Goal: Task Accomplishment & Management: Use online tool/utility

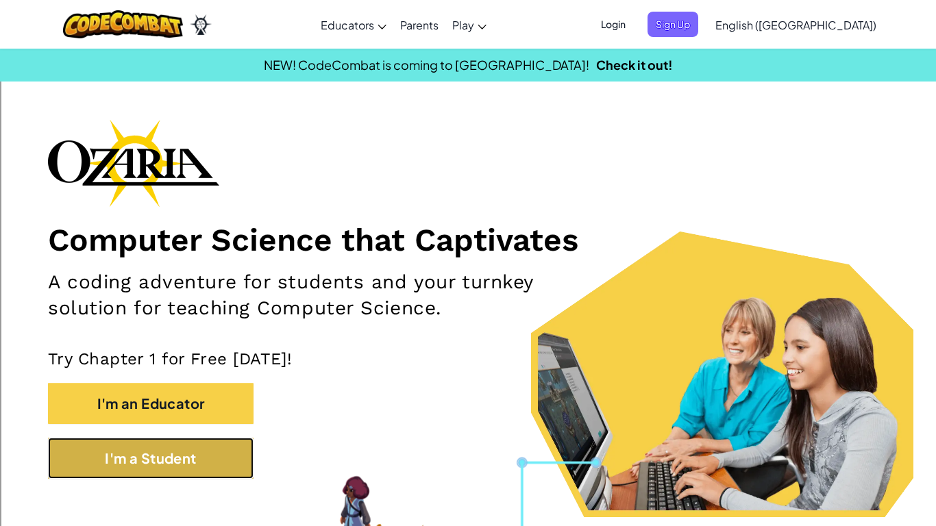
click at [140, 451] on button "I'm a Student" at bounding box center [151, 458] width 206 height 41
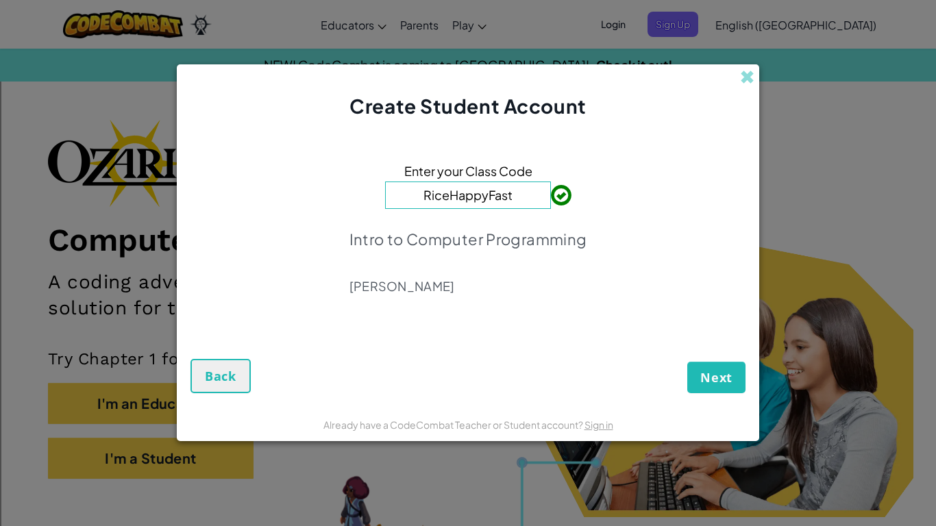
type input "RiceHappyFast"
click at [709, 385] on span "Next" at bounding box center [716, 377] width 32 height 16
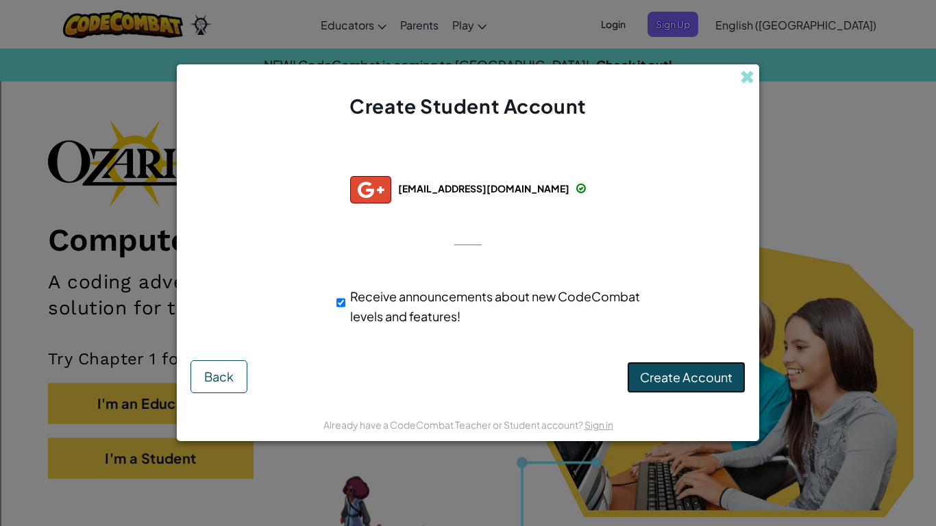
click at [705, 383] on span "Create Account" at bounding box center [686, 377] width 93 height 16
click at [653, 378] on button "Create Account" at bounding box center [686, 378] width 119 height 32
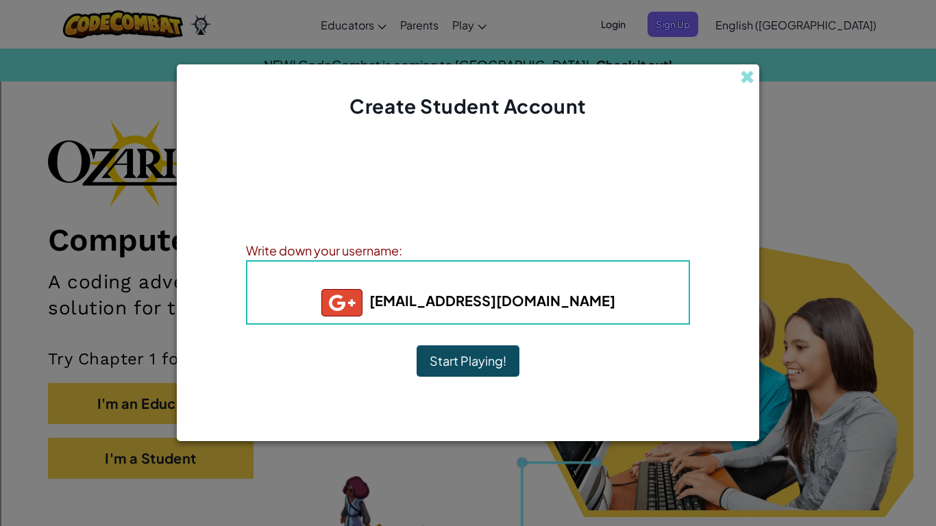
click at [563, 305] on h5 "ctfogleman@tasd.us" at bounding box center [468, 302] width 414 height 27
drag, startPoint x: 559, startPoint y: 305, endPoint x: 571, endPoint y: 304, distance: 12.4
click at [559, 304] on b "ctfogleman@tasd.us" at bounding box center [468, 300] width 294 height 17
drag, startPoint x: 552, startPoint y: 297, endPoint x: 418, endPoint y: 313, distance: 134.6
click at [418, 313] on h5 "ctfogleman@tasd.us" at bounding box center [468, 302] width 414 height 27
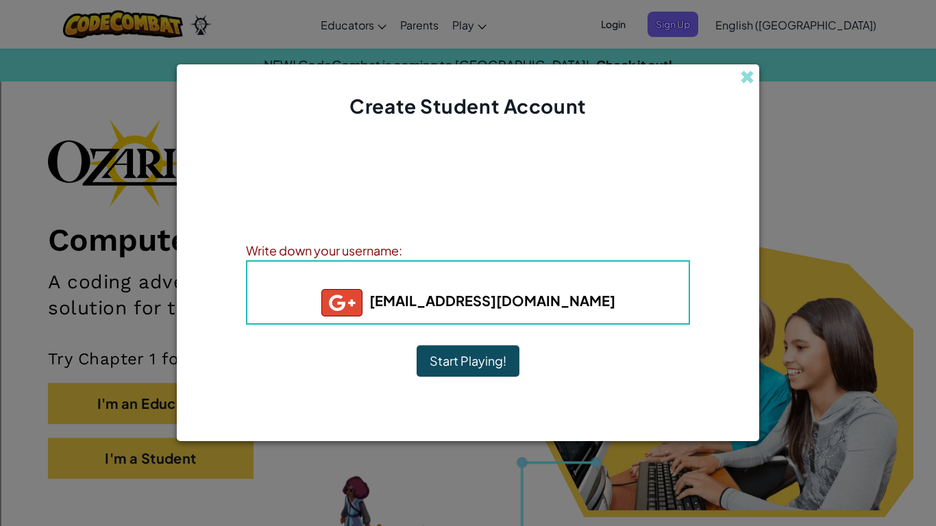
click at [570, 303] on h5 "ctfogleman@tasd.us" at bounding box center [468, 302] width 414 height 27
click at [558, 300] on b "ctfogleman@tasd.us" at bounding box center [468, 300] width 294 height 17
click at [559, 301] on b "ctfogleman@tasd.us" at bounding box center [468, 300] width 294 height 17
click at [561, 302] on b "ctfogleman@tasd.us" at bounding box center [468, 300] width 294 height 17
click at [363, 302] on img at bounding box center [341, 302] width 41 height 27
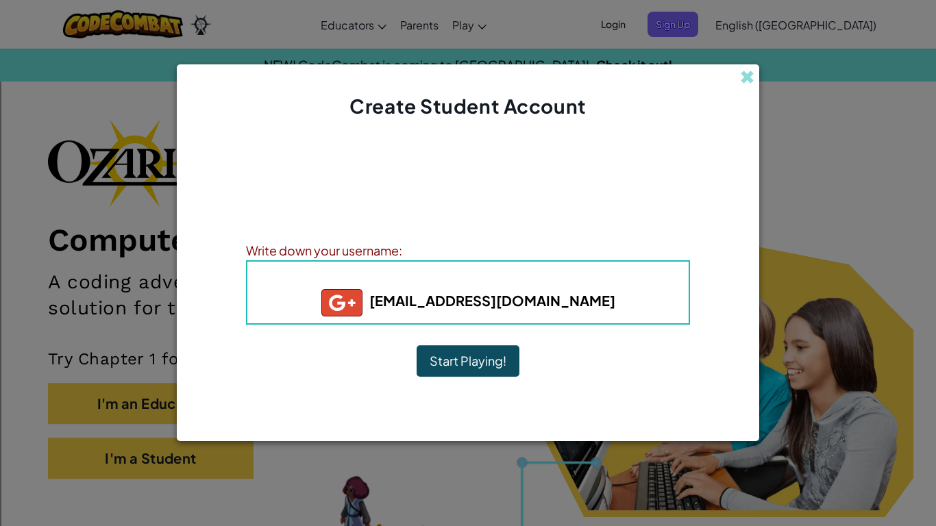
drag, startPoint x: 536, startPoint y: 321, endPoint x: 525, endPoint y: 304, distance: 19.8
click at [532, 313] on div "Username : ctfogleman+gplus ctfogleman@tasd.us" at bounding box center [468, 292] width 444 height 64
click at [525, 304] on b "ctfogleman@tasd.us" at bounding box center [468, 300] width 294 height 17
click at [425, 364] on button "Start Playing!" at bounding box center [468, 361] width 103 height 32
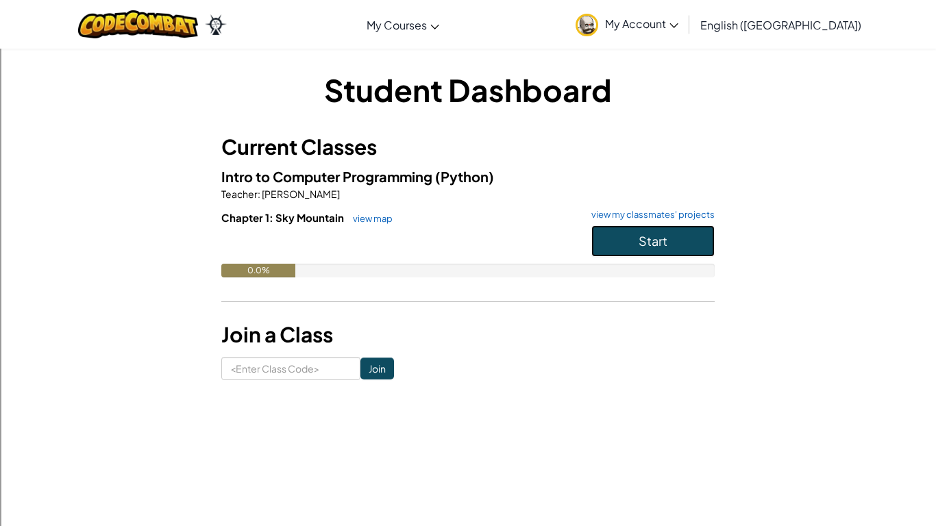
click at [644, 233] on span "Start" at bounding box center [653, 241] width 29 height 16
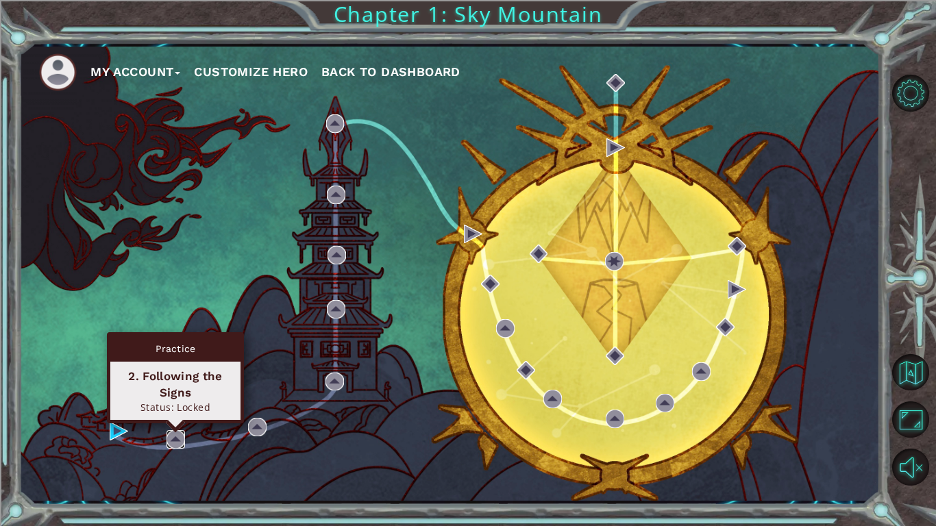
click at [184, 442] on img at bounding box center [176, 439] width 19 height 19
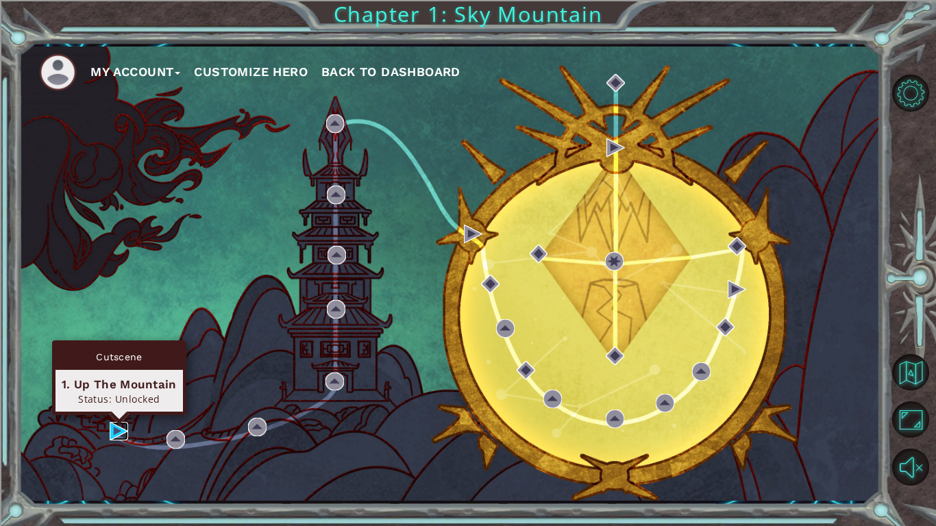
click at [121, 434] on img at bounding box center [119, 431] width 19 height 19
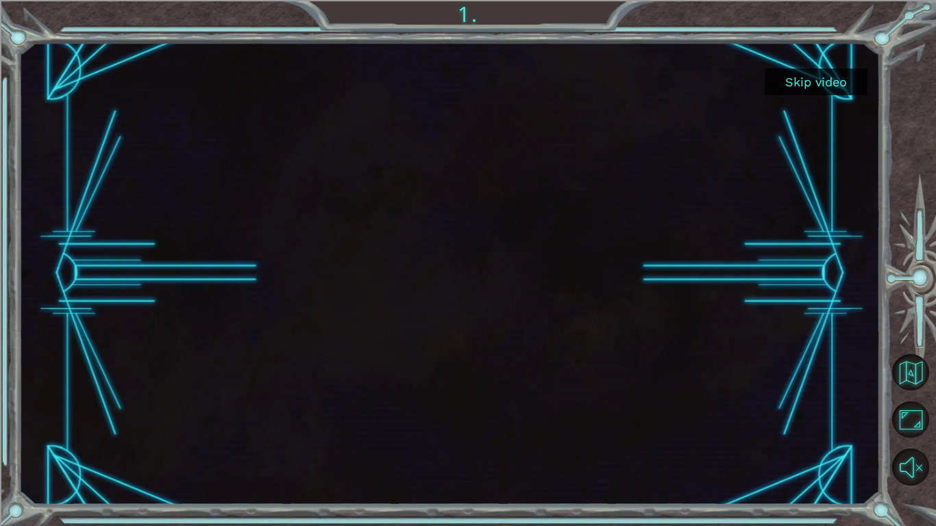
click at [812, 82] on button "Skip video" at bounding box center [816, 82] width 103 height 27
click at [819, 78] on button "Skip video" at bounding box center [816, 82] width 103 height 27
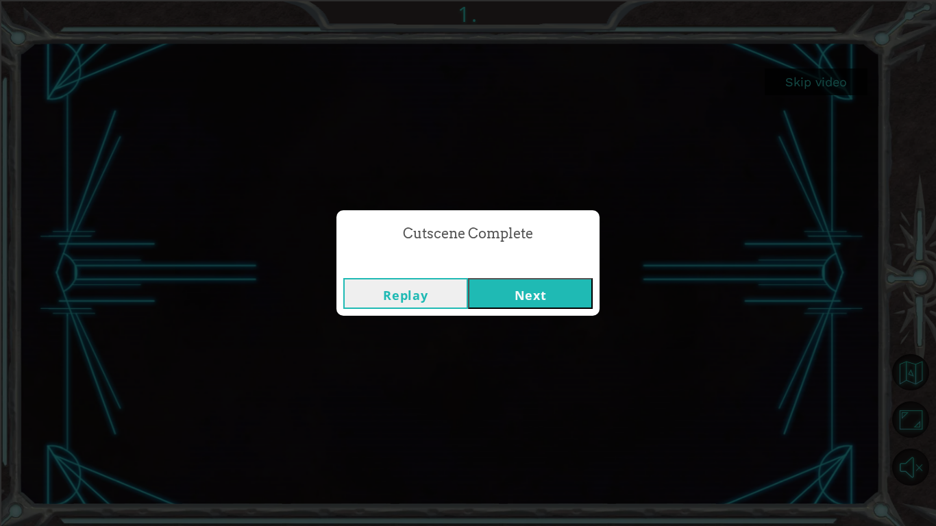
click at [573, 302] on button "Next" at bounding box center [530, 293] width 125 height 31
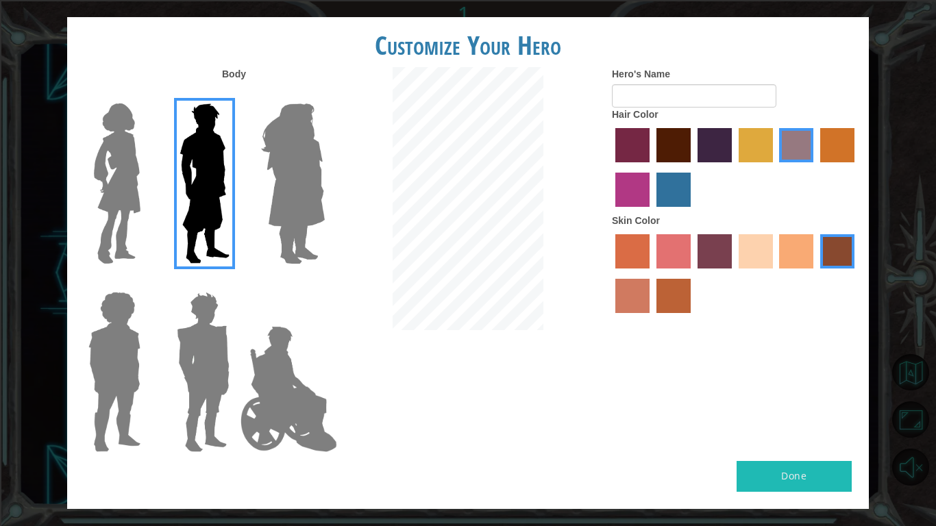
click at [291, 364] on img at bounding box center [289, 389] width 108 height 137
click at [324, 283] on input "Hero Jamie" at bounding box center [324, 283] width 0 height 0
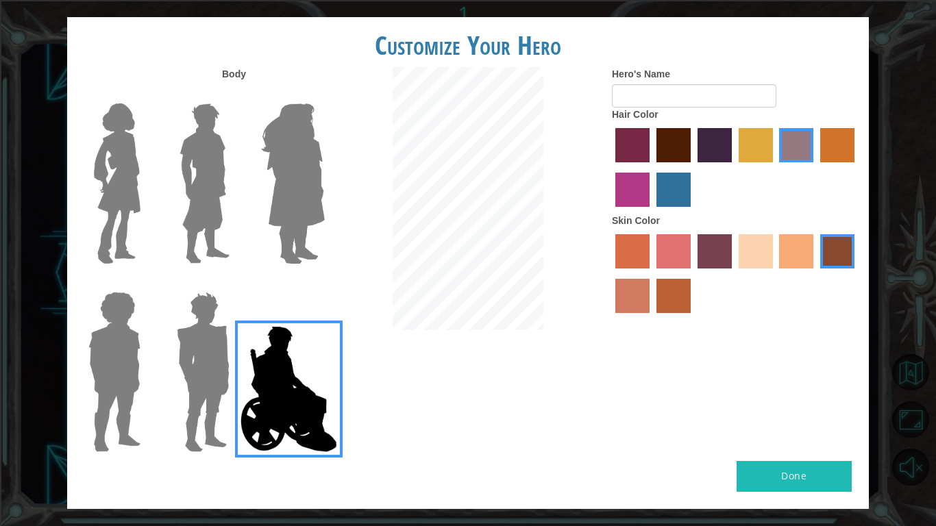
click at [190, 353] on img at bounding box center [203, 371] width 64 height 171
click at [235, 283] on input "Hero Garnet" at bounding box center [235, 283] width 0 height 0
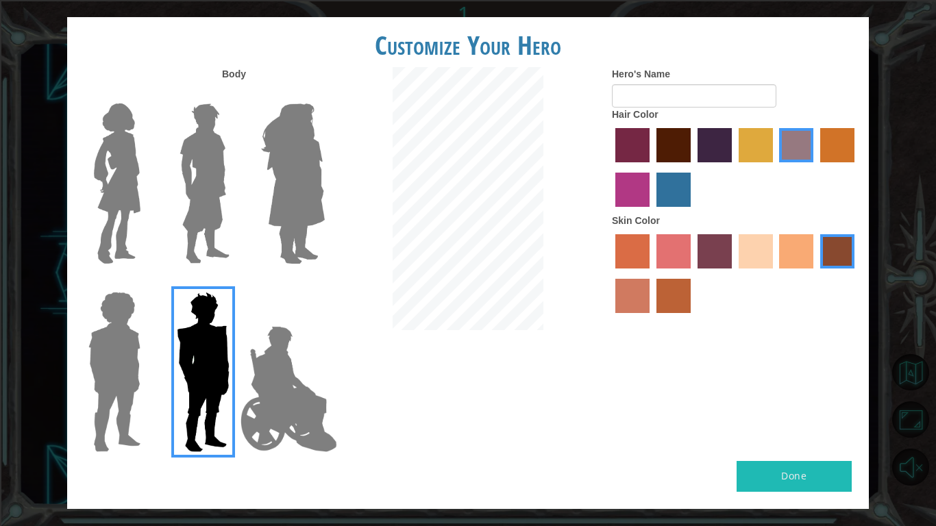
click at [195, 200] on img at bounding box center [204, 183] width 61 height 171
click at [235, 95] on input "Hero Lars" at bounding box center [235, 95] width 0 height 0
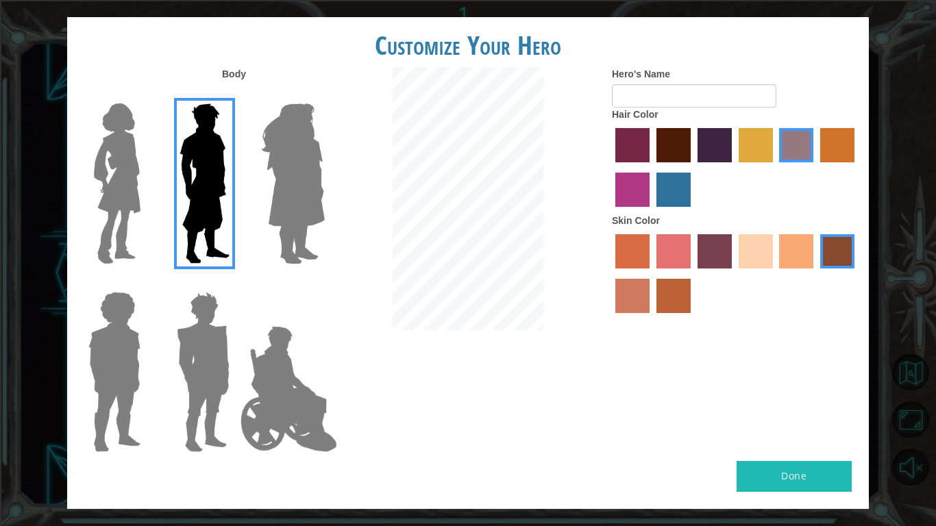
click at [785, 255] on label "tacao skin color" at bounding box center [796, 251] width 34 height 34
click at [775, 273] on input "tacao skin color" at bounding box center [775, 273] width 0 height 0
click at [759, 252] on label "sandy beach skin color" at bounding box center [756, 251] width 34 height 34
click at [734, 273] on input "sandy beach skin color" at bounding box center [734, 273] width 0 height 0
click at [794, 260] on label "tacao skin color" at bounding box center [796, 251] width 34 height 34
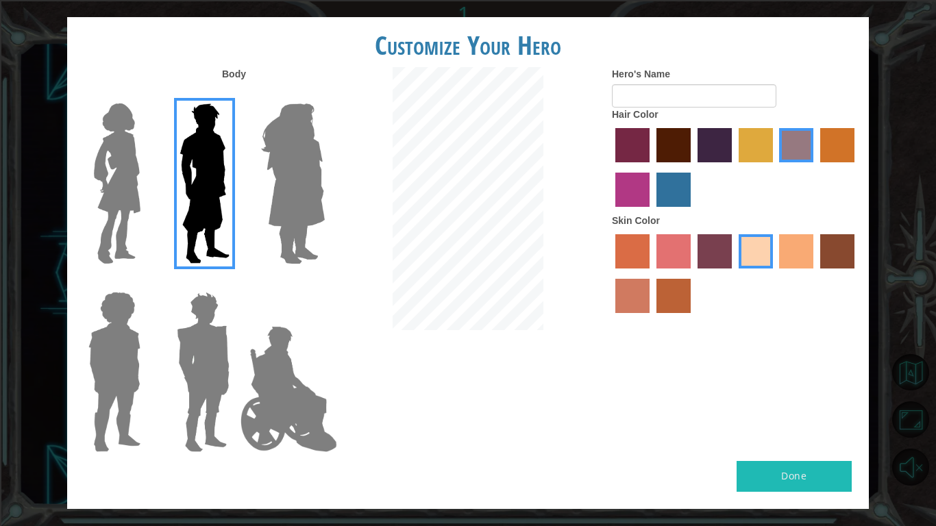
click at [775, 273] on input "tacao skin color" at bounding box center [775, 273] width 0 height 0
click at [627, 188] on label "medium red violet hair color" at bounding box center [632, 190] width 34 height 34
click at [857, 167] on input "medium red violet hair color" at bounding box center [857, 167] width 0 height 0
click at [772, 468] on button "Done" at bounding box center [794, 476] width 115 height 31
click at [800, 454] on div "Body Hero's Name Hair Color Skin Color" at bounding box center [468, 264] width 802 height 394
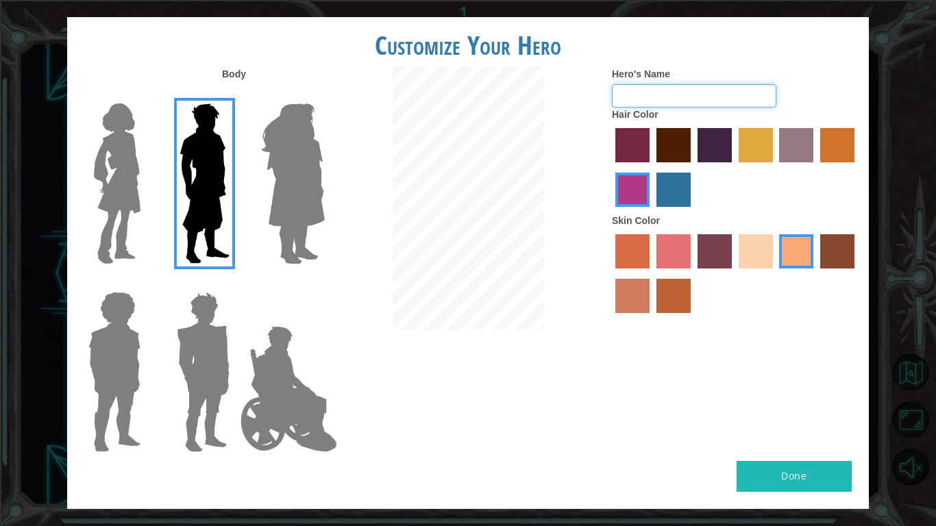
click at [692, 86] on input "Hero's Name" at bounding box center [694, 95] width 164 height 23
type input "coconut nuggies"
click at [793, 477] on button "Done" at bounding box center [794, 476] width 115 height 31
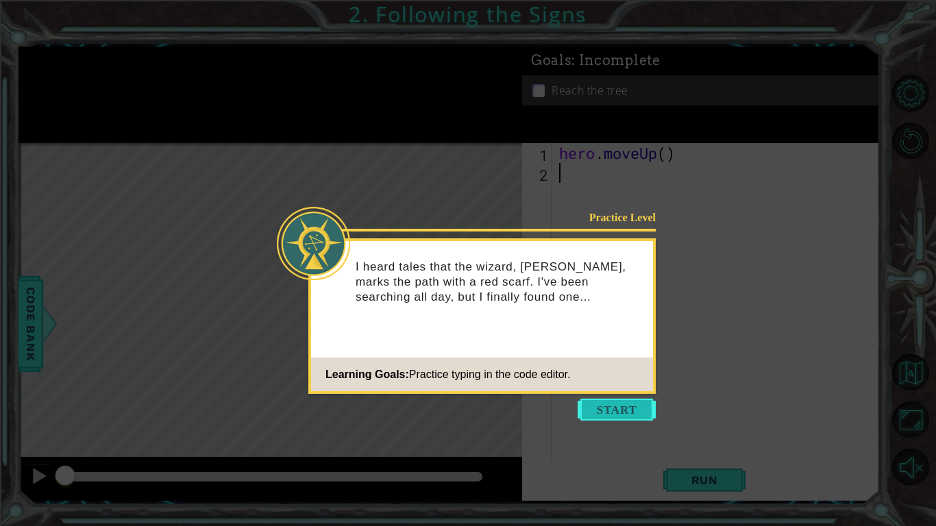
click at [617, 410] on button "Start" at bounding box center [617, 410] width 78 height 22
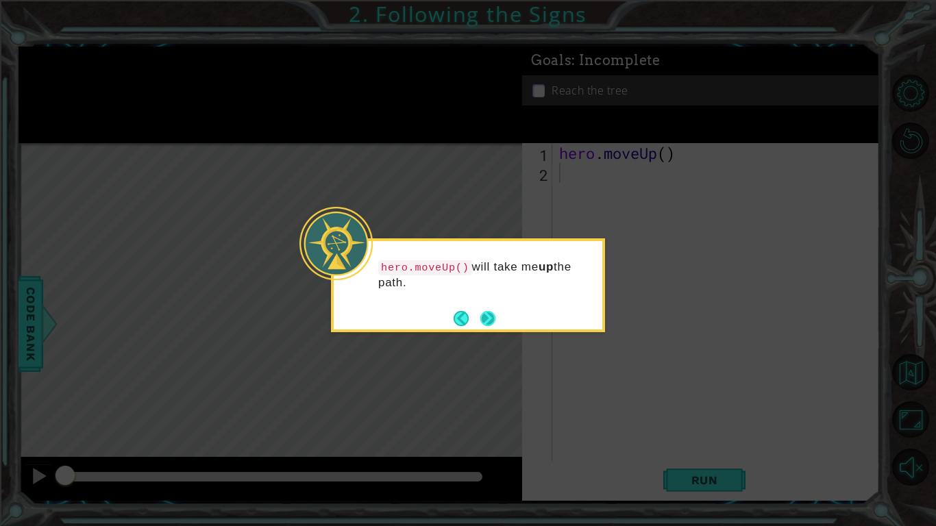
click at [489, 315] on button "Next" at bounding box center [488, 318] width 16 height 16
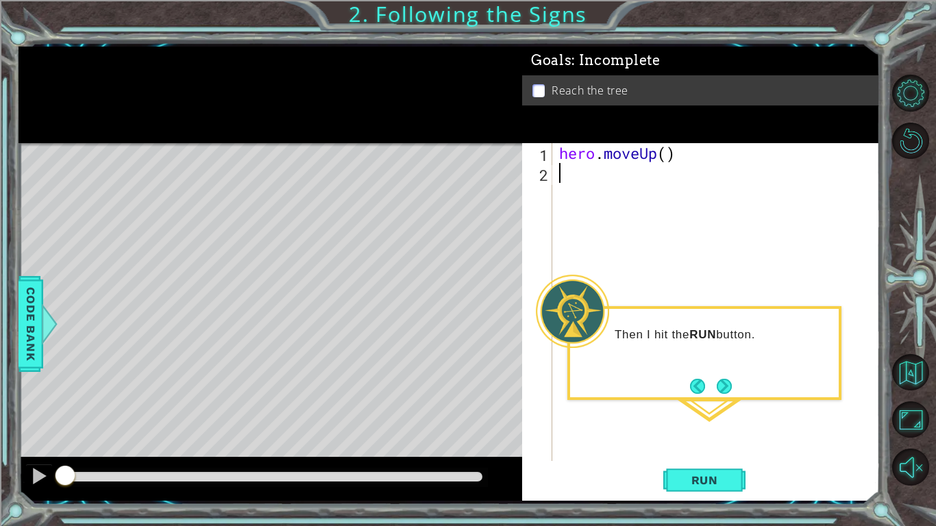
click at [605, 184] on div "hero . moveUp ( )" at bounding box center [719, 322] width 327 height 358
click at [728, 384] on button "Next" at bounding box center [724, 385] width 19 height 19
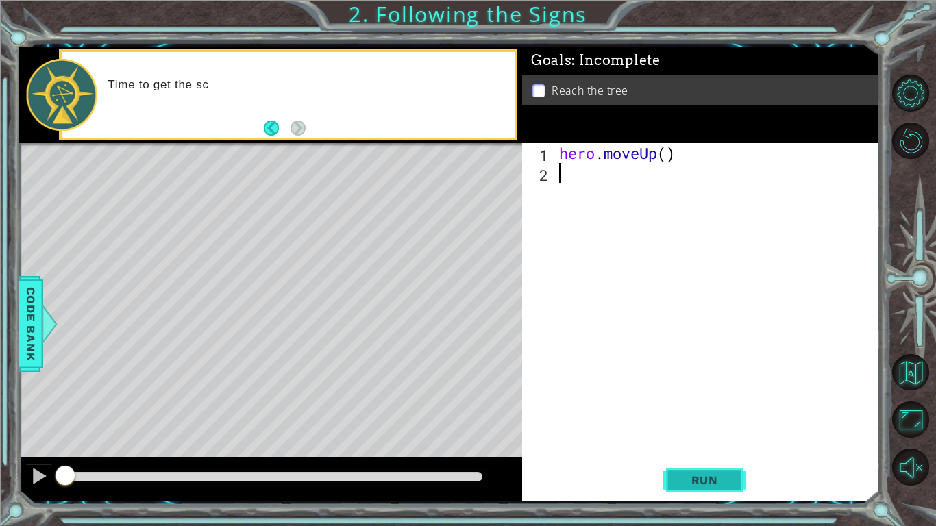
click at [694, 487] on span "Run" at bounding box center [705, 481] width 54 height 14
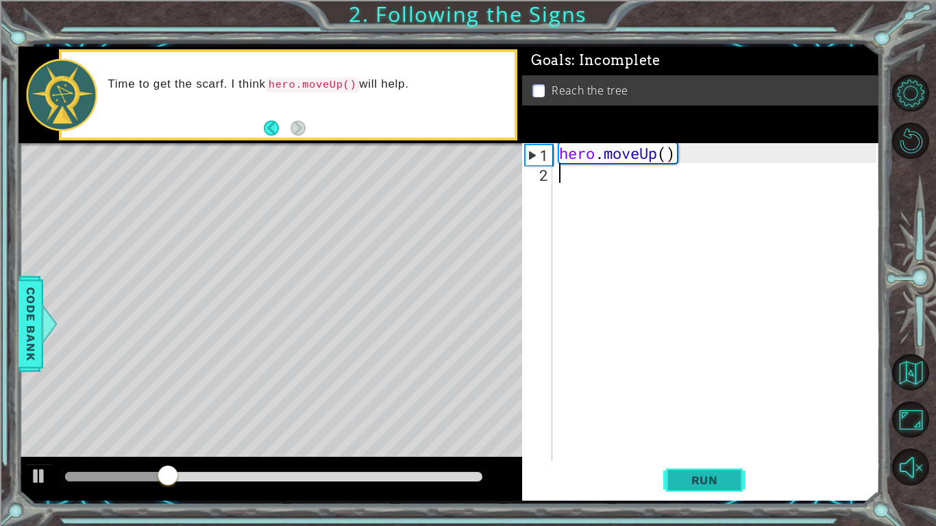
click at [703, 476] on span "Run" at bounding box center [705, 481] width 54 height 14
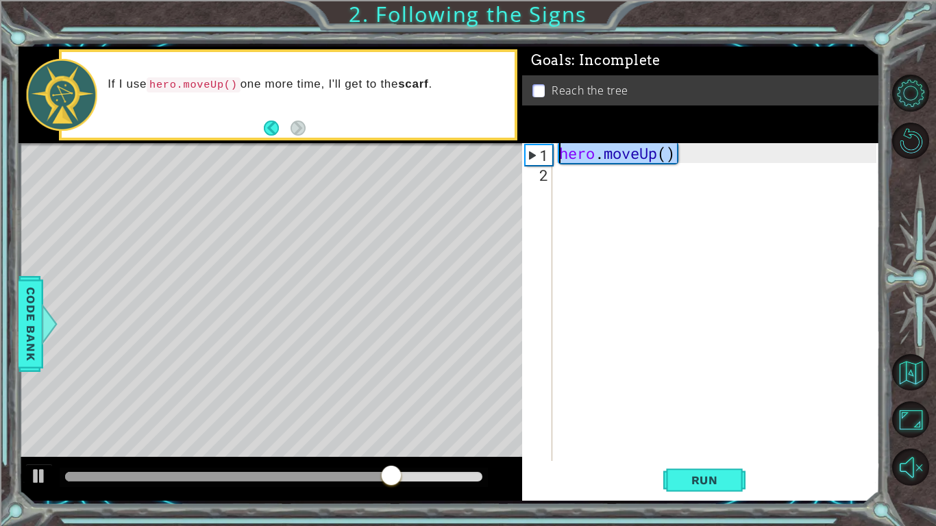
drag, startPoint x: 676, startPoint y: 153, endPoint x: 552, endPoint y: 151, distance: 124.7
click at [552, 151] on div "1 2 hero . moveUp ( ) ההההההההההההההההההההההההההההההההההההההההההההההההההההההההה…" at bounding box center [699, 302] width 354 height 318
type textarea "hero.moveUp()"
click at [624, 188] on div "hero . moveUp ( )" at bounding box center [719, 322] width 327 height 358
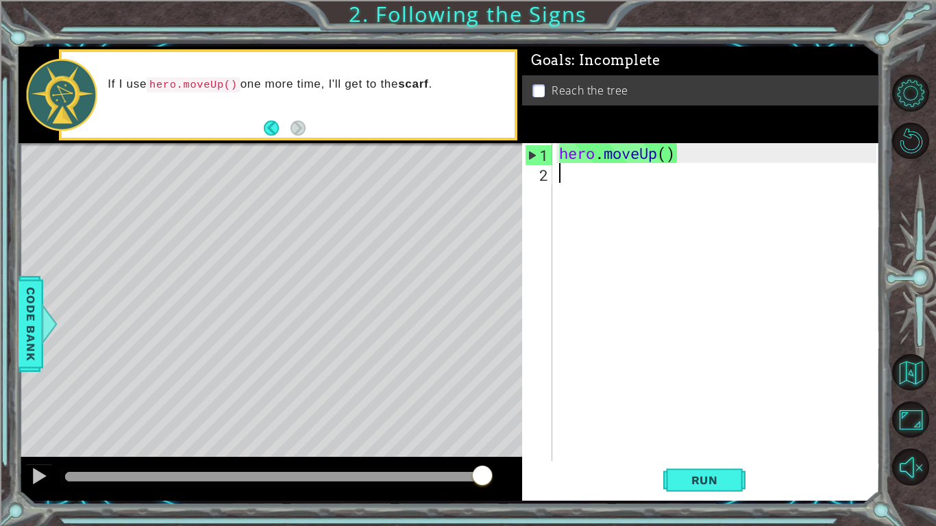
paste textarea "hero.moveUp()"
type textarea "hero.moveUp()"
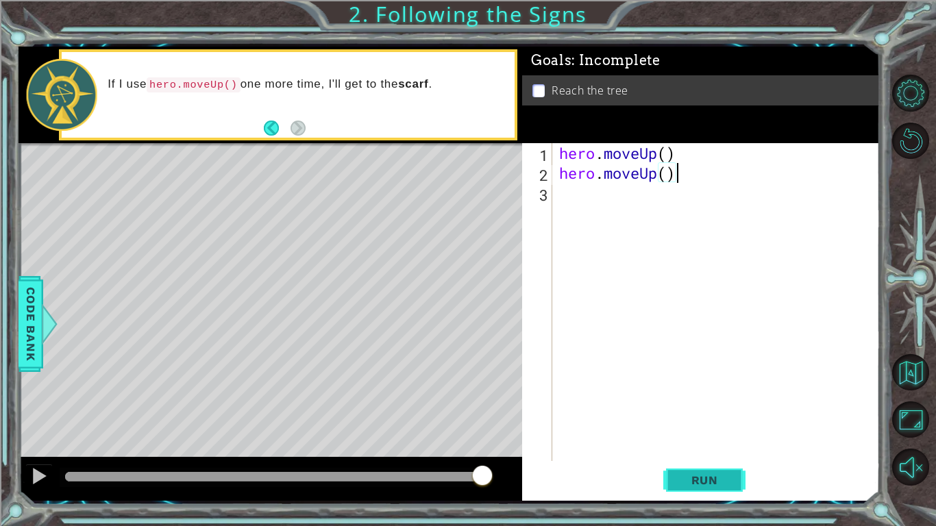
click at [718, 475] on span "Run" at bounding box center [705, 481] width 54 height 14
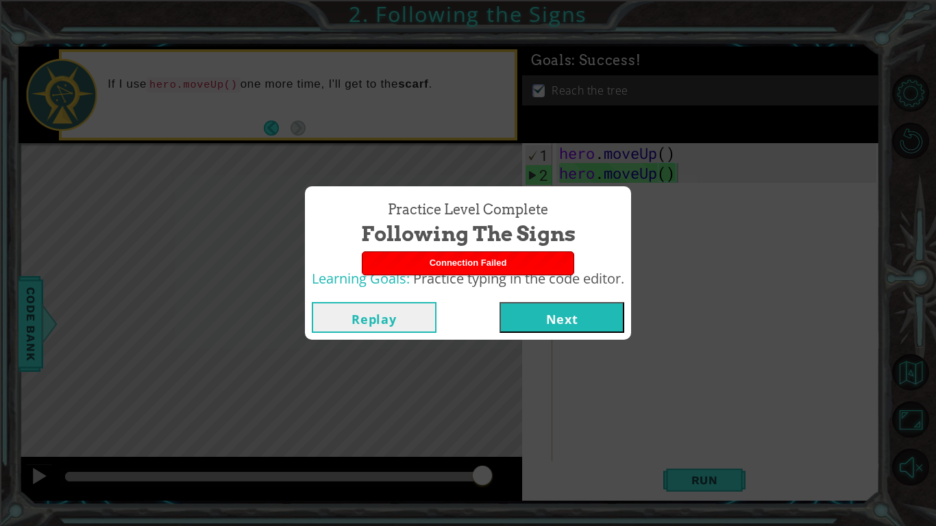
click at [562, 324] on button "Next" at bounding box center [562, 317] width 125 height 31
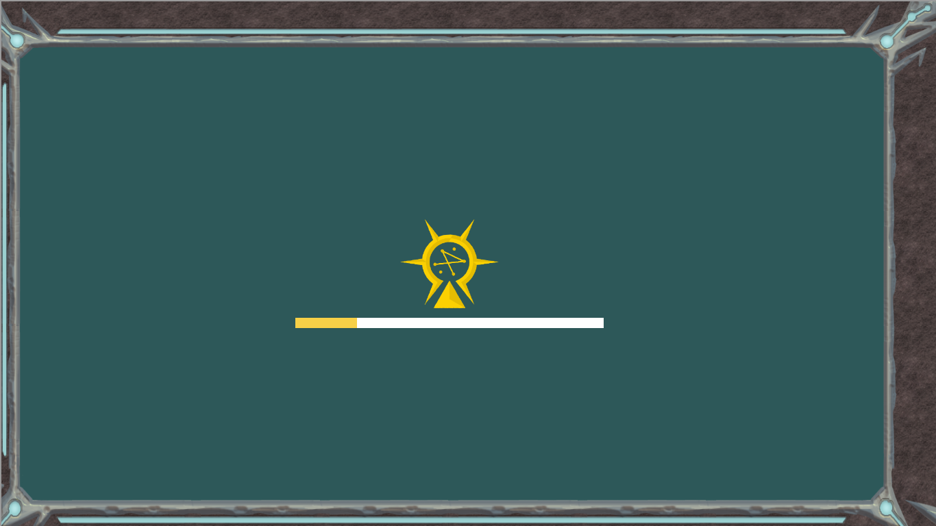
click at [562, 324] on div at bounding box center [449, 323] width 308 height 10
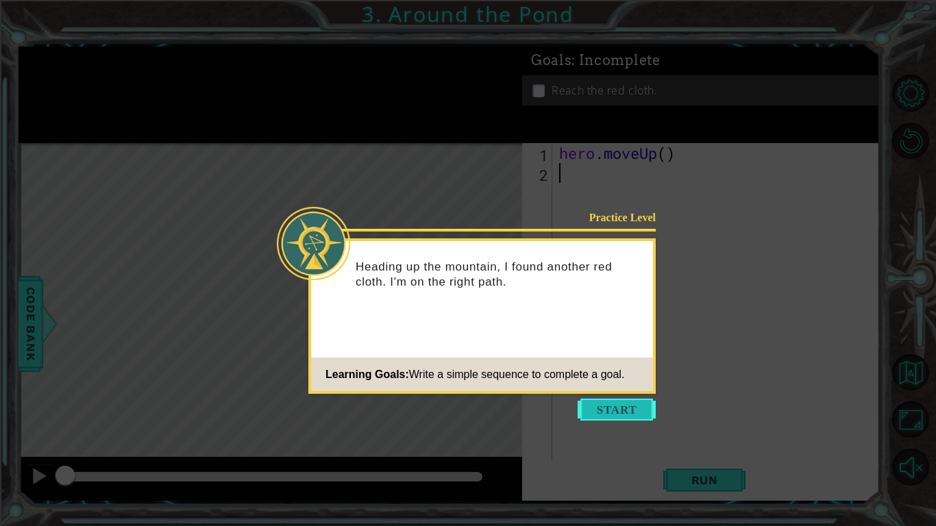
click at [609, 406] on button "Start" at bounding box center [617, 410] width 78 height 22
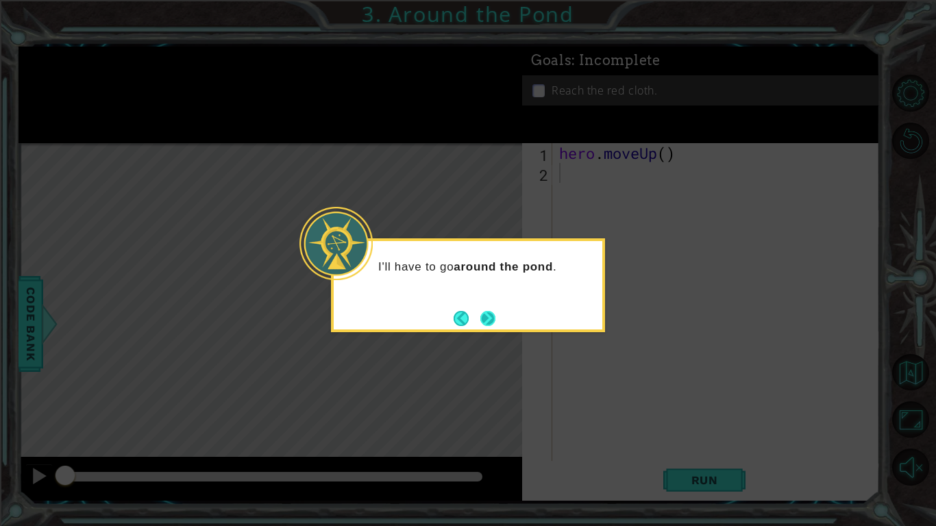
click at [482, 321] on button "Next" at bounding box center [487, 318] width 17 height 17
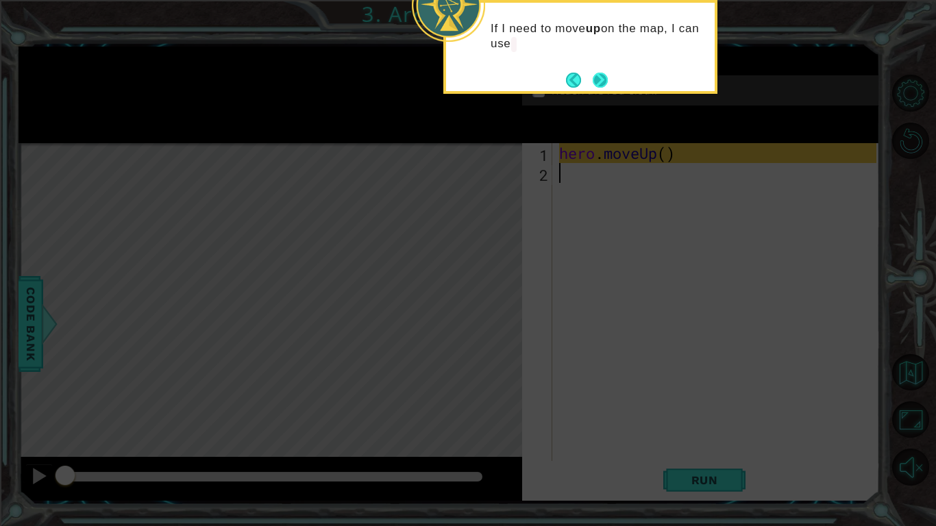
click at [602, 85] on button "Next" at bounding box center [600, 80] width 16 height 16
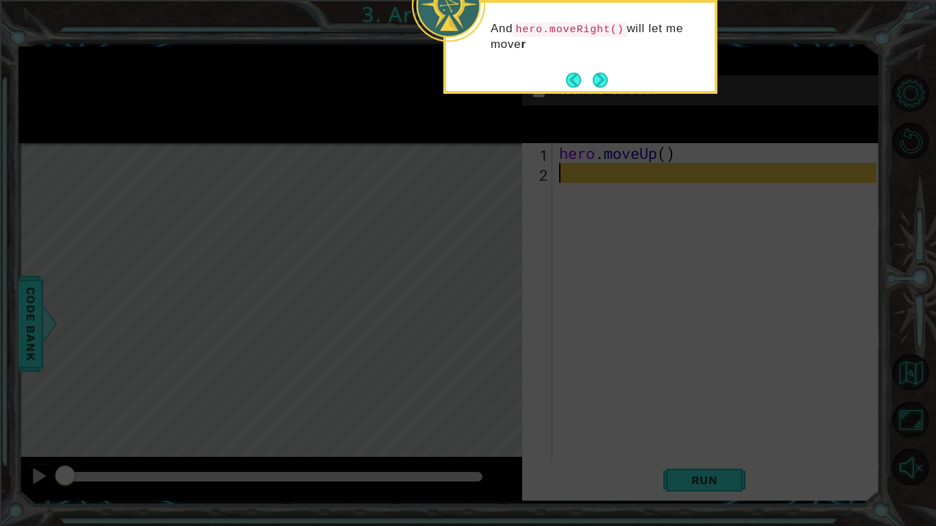
click at [602, 85] on button "Next" at bounding box center [600, 79] width 15 height 15
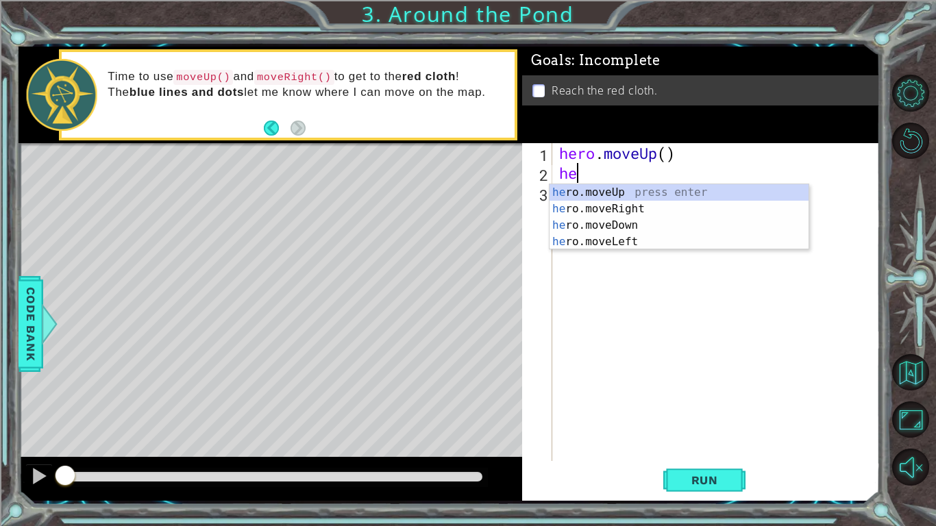
type textarea "her"
click at [635, 206] on div "her o.moveUp press enter her o.moveRight press enter her o.moveDown press enter…" at bounding box center [679, 233] width 259 height 99
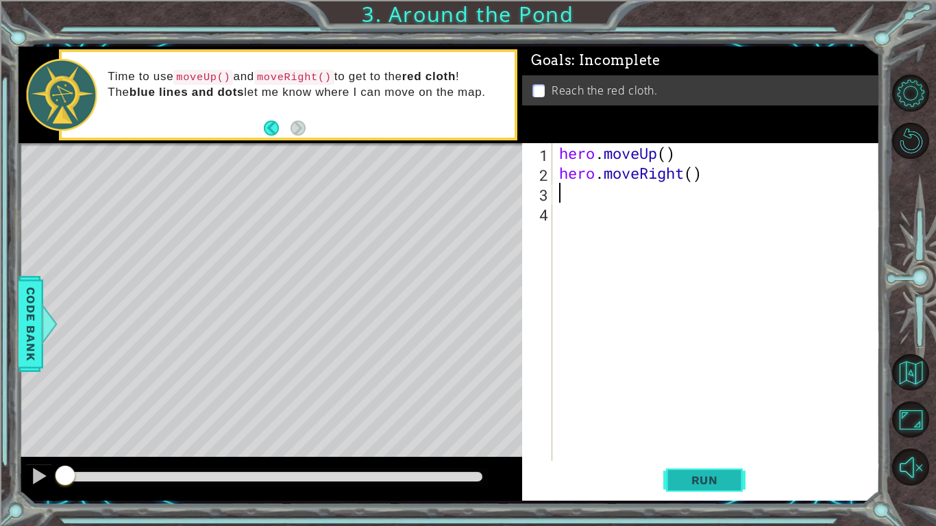
click at [714, 491] on button "Run" at bounding box center [704, 481] width 82 height 36
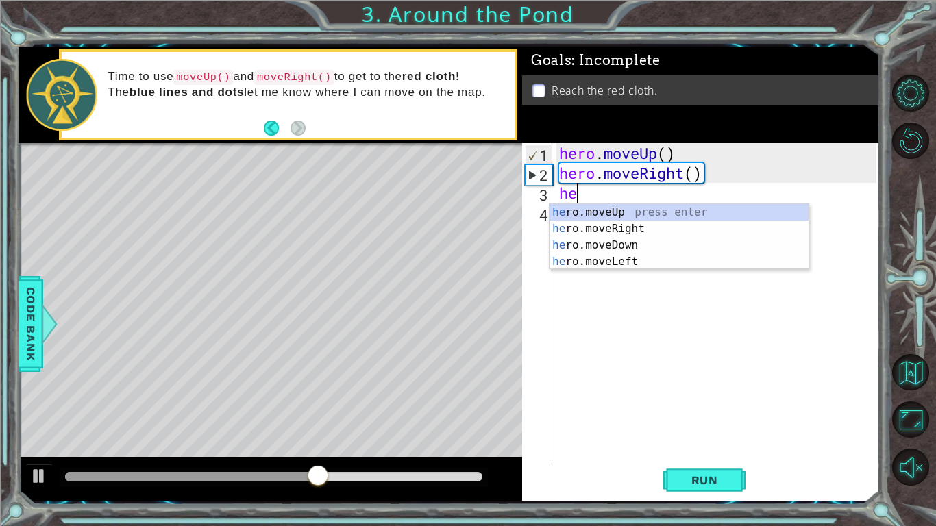
type textarea "her"
click at [652, 215] on div "her o.moveUp press enter her o.moveRight press enter her o.moveDown press enter…" at bounding box center [679, 253] width 259 height 99
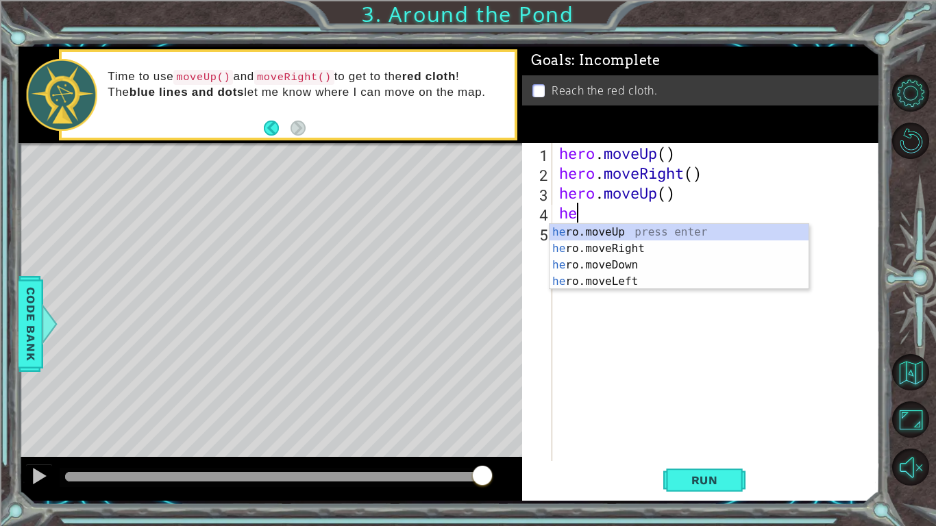
type textarea "her"
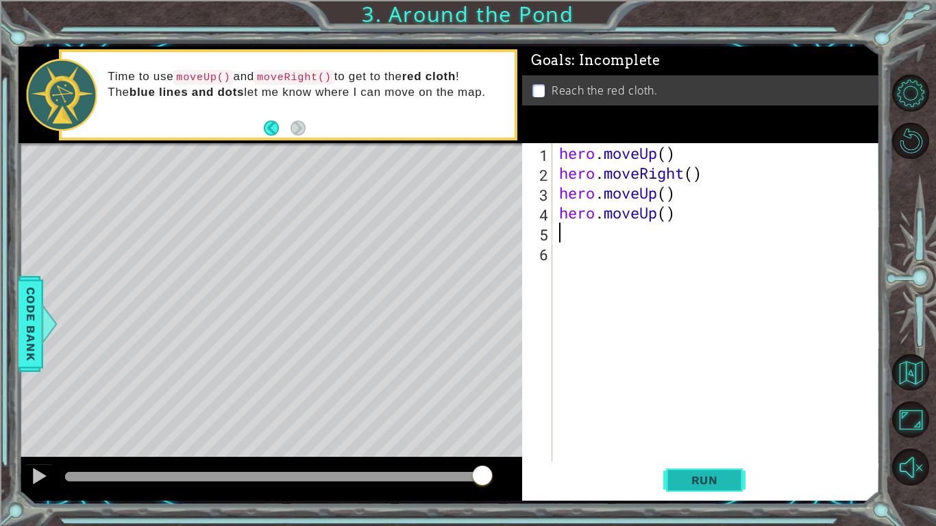
click at [711, 478] on span "Run" at bounding box center [705, 481] width 54 height 14
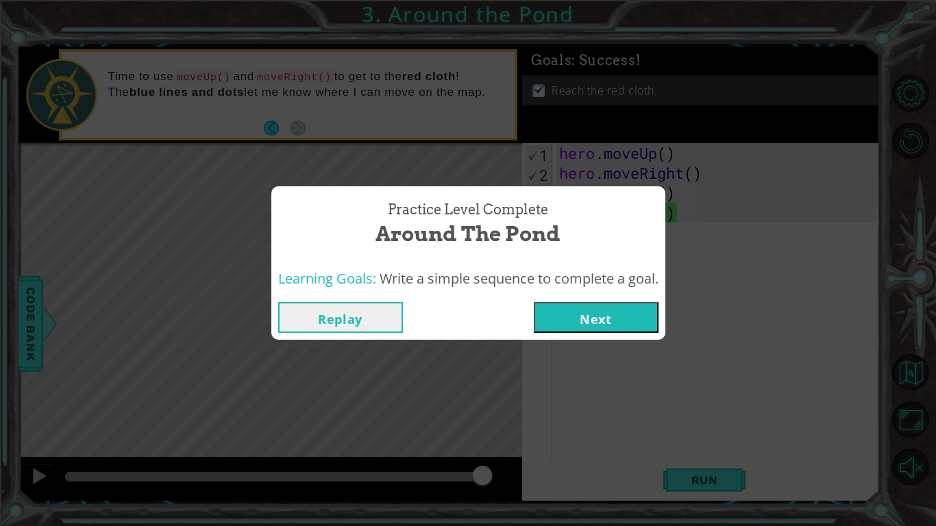
drag, startPoint x: 589, startPoint y: 326, endPoint x: 593, endPoint y: 331, distance: 7.3
click at [593, 331] on button "Next" at bounding box center [596, 317] width 125 height 31
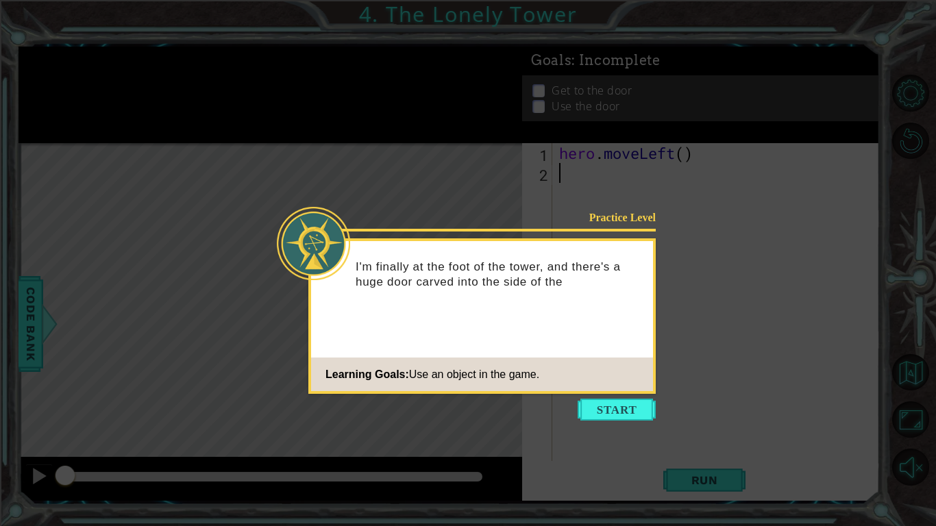
drag, startPoint x: 598, startPoint y: 405, endPoint x: 569, endPoint y: 404, distance: 28.8
click at [597, 405] on button "Start" at bounding box center [617, 410] width 78 height 22
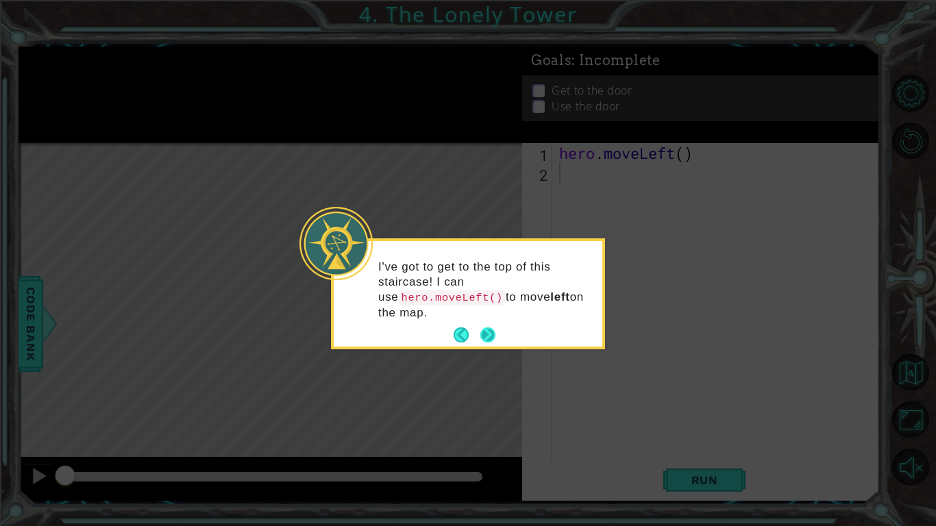
click at [490, 337] on button "Next" at bounding box center [488, 335] width 21 height 21
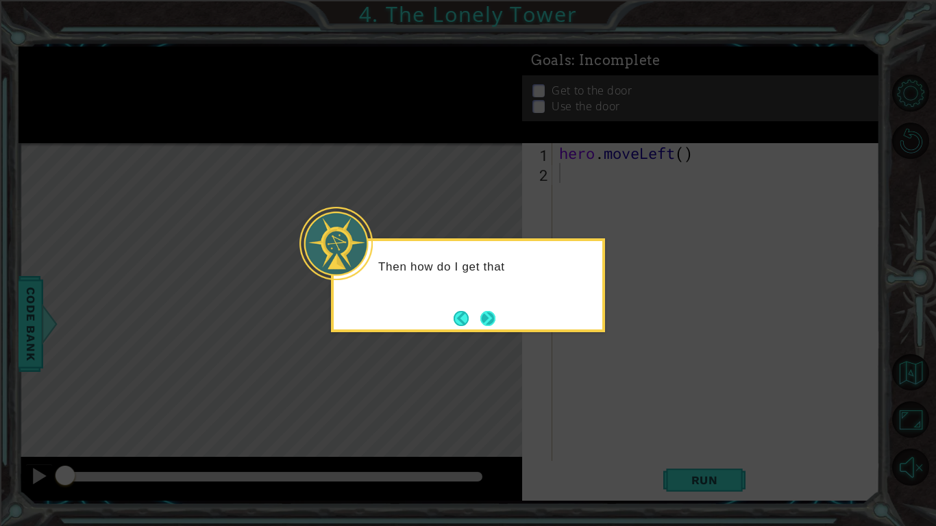
click at [487, 320] on button "Next" at bounding box center [487, 318] width 15 height 15
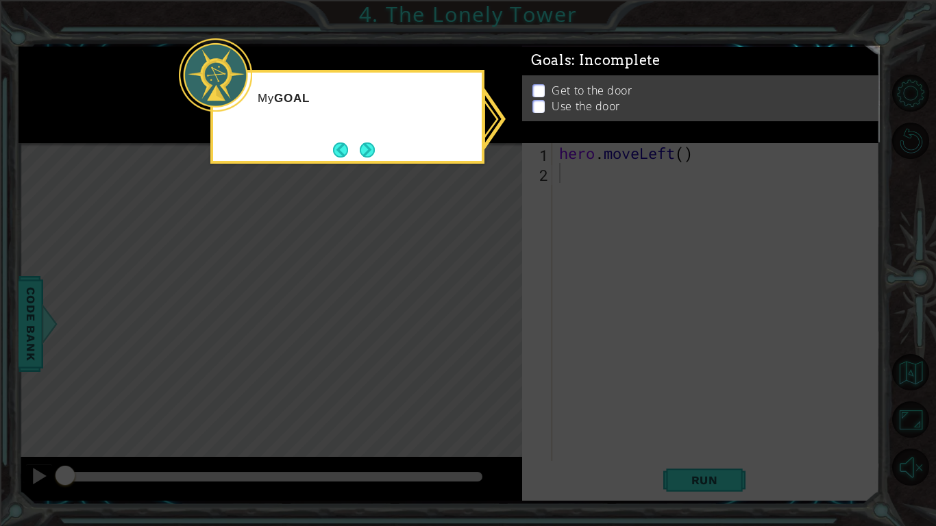
click at [487, 320] on icon at bounding box center [468, 263] width 936 height 526
click at [367, 145] on button "Next" at bounding box center [367, 149] width 25 height 25
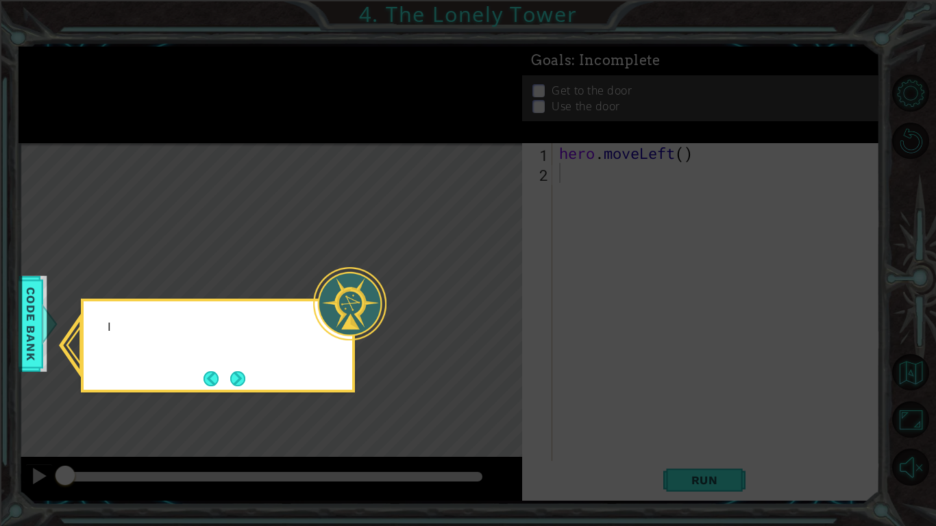
click at [367, 145] on icon at bounding box center [468, 263] width 936 height 526
click at [233, 382] on button "Next" at bounding box center [237, 378] width 25 height 25
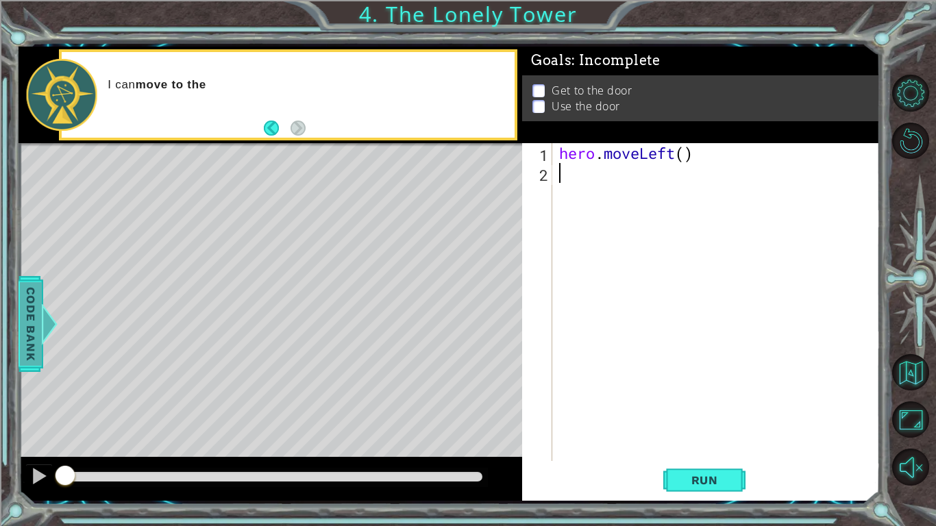
click at [29, 308] on span "Code Bank" at bounding box center [18, 324] width 22 height 84
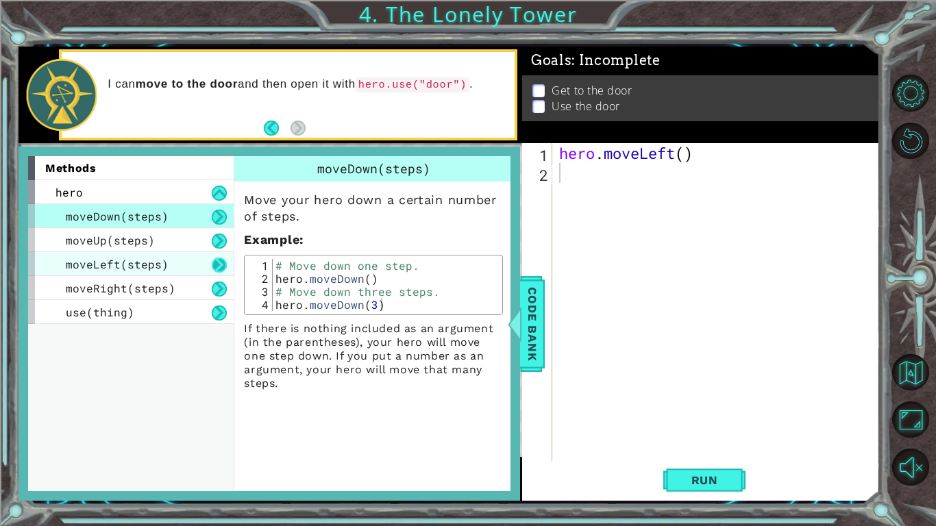
click at [214, 269] on button at bounding box center [219, 265] width 15 height 15
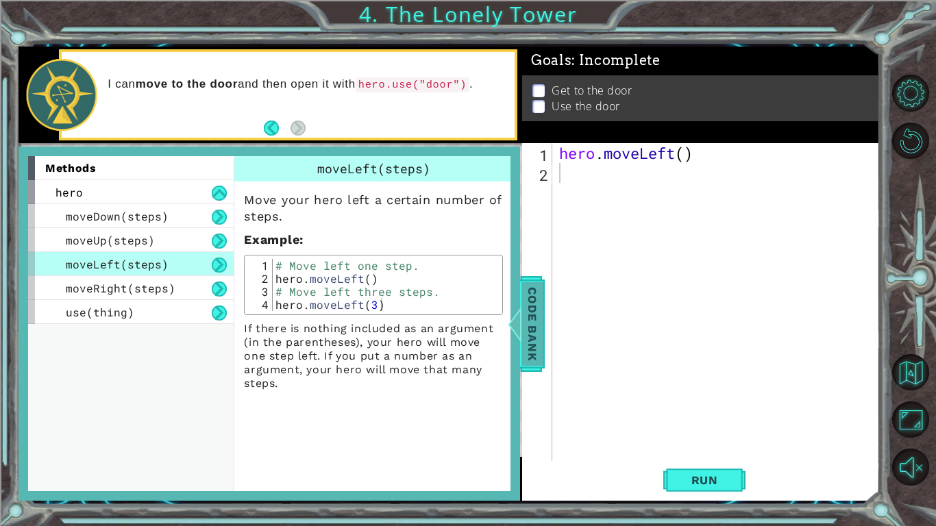
click at [530, 345] on span "Code Bank" at bounding box center [519, 324] width 22 height 84
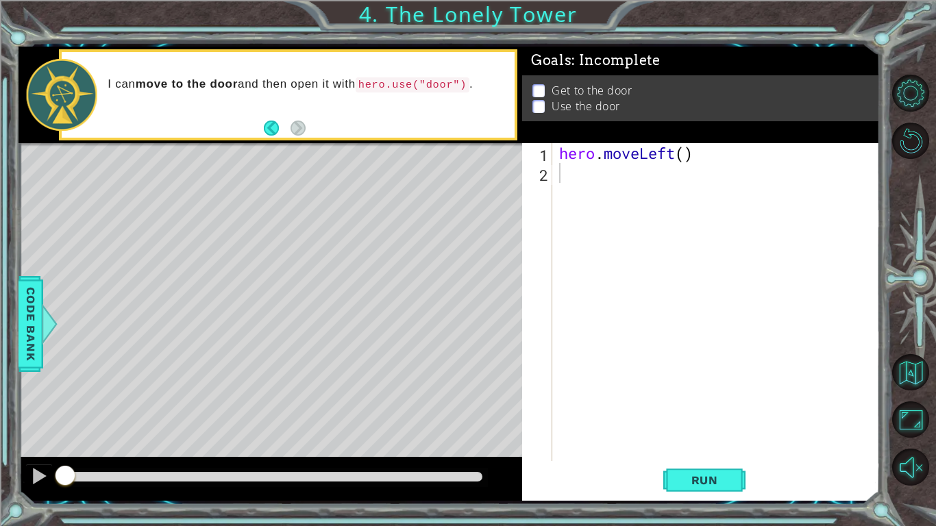
click at [692, 235] on div "hero . moveLeft ( )" at bounding box center [719, 322] width 327 height 358
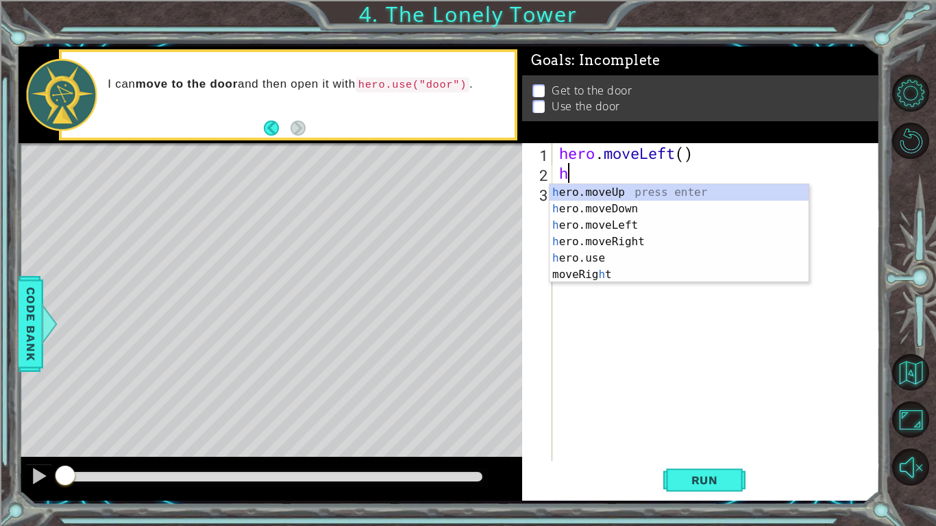
type textarea "he"
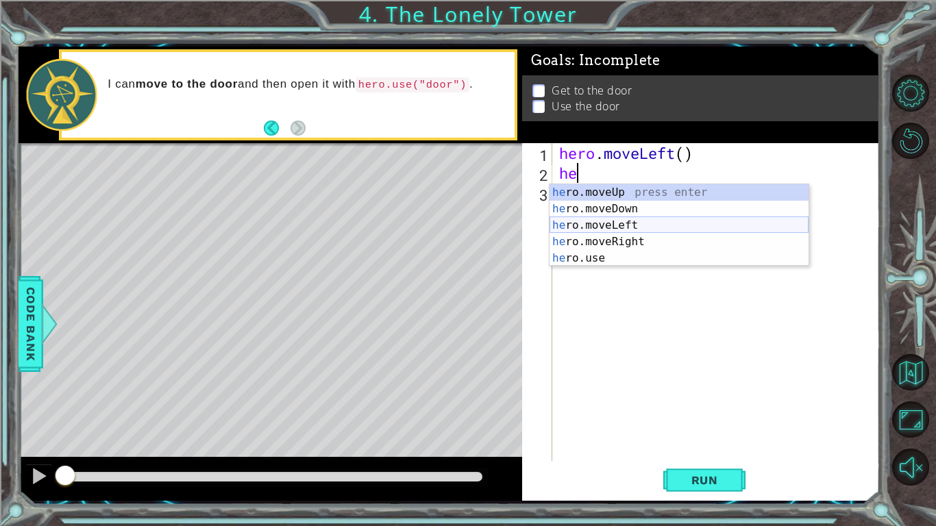
click at [662, 223] on div "he ro.moveUp press enter he ro.moveDown press enter he ro.moveLeft press enter …" at bounding box center [679, 241] width 259 height 115
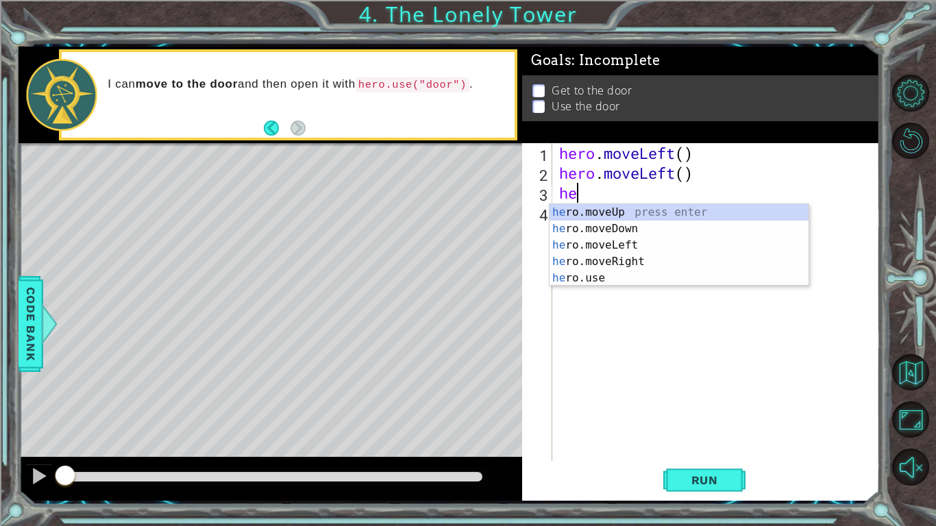
type textarea "her"
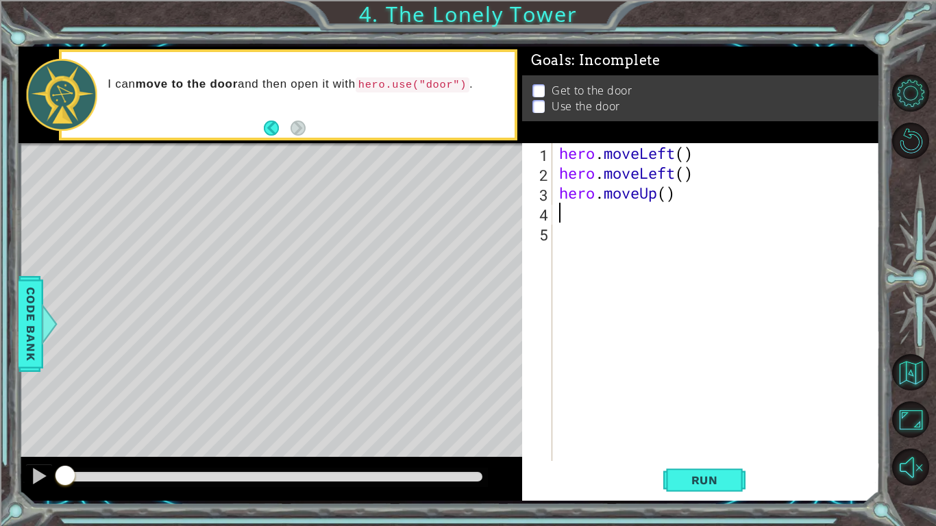
type textarea "e"
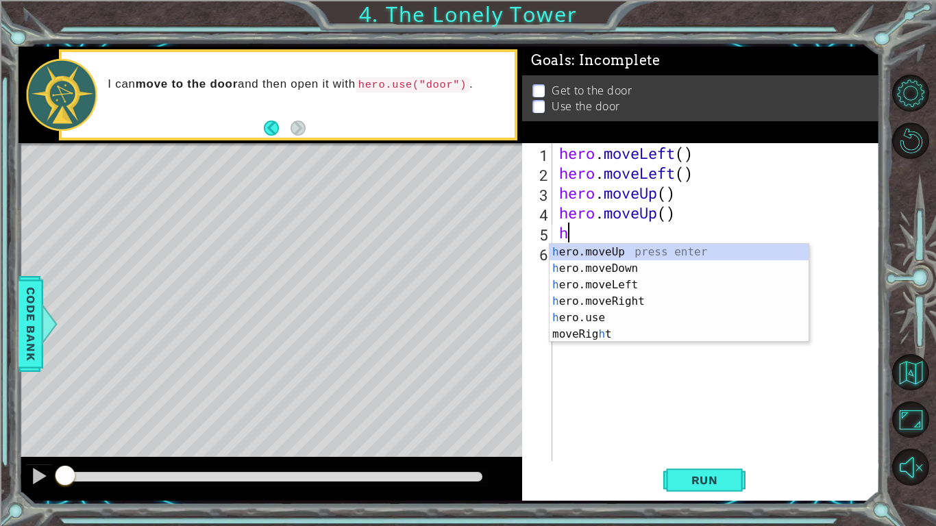
type textarea "he"
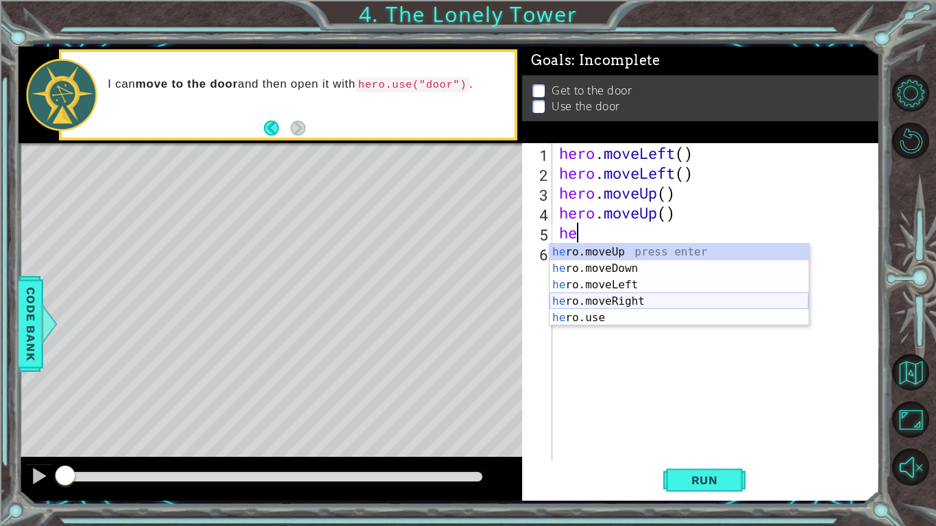
drag, startPoint x: 602, startPoint y: 299, endPoint x: 609, endPoint y: 308, distance: 10.7
click at [609, 308] on div "he ro.moveUp press enter he ro.moveDown press enter he ro.moveLeft press enter …" at bounding box center [679, 301] width 259 height 115
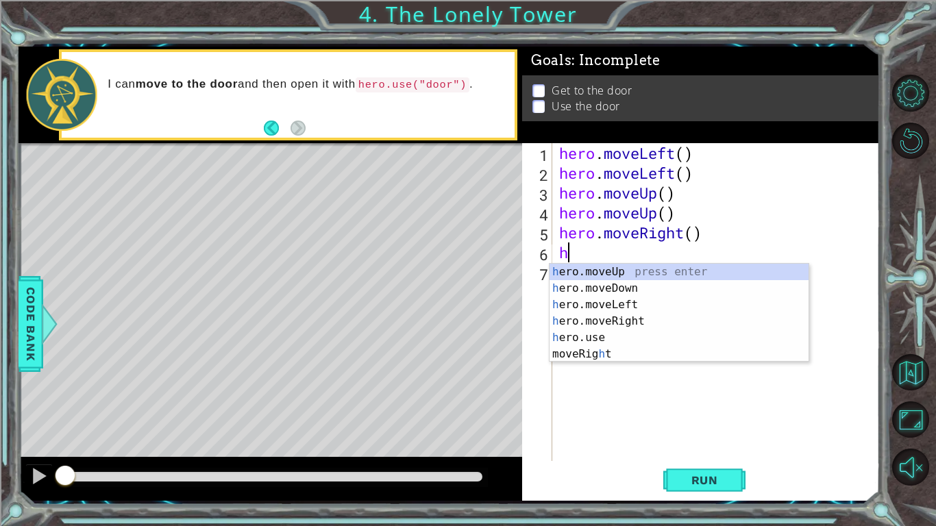
type textarea "her"
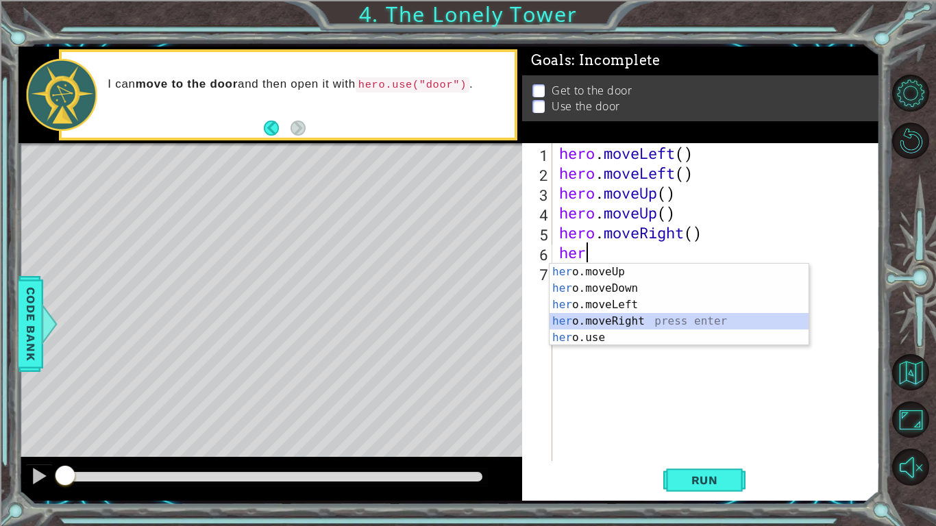
click at [624, 316] on div "her o.moveUp press enter her o.moveDown press enter her o.moveLeft press enter …" at bounding box center [679, 321] width 259 height 115
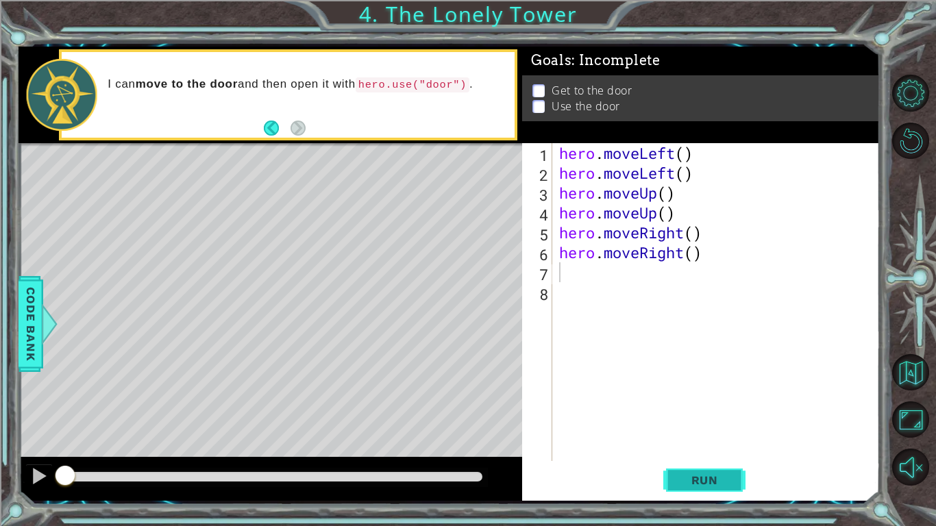
drag, startPoint x: 689, startPoint y: 474, endPoint x: 677, endPoint y: 487, distance: 17.5
click at [677, 487] on button "Run" at bounding box center [704, 481] width 82 height 36
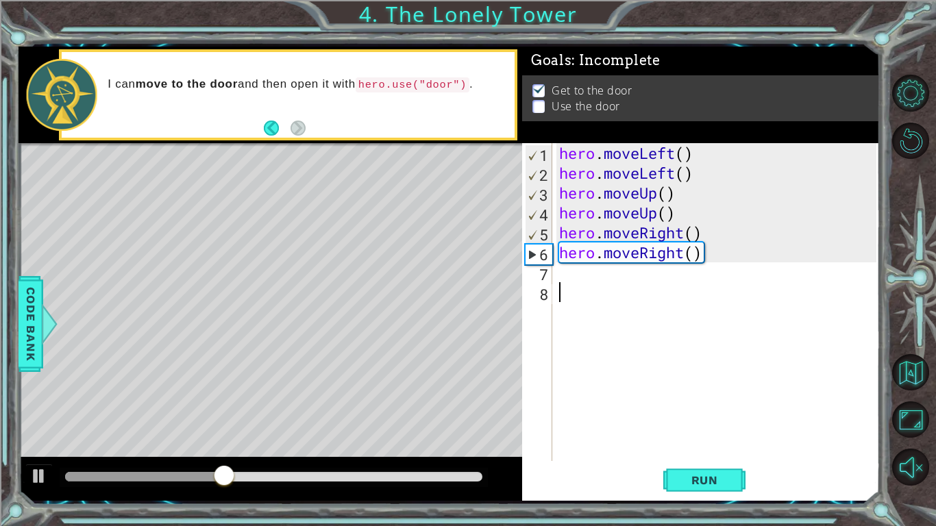
click at [580, 339] on div "hero . moveLeft ( ) hero . moveLeft ( ) hero . moveUp ( ) hero . moveUp ( ) her…" at bounding box center [719, 322] width 327 height 358
click at [571, 289] on div "hero . moveLeft ( ) hero . moveLeft ( ) hero . moveUp ( ) hero . moveUp ( ) her…" at bounding box center [719, 322] width 327 height 358
click at [565, 282] on div "hero . moveLeft ( ) hero . moveLeft ( ) hero . moveUp ( ) hero . moveUp ( ) her…" at bounding box center [719, 322] width 327 height 358
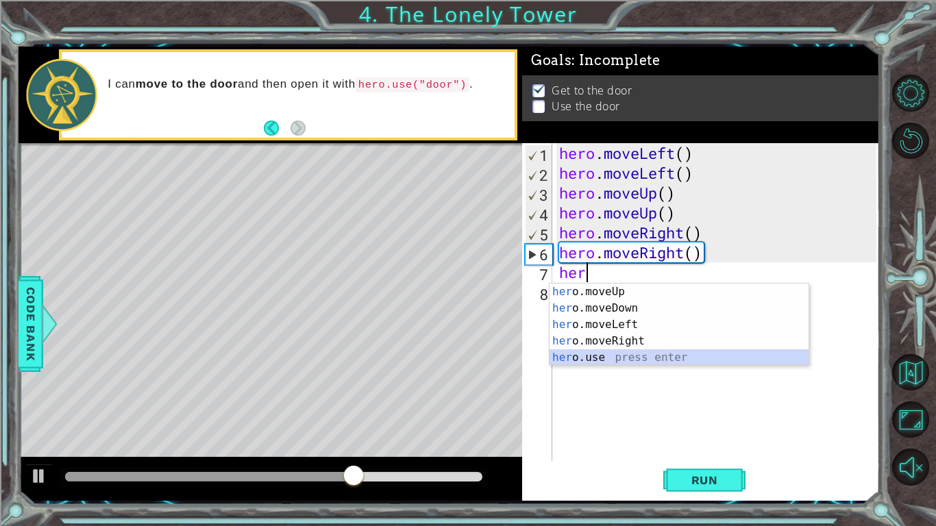
click at [655, 355] on div "her o.moveUp press enter her o.moveDown press enter her o.moveLeft press enter …" at bounding box center [679, 341] width 259 height 115
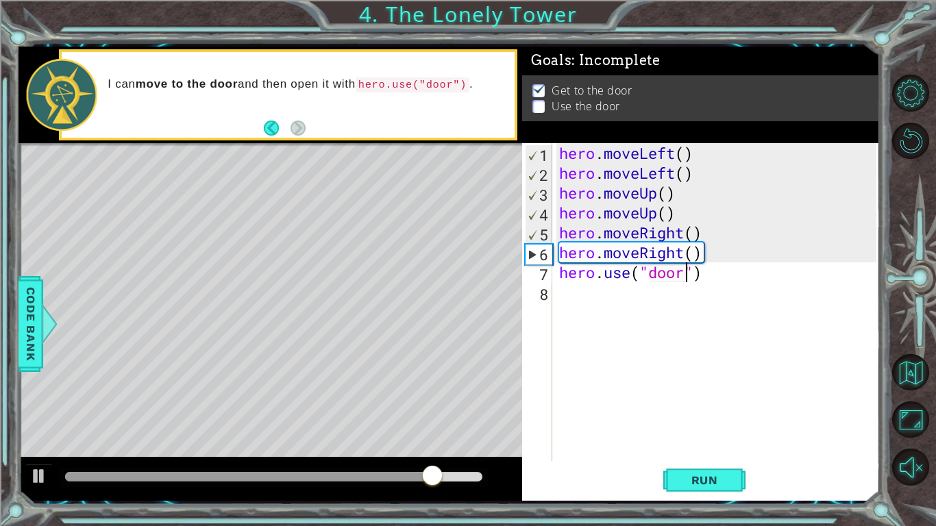
scroll to position [0, 5]
type textarea "hero.use("door")"
click at [726, 472] on button "Run" at bounding box center [704, 481] width 82 height 36
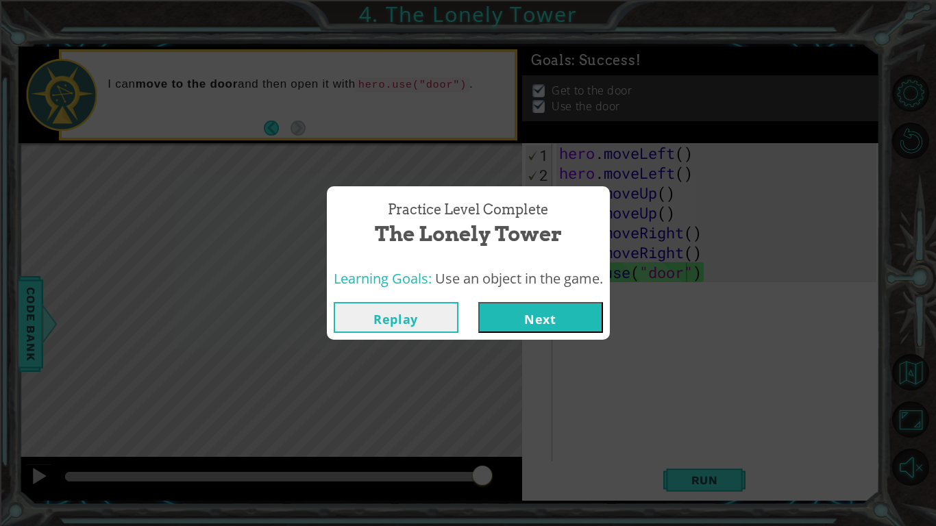
click at [536, 321] on button "Next" at bounding box center [540, 317] width 125 height 31
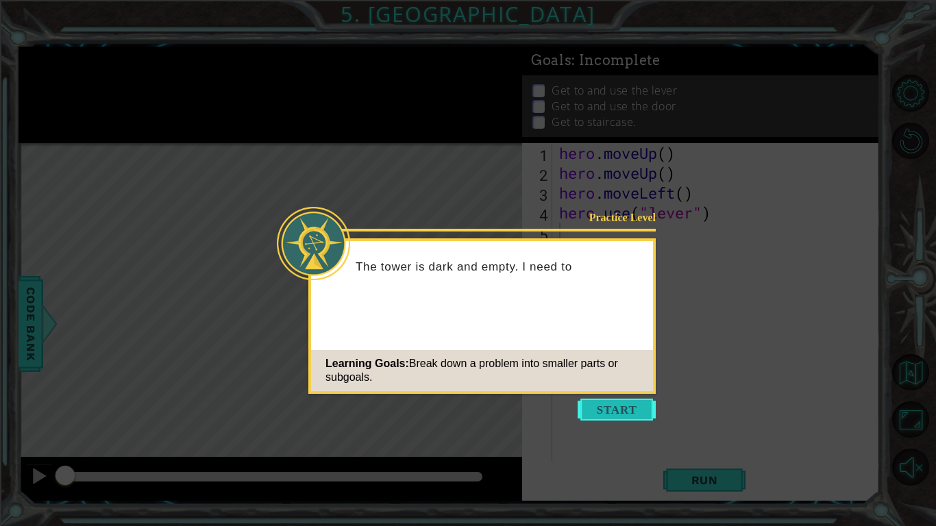
click at [603, 404] on button "Start" at bounding box center [617, 410] width 78 height 22
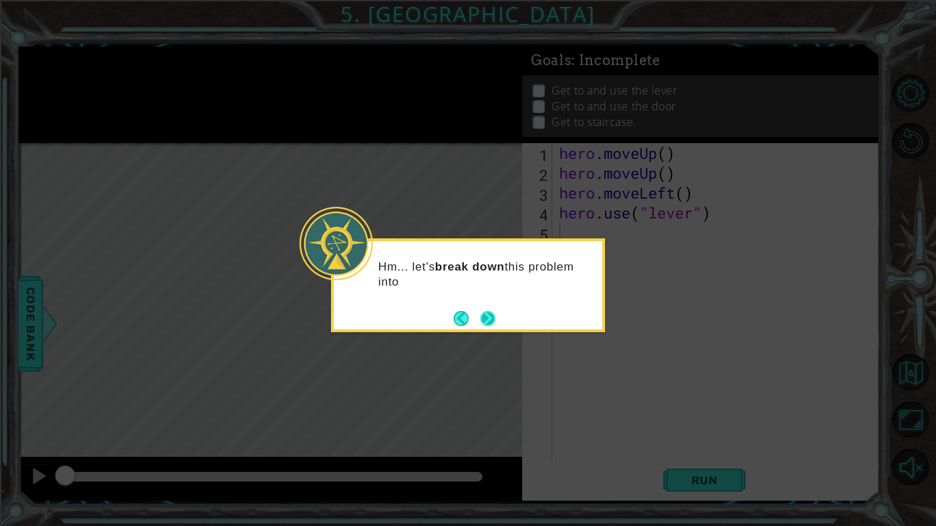
click at [485, 317] on button "Next" at bounding box center [488, 318] width 16 height 16
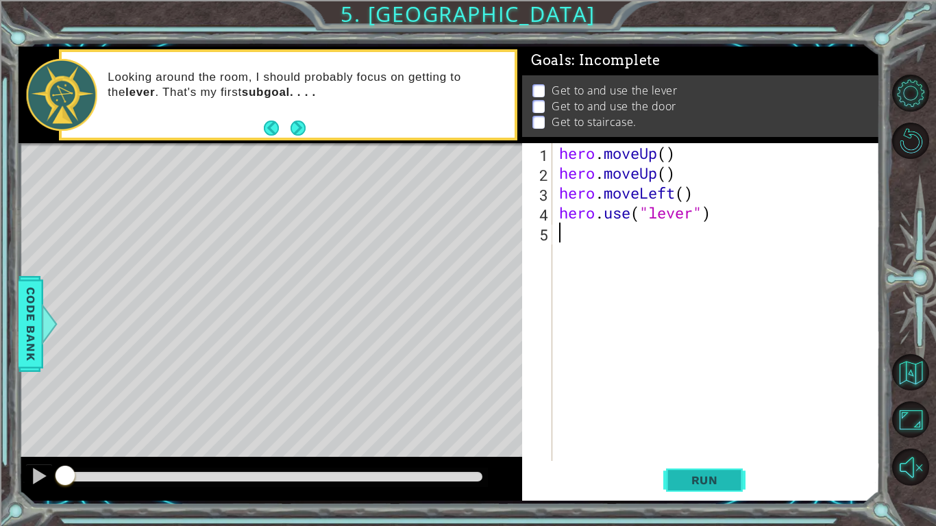
click at [718, 480] on span "Run" at bounding box center [705, 481] width 54 height 14
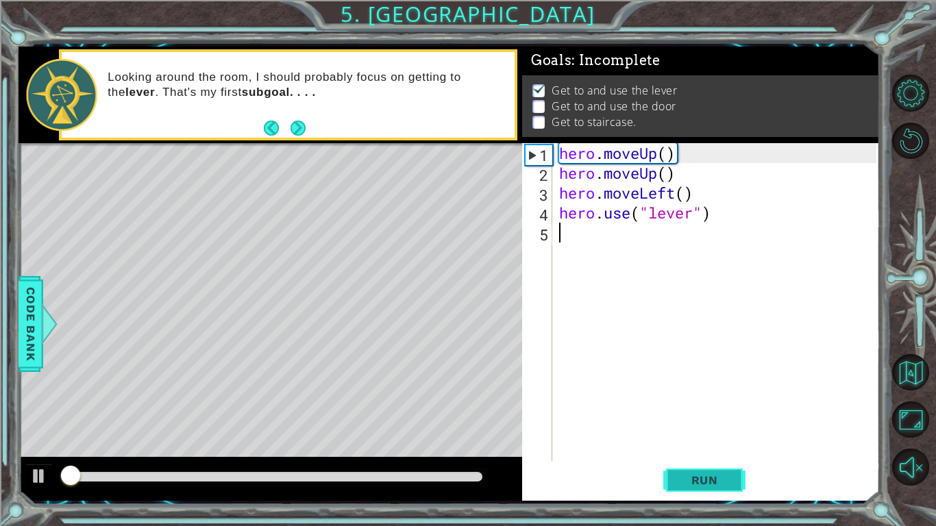
click at [698, 474] on span "Run" at bounding box center [705, 481] width 54 height 14
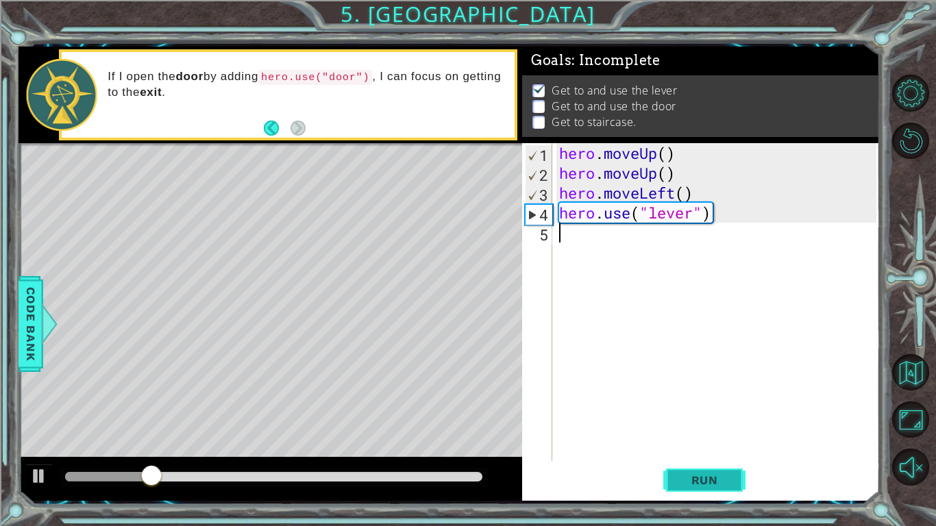
click at [679, 466] on button "Run" at bounding box center [704, 481] width 82 height 36
click at [585, 245] on div "hero . moveUp ( ) hero . moveUp ( ) hero . moveLeft ( ) hero . use ( "lever" )" at bounding box center [719, 322] width 327 height 358
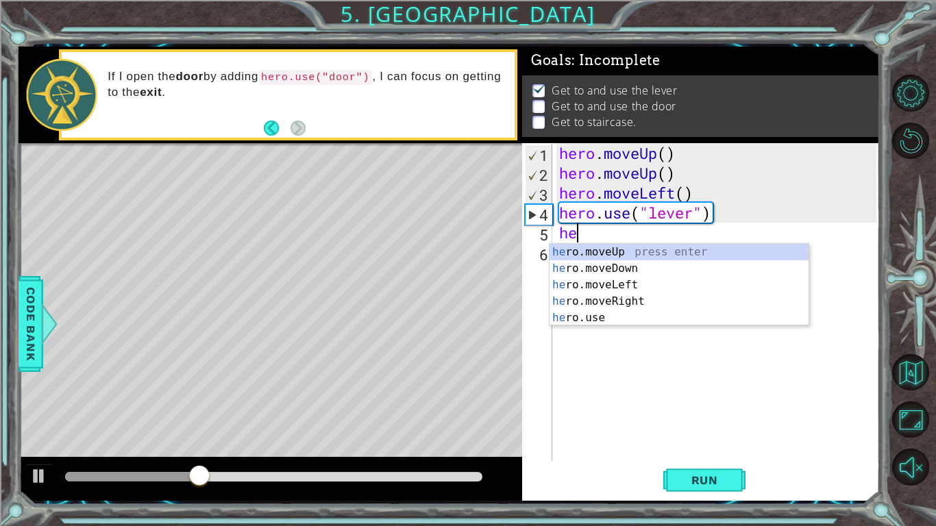
type textarea "her"
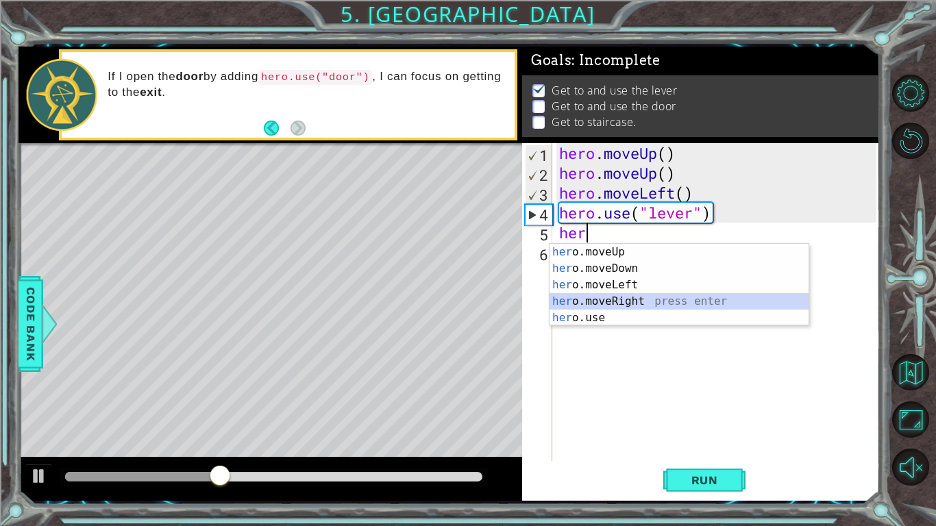
click at [598, 299] on div "her o.moveUp press enter her o.moveDown press enter her o.moveLeft press enter …" at bounding box center [679, 301] width 259 height 115
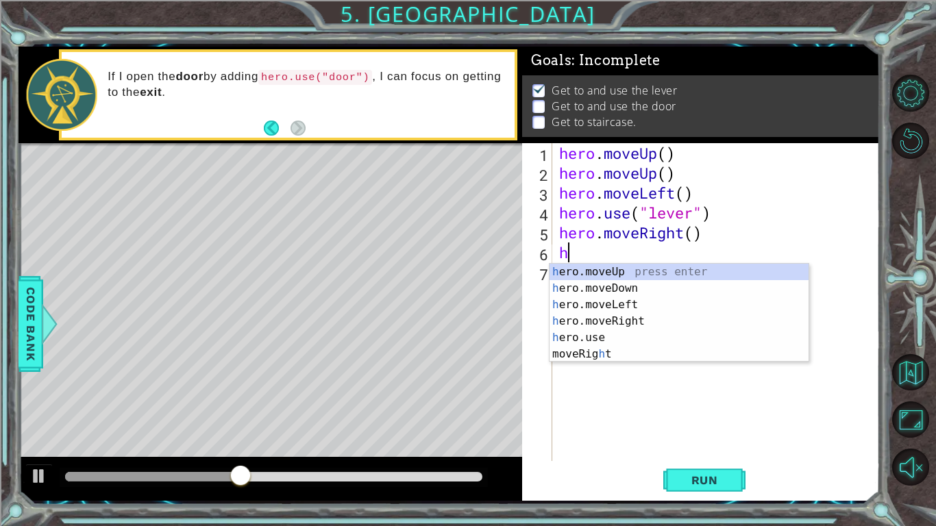
type textarea "her"
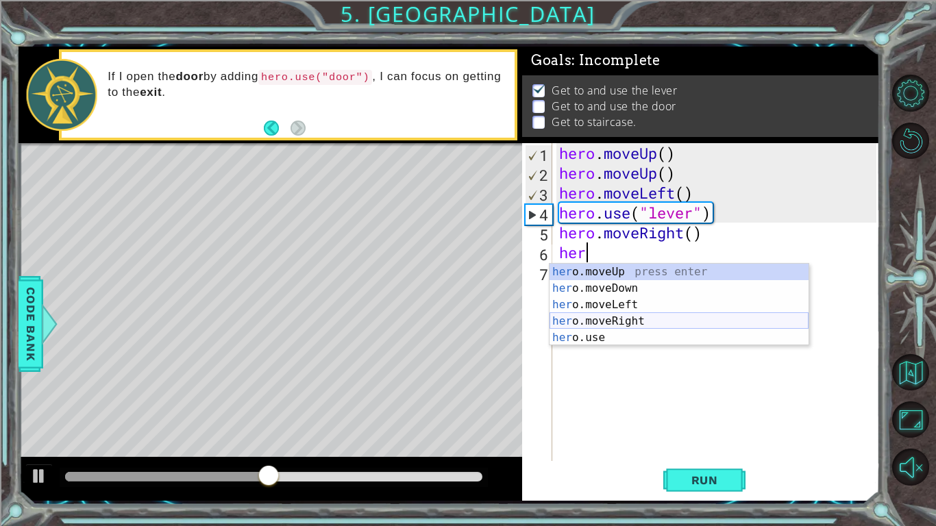
click at [623, 325] on div "her o.moveUp press enter her o.moveDown press enter her o.moveLeft press enter …" at bounding box center [679, 321] width 259 height 115
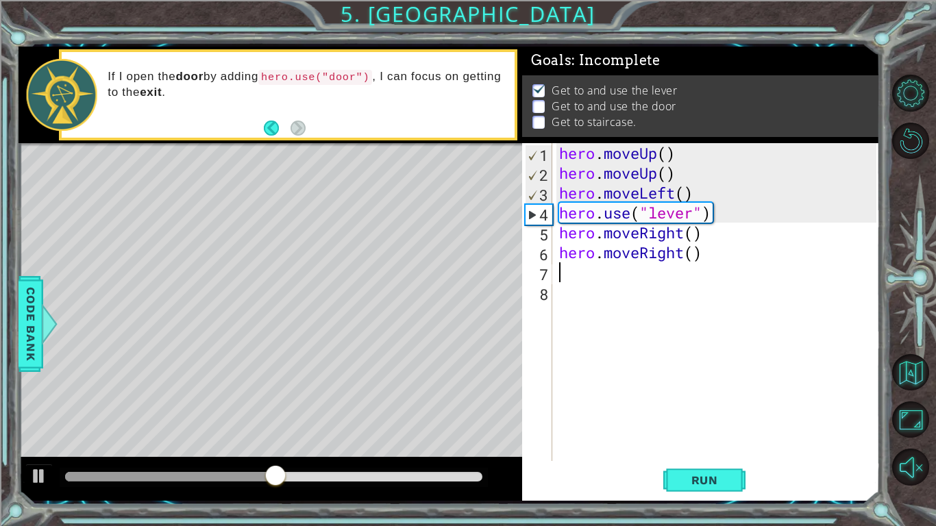
type textarea "e"
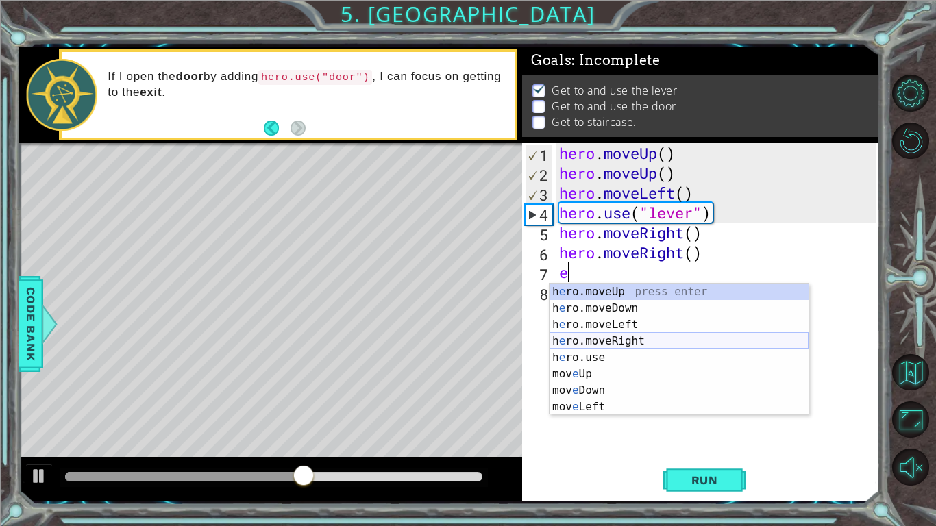
click at [606, 341] on div "h e ro.moveUp press enter h e ro.moveDown press enter h e ro.moveLeft press ent…" at bounding box center [679, 366] width 259 height 164
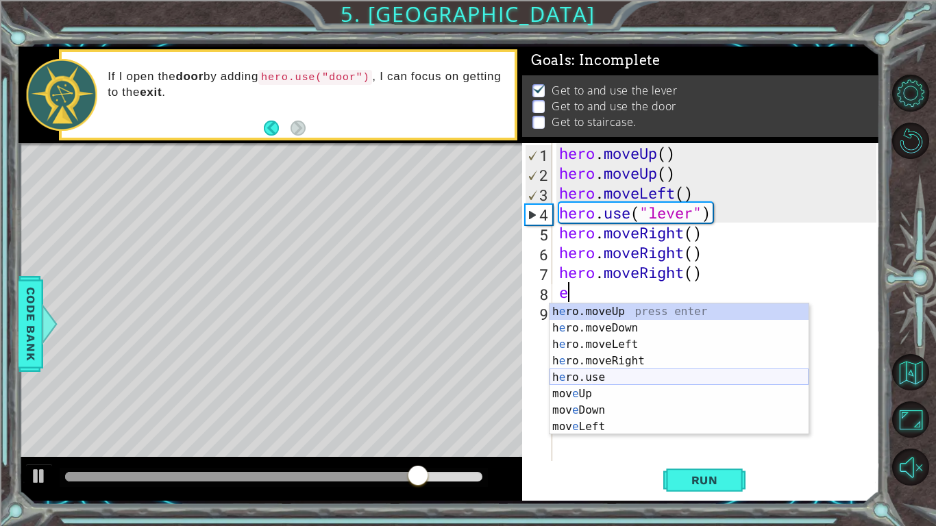
click at [597, 373] on div "h e ro.moveUp press enter h e ro.moveDown press enter h e ro.moveLeft press ent…" at bounding box center [679, 386] width 259 height 164
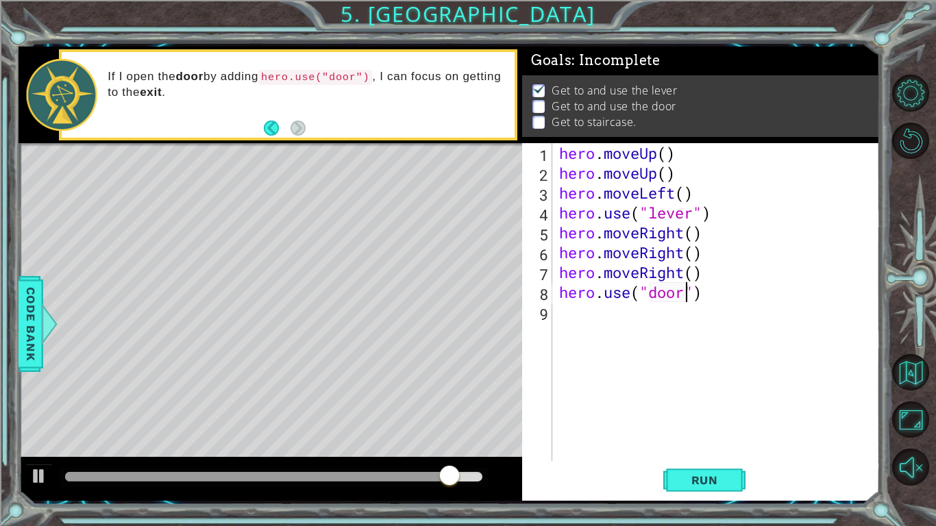
scroll to position [0, 5]
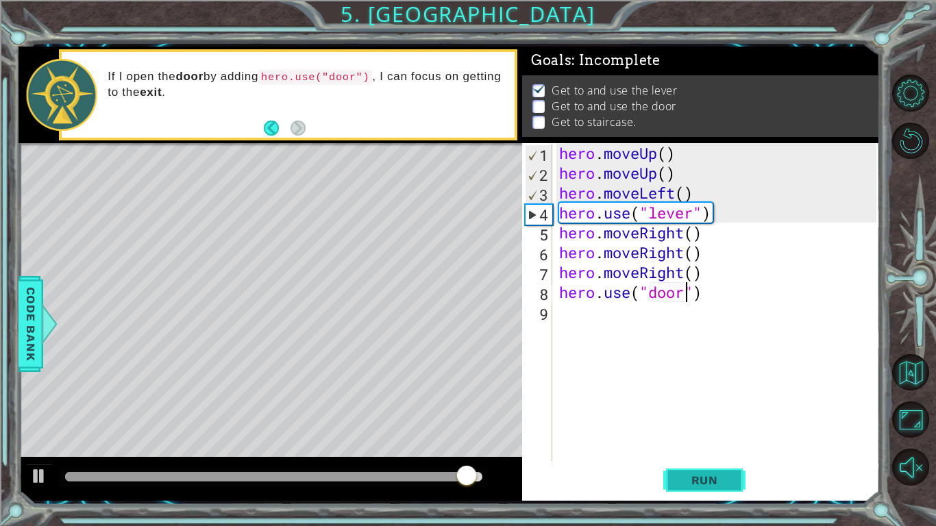
type textarea "hero.use("door")"
click at [697, 478] on span "Run" at bounding box center [705, 481] width 54 height 14
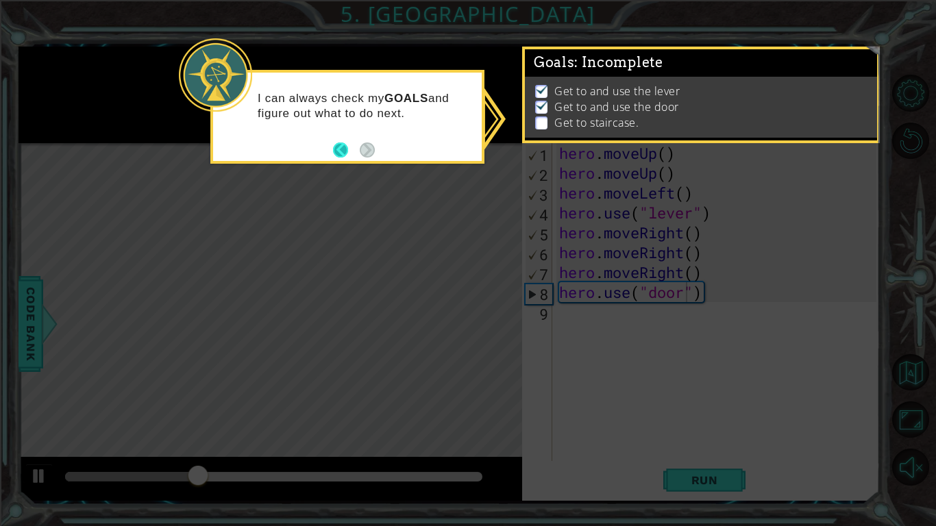
click at [341, 145] on button "Back" at bounding box center [346, 150] width 27 height 15
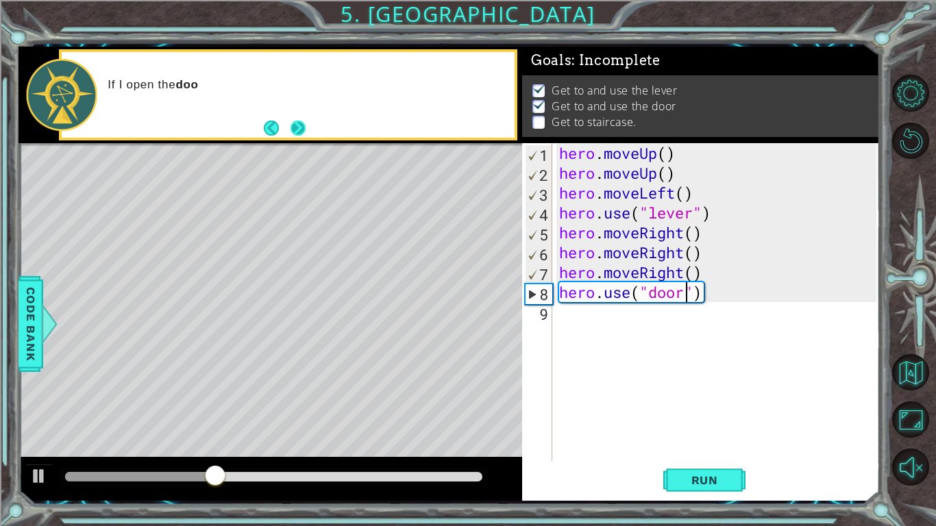
click at [301, 134] on button "Next" at bounding box center [297, 127] width 17 height 17
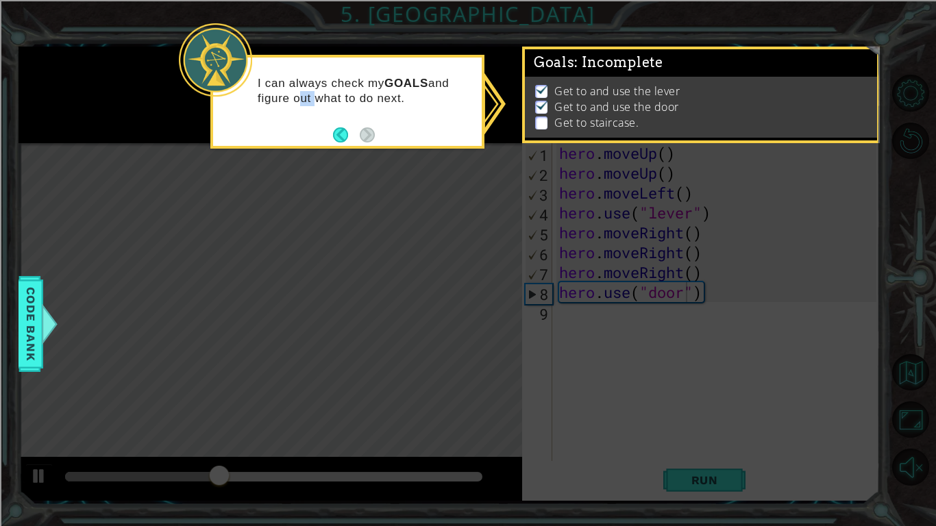
click at [301, 134] on div "I can always check my GOALS and figure out what to do next." at bounding box center [347, 102] width 274 height 94
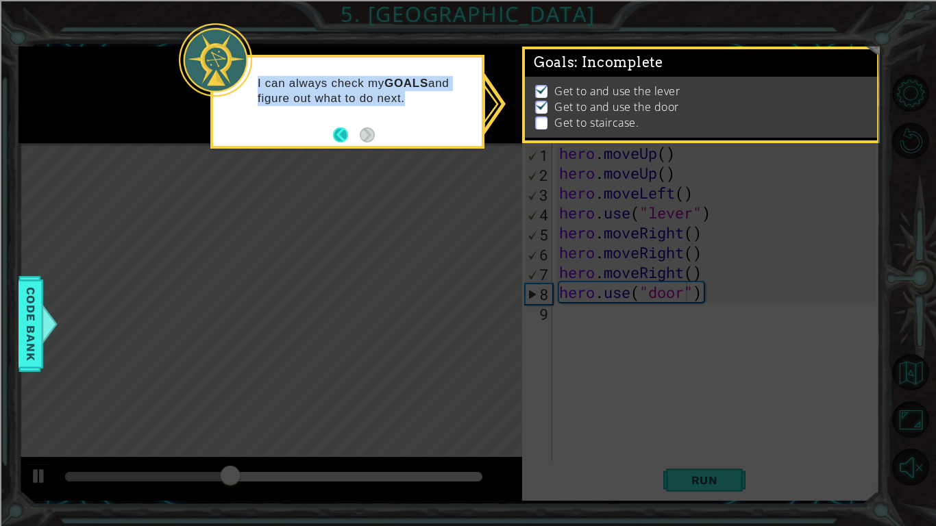
click at [340, 133] on button "Back" at bounding box center [346, 134] width 27 height 15
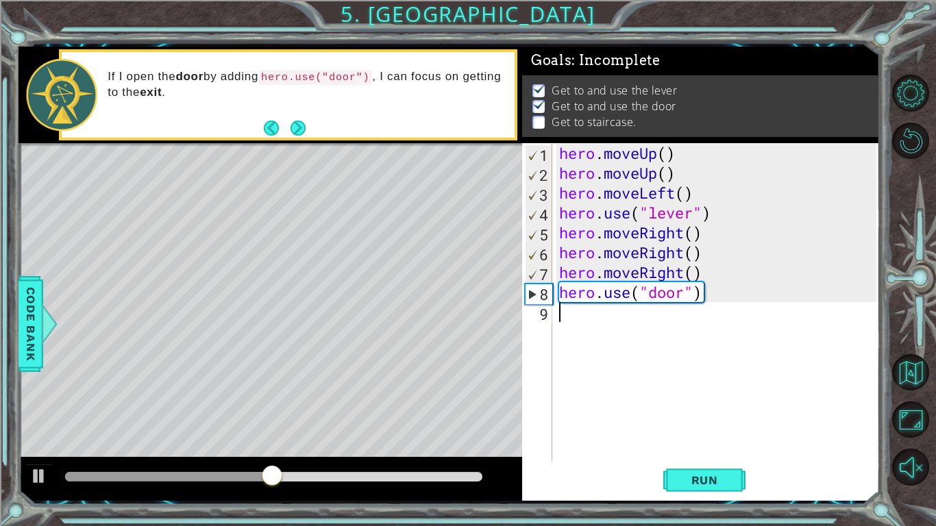
click at [596, 315] on div "hero . moveUp ( ) hero . moveUp ( ) hero . moveLeft ( ) hero . use ( "lever" ) …" at bounding box center [719, 322] width 327 height 358
type textarea "e"
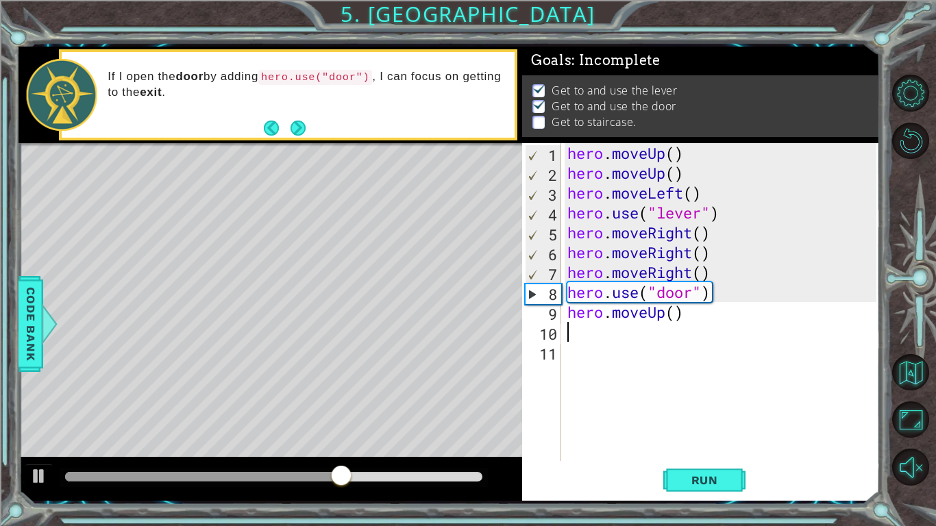
type textarea "e"
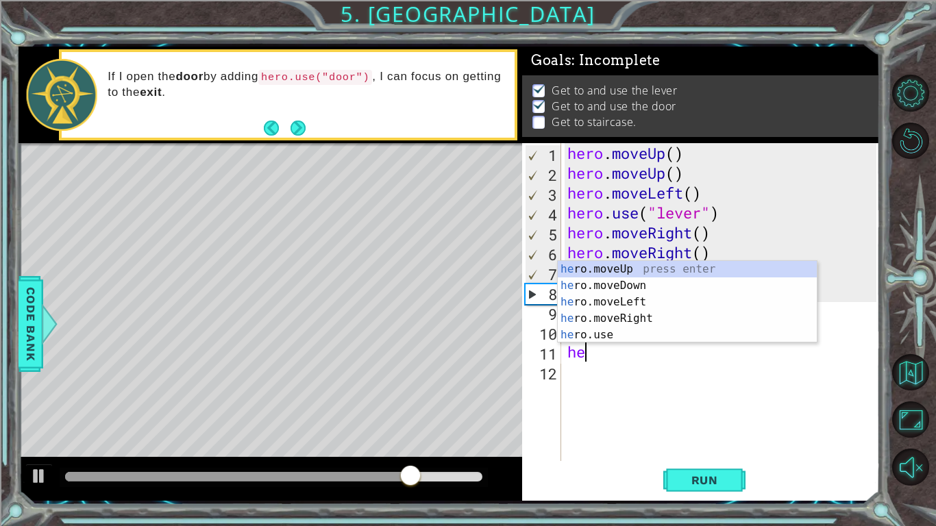
type textarea "her"
click at [650, 297] on div "her o.moveUp press enter her o.moveDown press enter her o.moveLeft press enter …" at bounding box center [687, 318] width 259 height 115
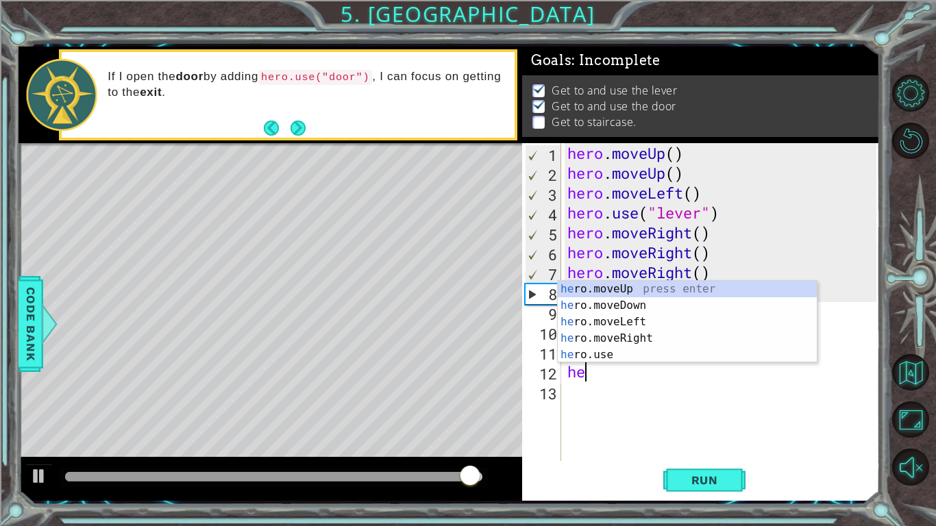
type textarea "her"
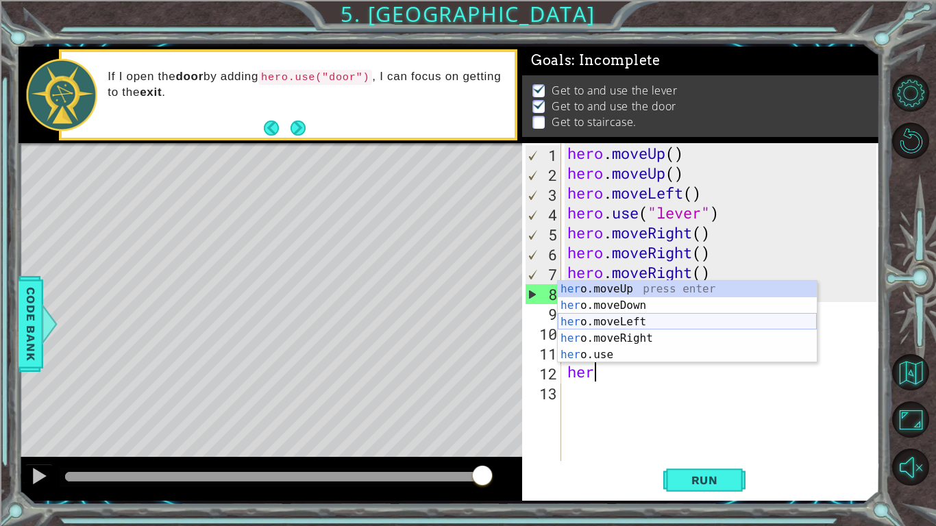
click at [659, 326] on div "her o.moveUp press enter her o.moveDown press enter her o.moveLeft press enter …" at bounding box center [687, 338] width 259 height 115
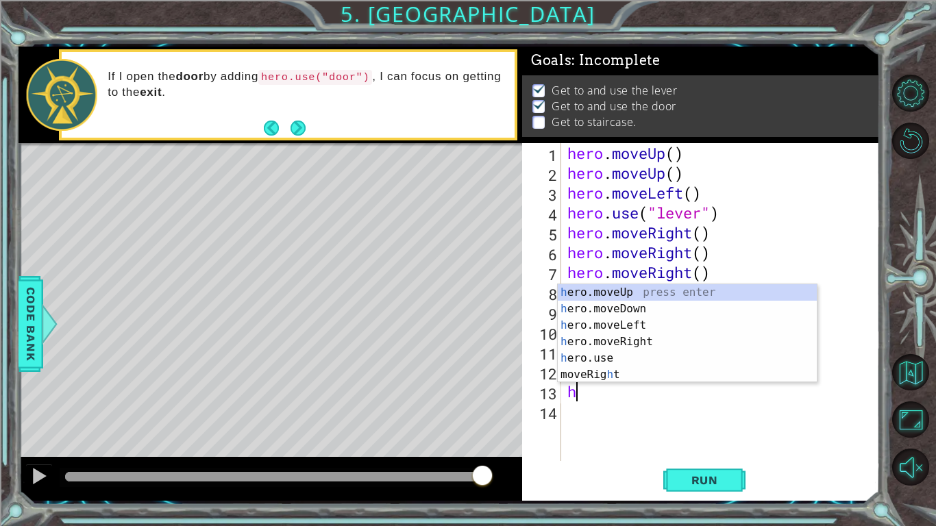
type textarea "he"
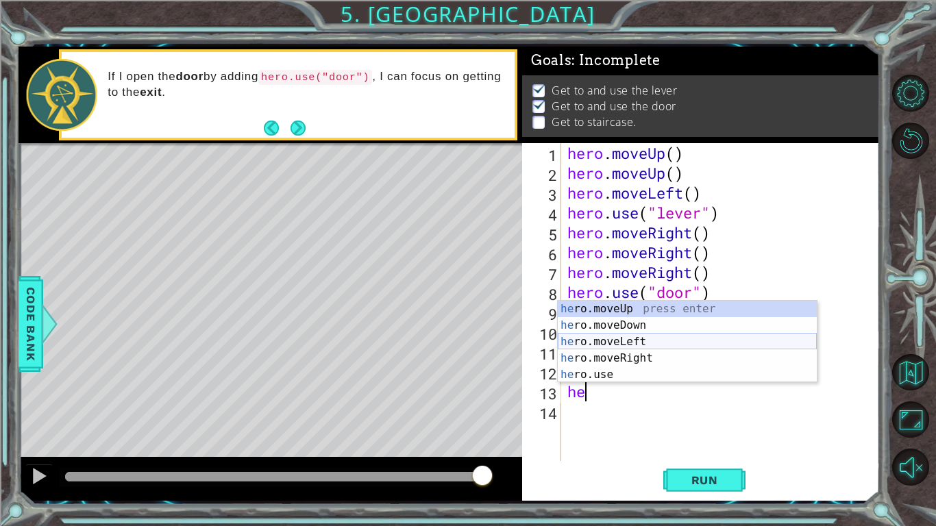
click at [650, 343] on div "he ro.moveUp press enter he ro.moveDown press enter he ro.moveLeft press enter …" at bounding box center [687, 358] width 259 height 115
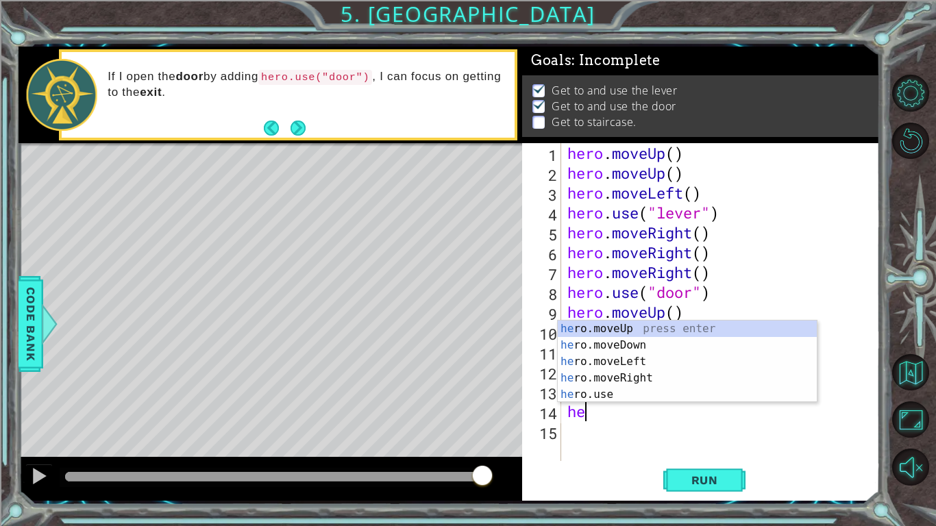
type textarea "her"
click at [638, 331] on div "her o.moveUp press enter her o.moveDown press enter her o.moveLeft press enter …" at bounding box center [687, 378] width 259 height 115
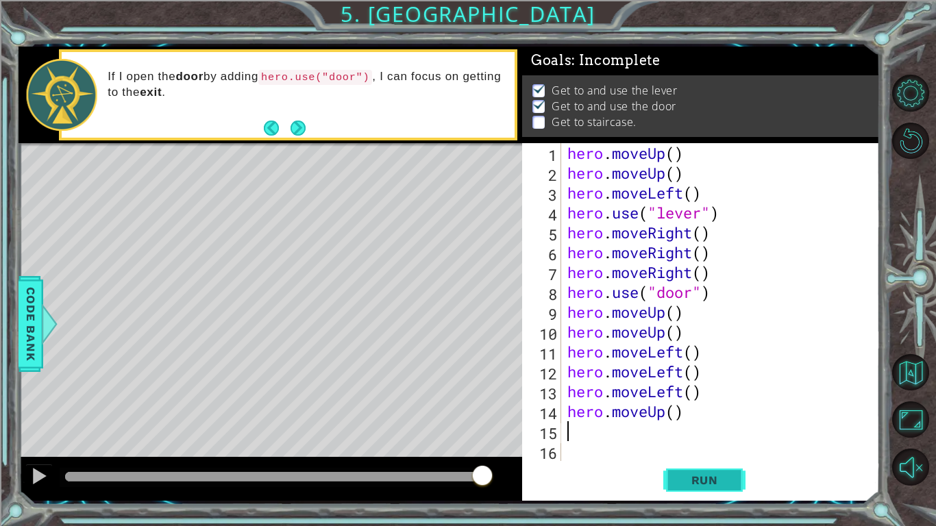
click at [722, 487] on span "Run" at bounding box center [705, 481] width 54 height 14
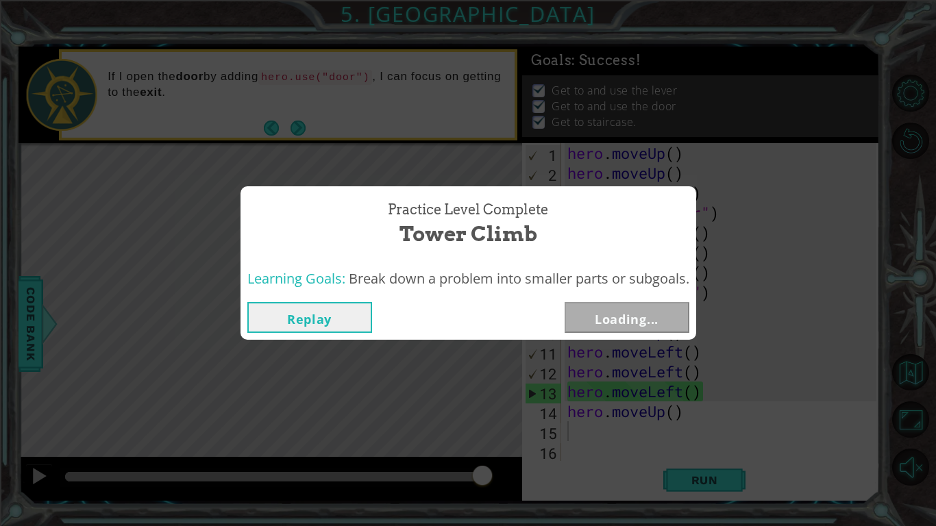
drag, startPoint x: 371, startPoint y: 467, endPoint x: 535, endPoint y: 480, distance: 164.3
click at [535, 480] on body "1 ההההההההההההההההההההההההההההההההההההההההההההההההההההההההההההההההההההההההההההה…" at bounding box center [468, 263] width 936 height 526
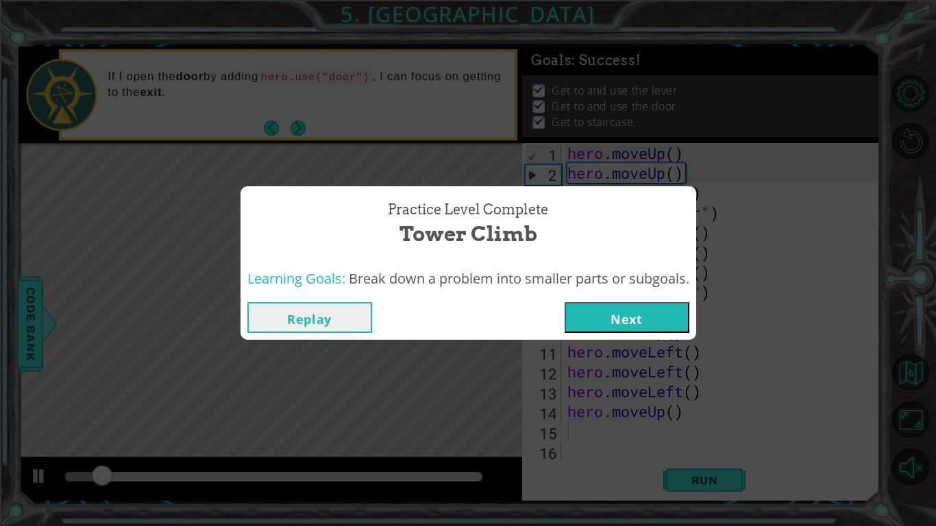
click at [629, 319] on button "Next" at bounding box center [627, 317] width 125 height 31
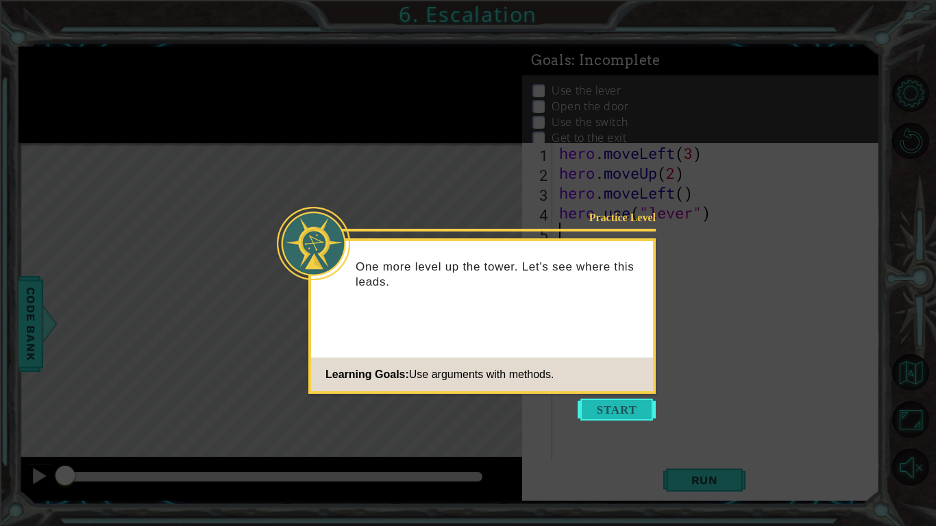
click at [600, 411] on button "Start" at bounding box center [617, 410] width 78 height 22
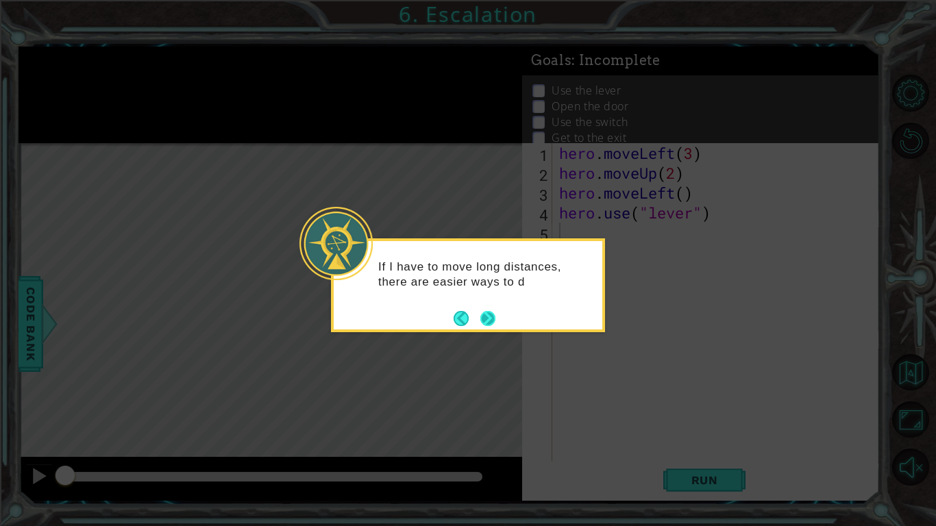
click at [488, 317] on button "Next" at bounding box center [487, 318] width 15 height 15
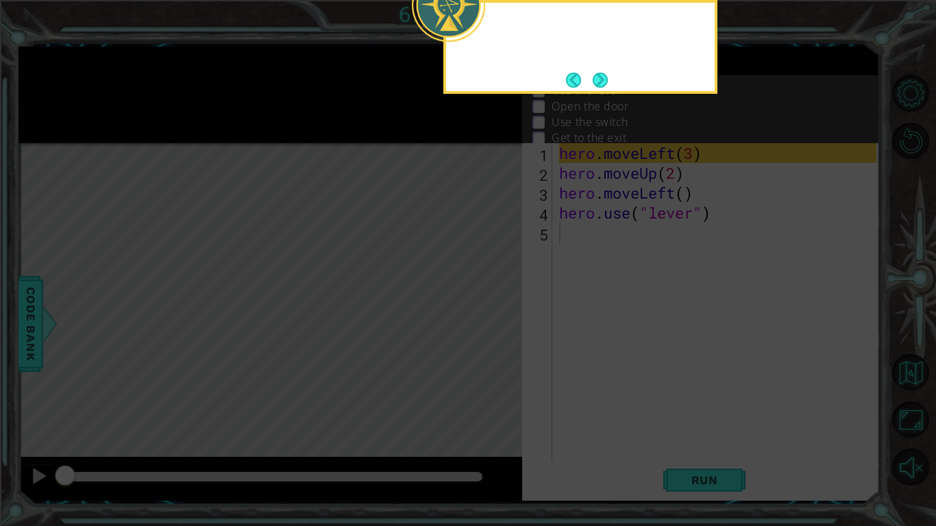
click at [488, 317] on icon at bounding box center [468, 85] width 936 height 883
click at [593, 88] on button "Next" at bounding box center [600, 80] width 15 height 15
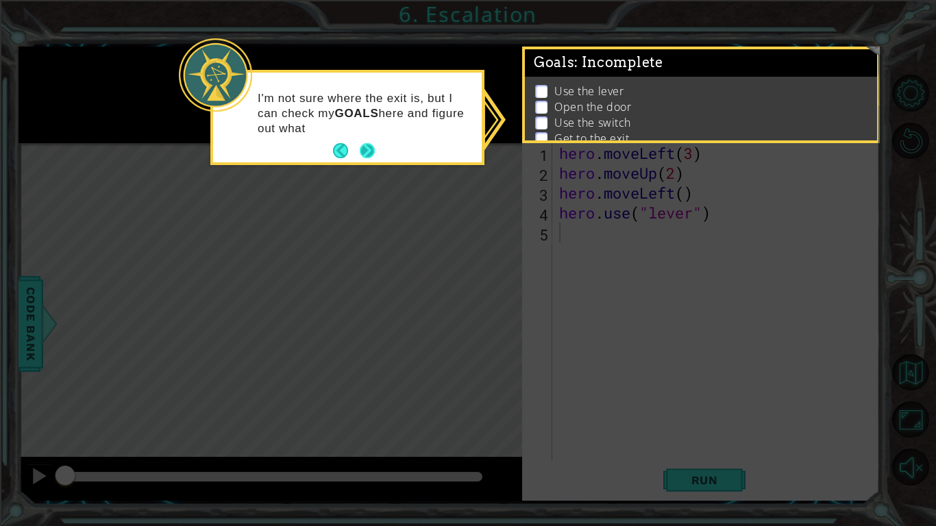
click at [367, 147] on button "Next" at bounding box center [368, 151] width 16 height 16
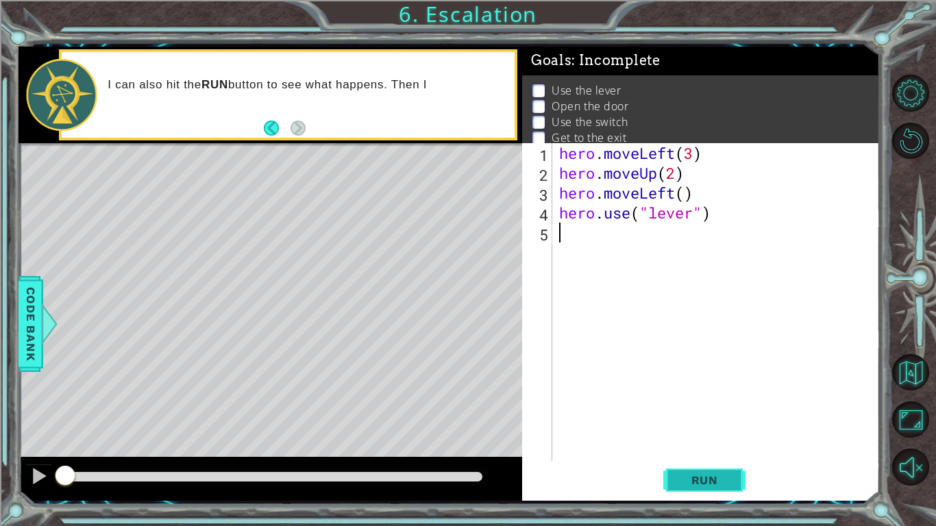
click at [689, 469] on button "Run" at bounding box center [704, 481] width 82 height 36
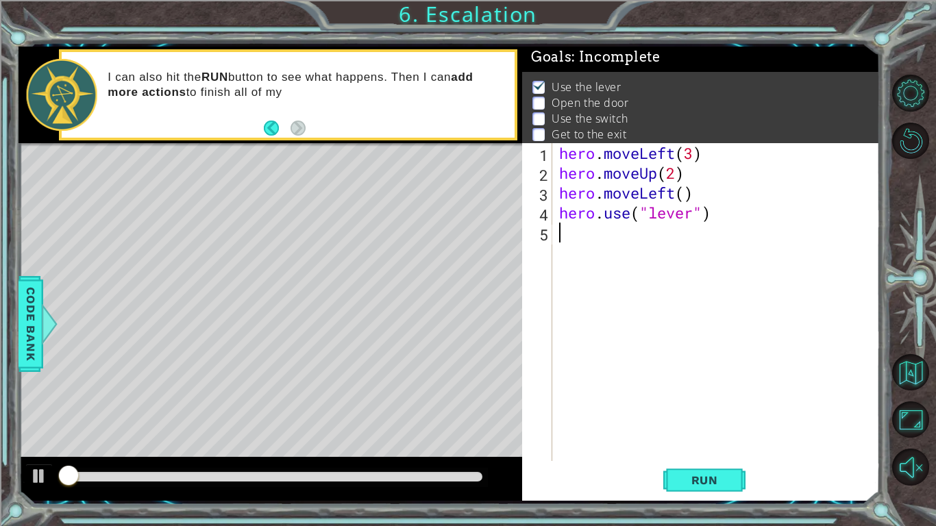
scroll to position [5, 0]
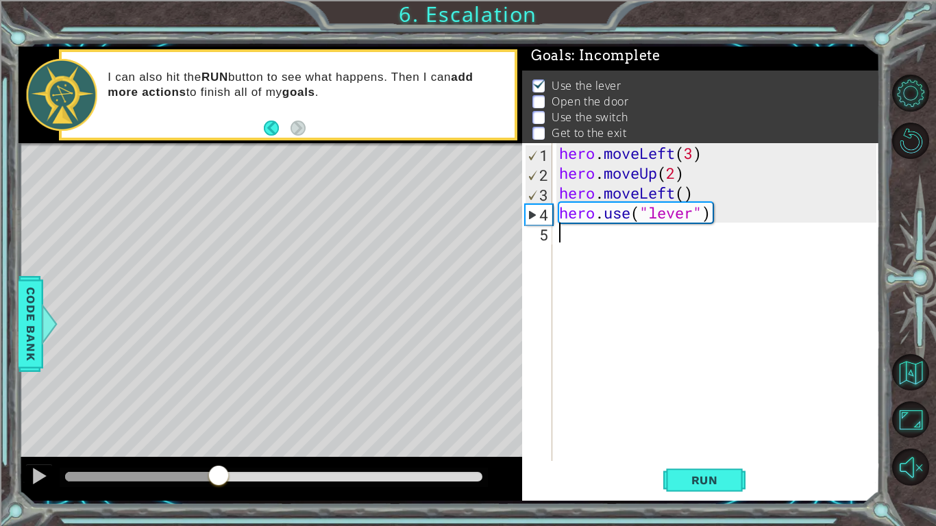
drag, startPoint x: 66, startPoint y: 480, endPoint x: 219, endPoint y: 480, distance: 152.8
click at [219, 480] on div at bounding box center [218, 477] width 25 height 25
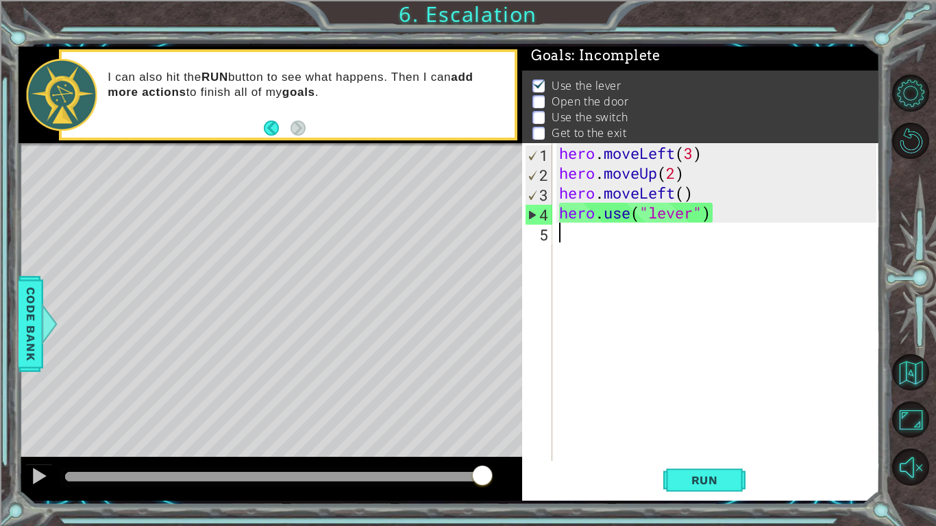
drag, startPoint x: 218, startPoint y: 477, endPoint x: 553, endPoint y: 486, distance: 335.2
click at [548, 490] on div "1 ההההההההההההההההההההההההההההההההההההההההההההההההההההההההההההההההההההההההההההה…" at bounding box center [449, 274] width 861 height 454
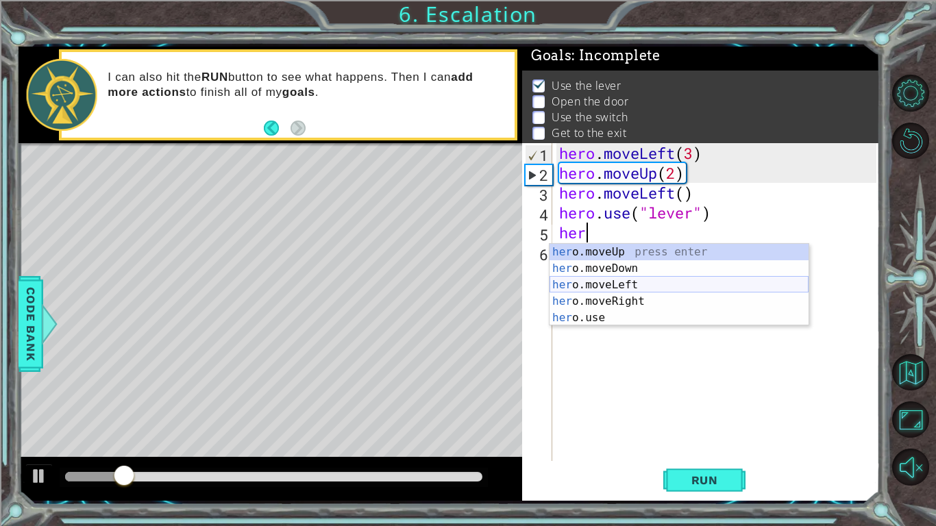
click at [657, 285] on div "her o.moveUp press enter her o.moveDown press enter her o.moveLeft press enter …" at bounding box center [679, 301] width 259 height 115
type textarea "hero.moveLeft(1)"
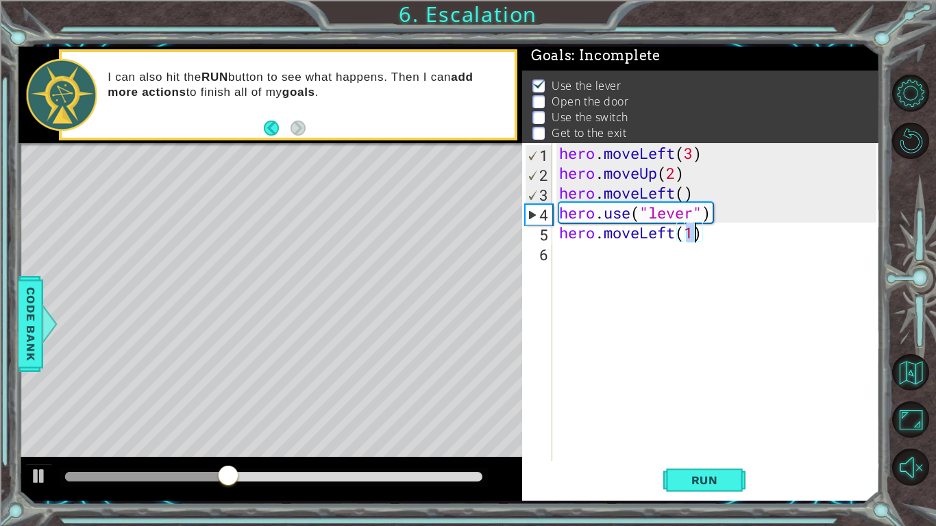
click at [611, 256] on div "hero . moveLeft ( 3 ) hero . moveUp ( 2 ) hero . moveLeft ( ) hero . use ( "lev…" at bounding box center [719, 322] width 327 height 358
click at [704, 472] on button "Run" at bounding box center [704, 481] width 82 height 36
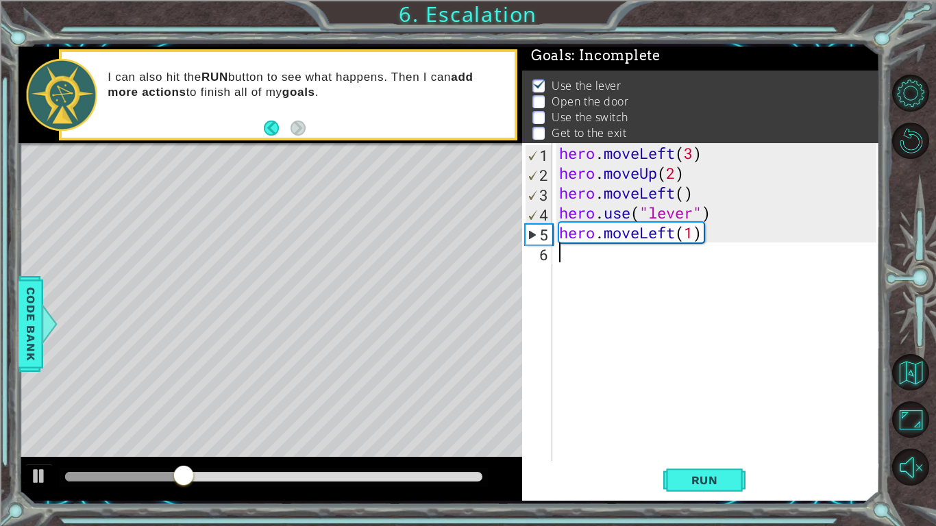
click at [576, 260] on div "hero . moveLeft ( 3 ) hero . moveUp ( 2 ) hero . moveLeft ( ) hero . use ( "lev…" at bounding box center [719, 322] width 327 height 358
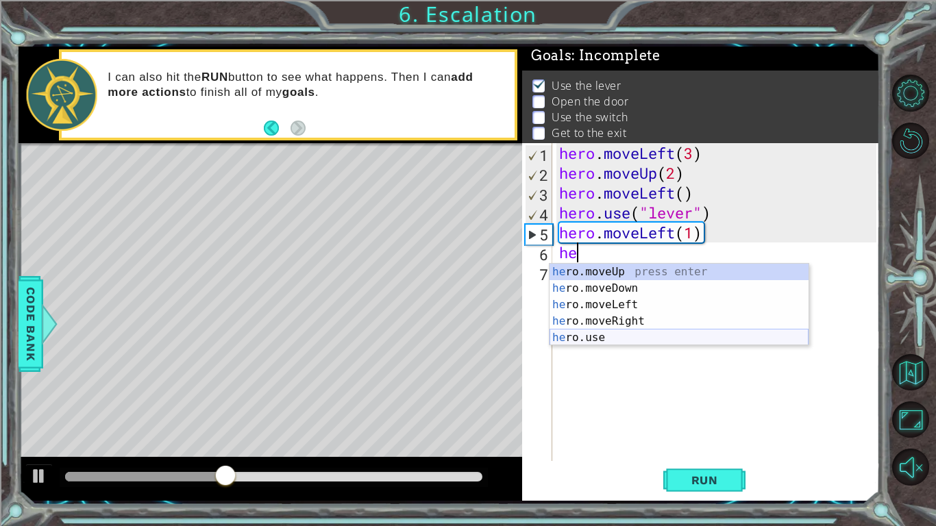
click at [608, 332] on div "he ro.moveUp press enter he ro.moveDown press enter he ro.moveLeft press enter …" at bounding box center [679, 321] width 259 height 115
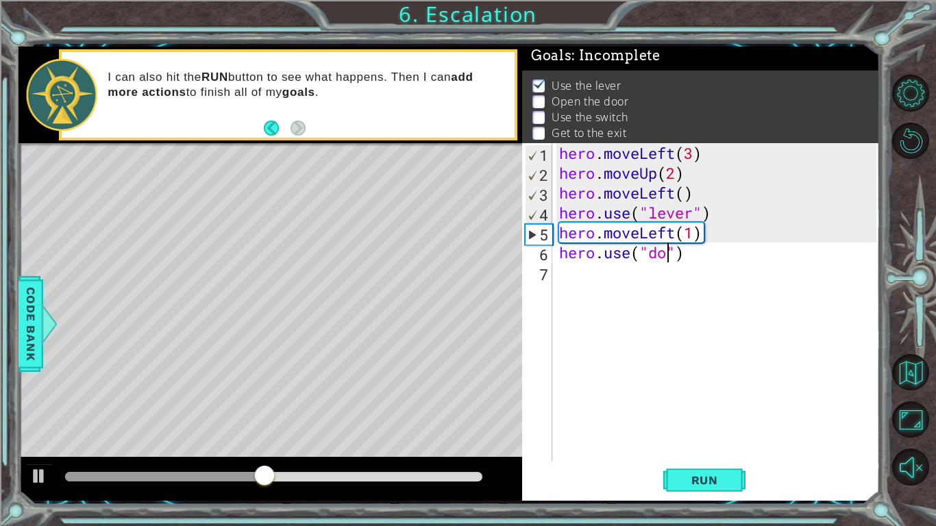
type textarea "hero.use("door")"
click at [652, 282] on div "hero . moveLeft ( 3 ) hero . moveUp ( 2 ) hero . moveLeft ( ) hero . use ( "lev…" at bounding box center [719, 322] width 327 height 358
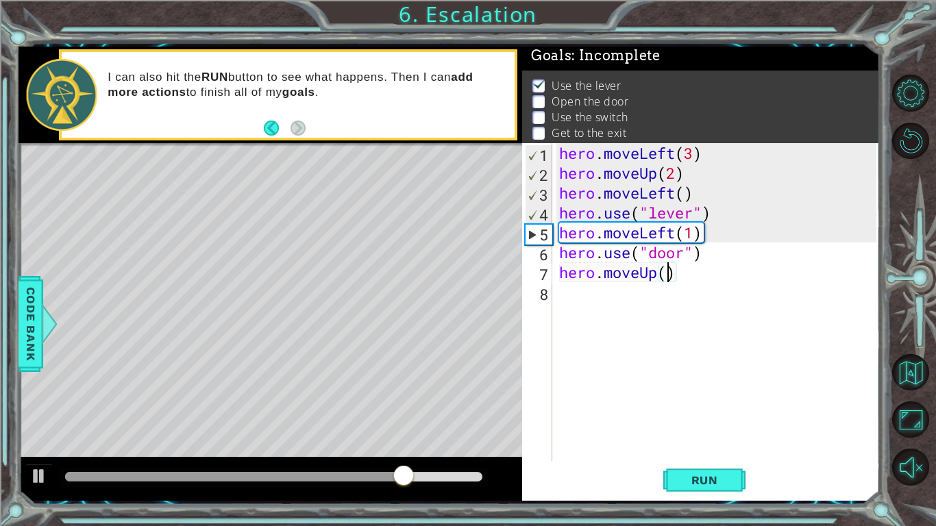
type textarea "hero.moveUp(2)"
click at [577, 288] on div "hero . moveLeft ( 3 ) hero . moveUp ( 2 ) hero . moveLeft ( ) hero . use ( "lev…" at bounding box center [719, 322] width 327 height 358
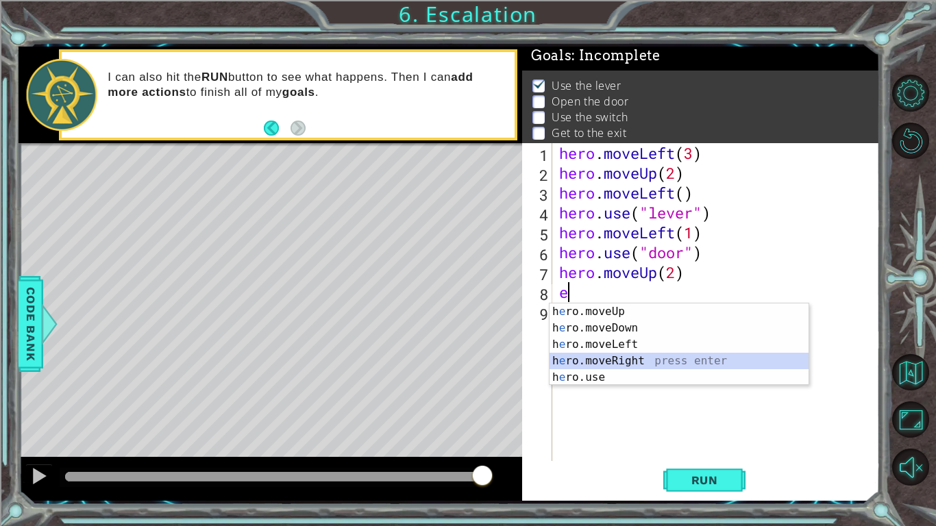
click at [641, 360] on div "h e ro.moveUp press enter h e ro.moveDown press enter h e ro.moveLeft press ent…" at bounding box center [679, 361] width 259 height 115
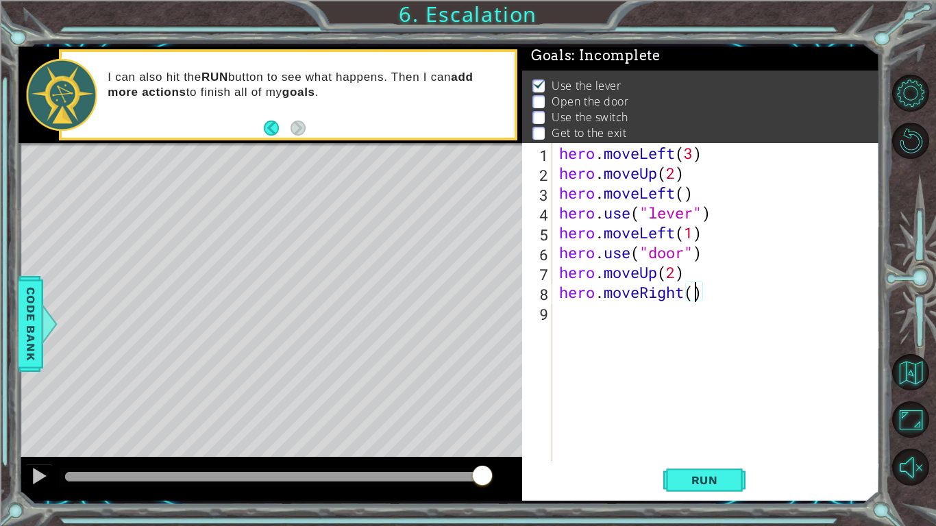
type textarea "hero.moveRight(2)"
click at [598, 312] on div "hero . moveLeft ( 3 ) hero . moveUp ( 2 ) hero . moveLeft ( ) hero . use ( "lev…" at bounding box center [719, 322] width 327 height 358
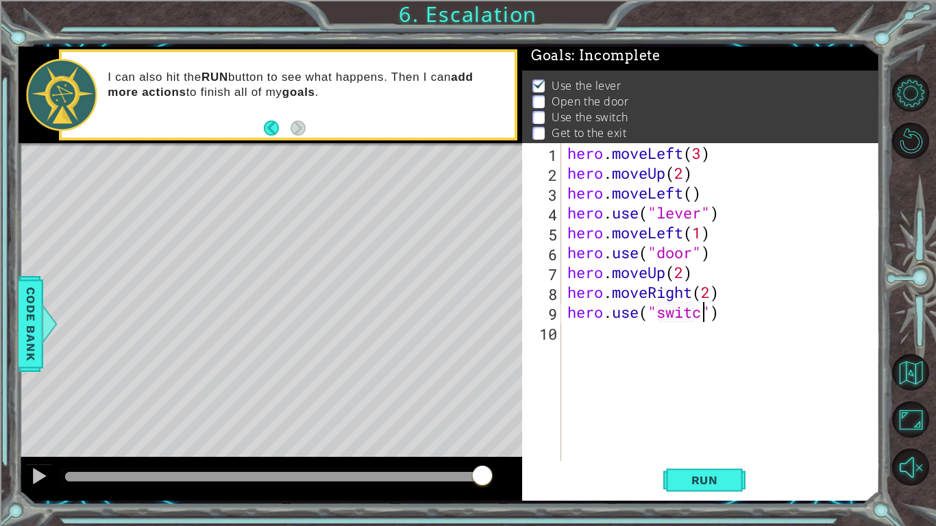
type textarea "hero.use("switch")"
click at [664, 350] on div "hero . moveLeft ( 3 ) hero . moveUp ( 2 ) hero . moveLeft ( ) hero . use ( "lev…" at bounding box center [724, 322] width 319 height 358
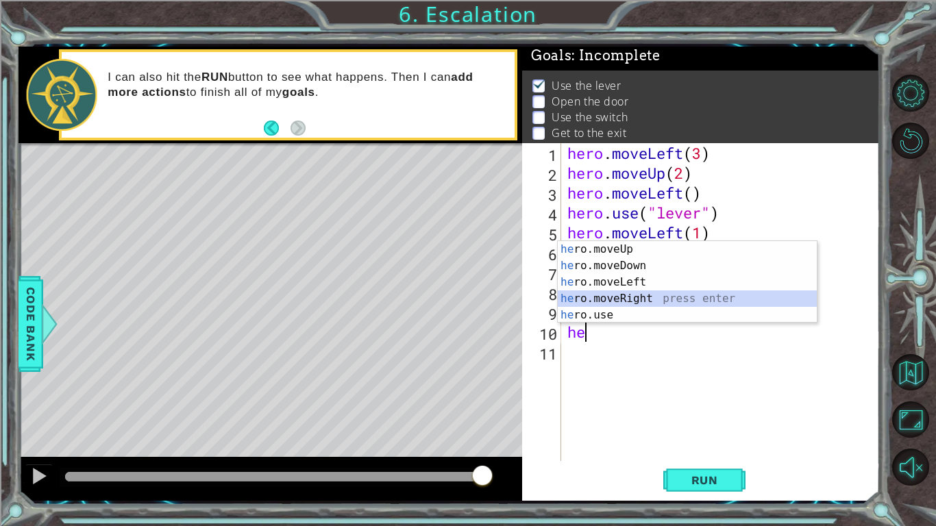
click at [652, 300] on div "he ro.moveUp press enter he ro.moveDown press enter he ro.moveLeft press enter …" at bounding box center [687, 298] width 259 height 115
type textarea "hero.moveRight(1)"
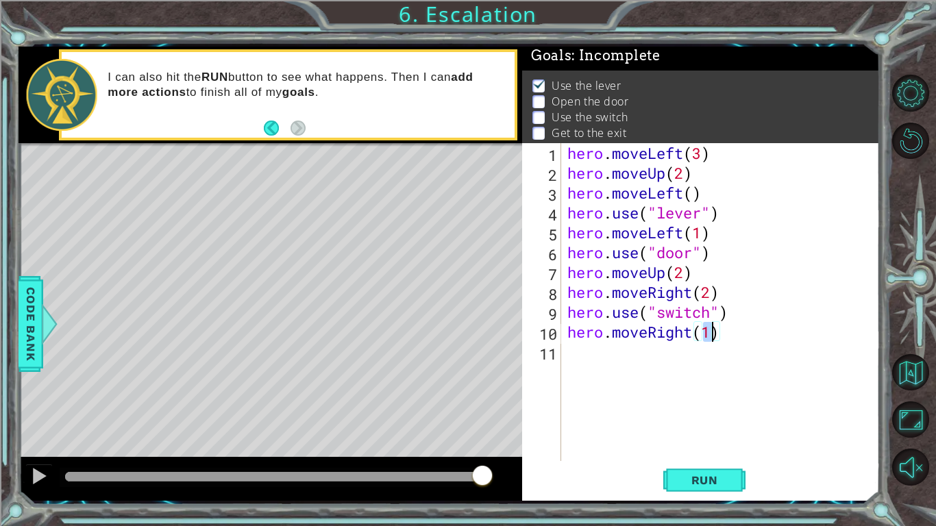
click at [613, 367] on div "hero . moveLeft ( 3 ) hero . moveUp ( 2 ) hero . moveLeft ( ) hero . use ( "lev…" at bounding box center [724, 322] width 319 height 358
type textarea "hero.moveUp(1)"
click at [706, 480] on span "Run" at bounding box center [705, 481] width 54 height 14
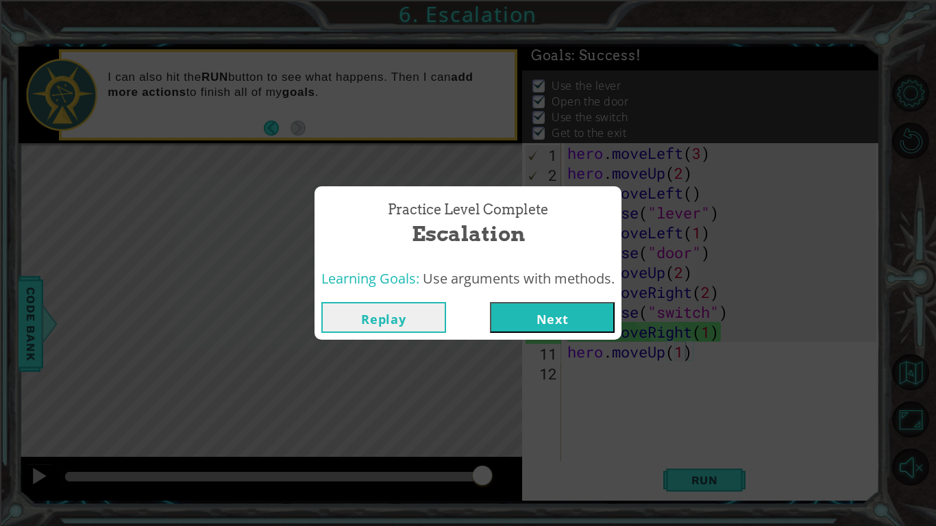
click at [572, 326] on button "Next" at bounding box center [552, 317] width 125 height 31
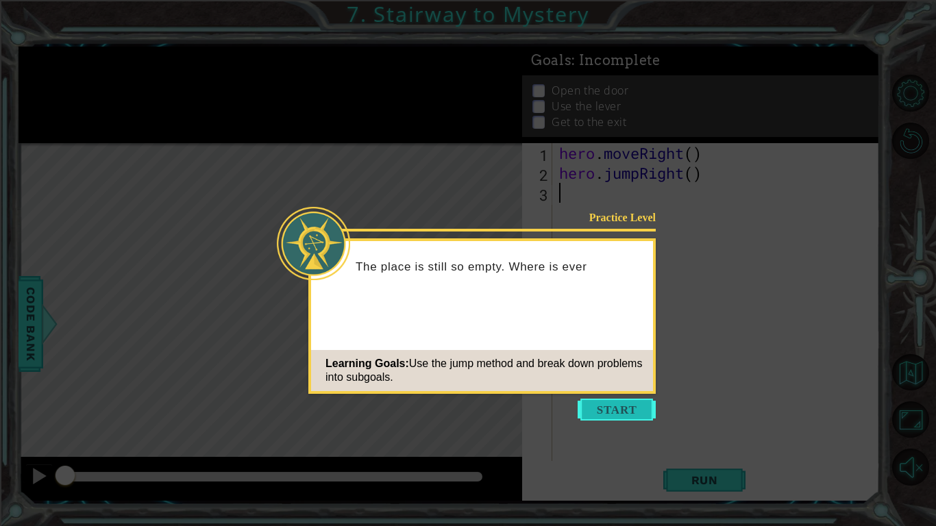
click at [613, 413] on button "Start" at bounding box center [617, 410] width 78 height 22
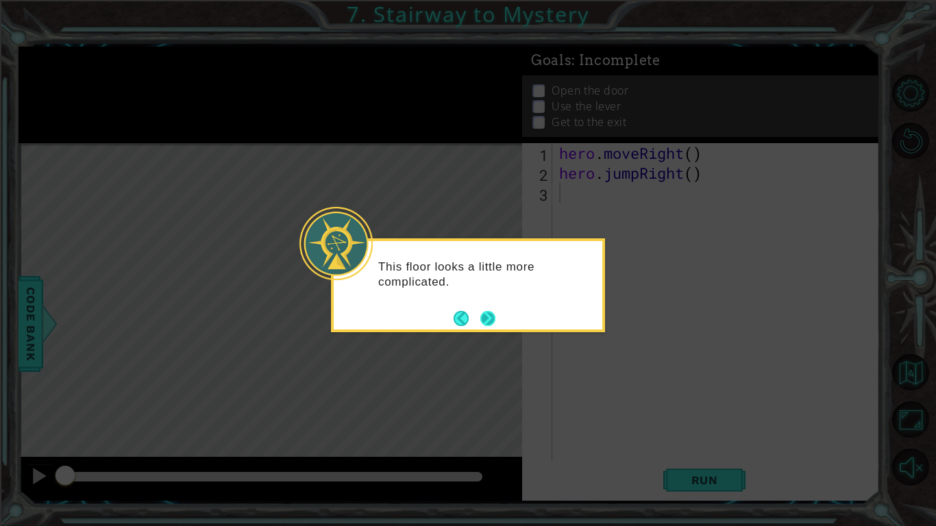
click at [485, 310] on button "Next" at bounding box center [488, 318] width 16 height 16
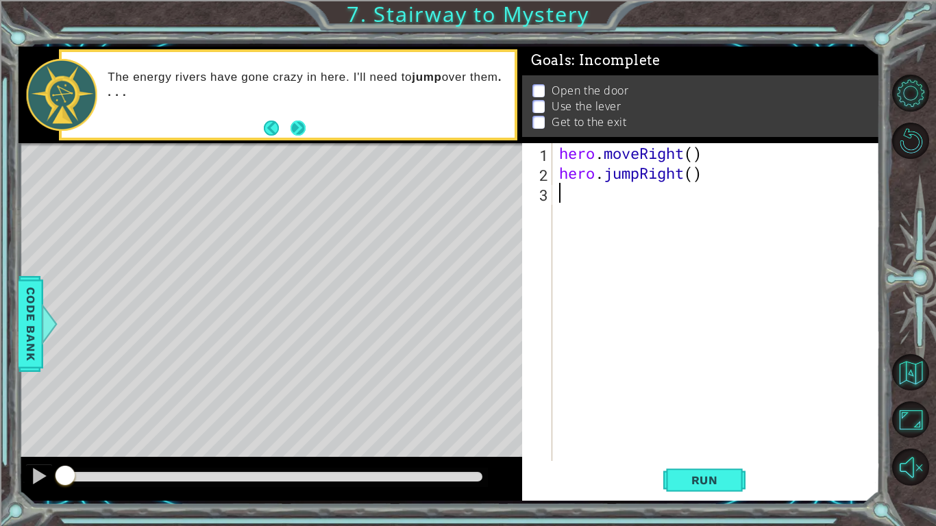
click at [299, 123] on button "Next" at bounding box center [298, 128] width 16 height 16
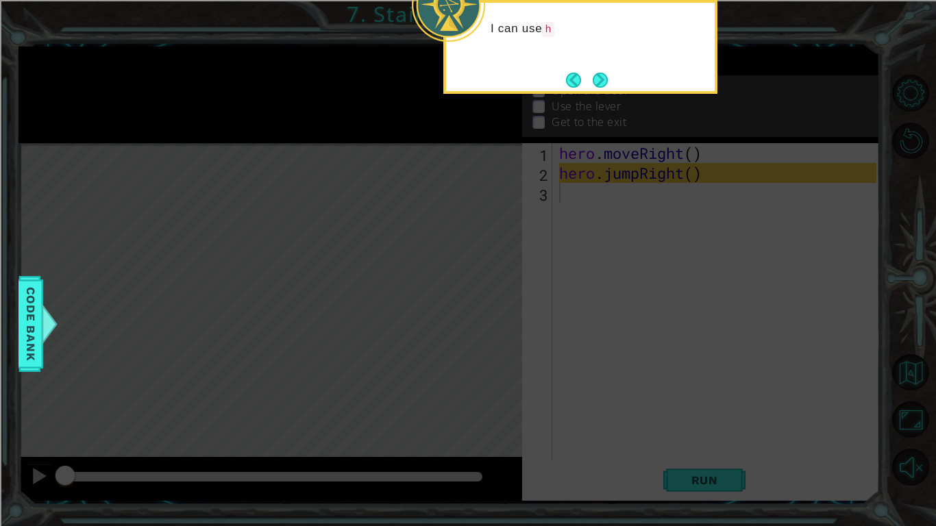
drag, startPoint x: 381, startPoint y: 126, endPoint x: 371, endPoint y: 110, distance: 18.8
click at [384, 122] on icon at bounding box center [468, 85] width 936 height 883
drag, startPoint x: 371, startPoint y: 155, endPoint x: 479, endPoint y: 134, distance: 109.7
click at [375, 152] on icon at bounding box center [468, 85] width 936 height 883
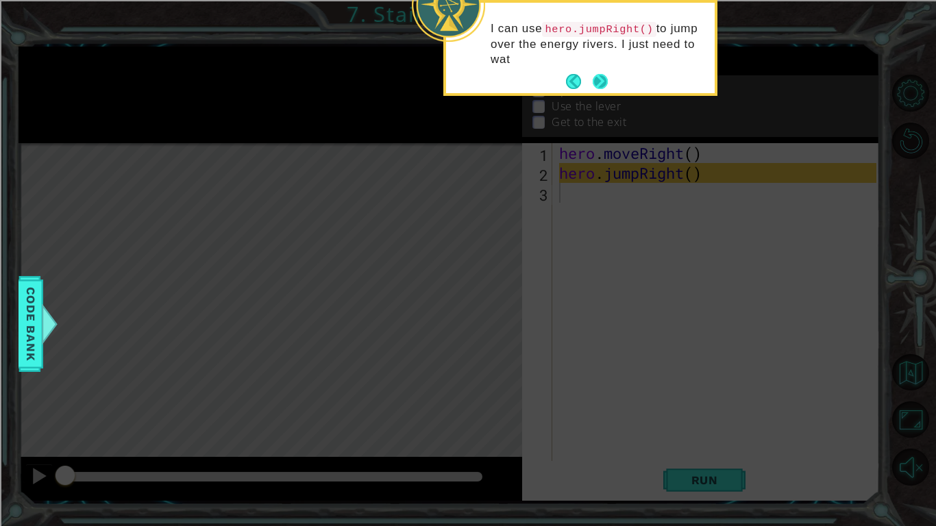
click at [597, 76] on button "Next" at bounding box center [600, 81] width 15 height 15
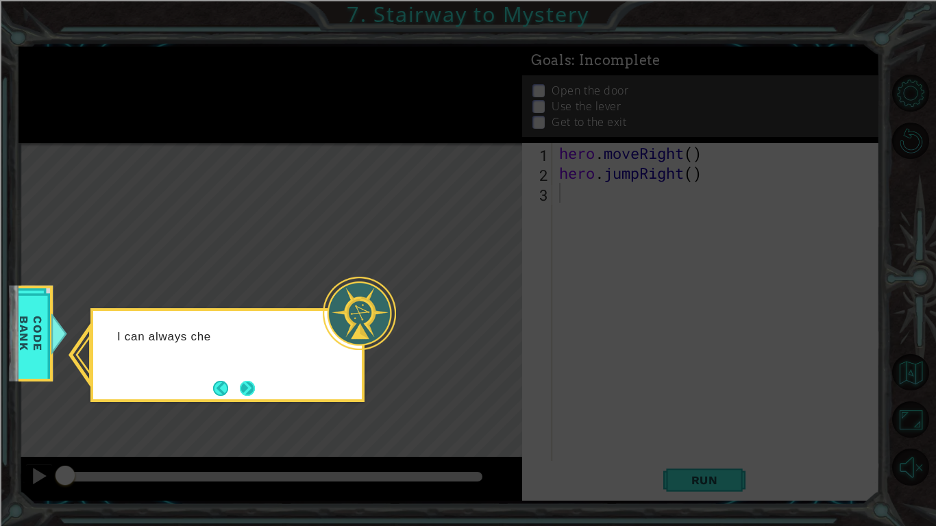
click at [256, 385] on button "Next" at bounding box center [247, 389] width 18 height 18
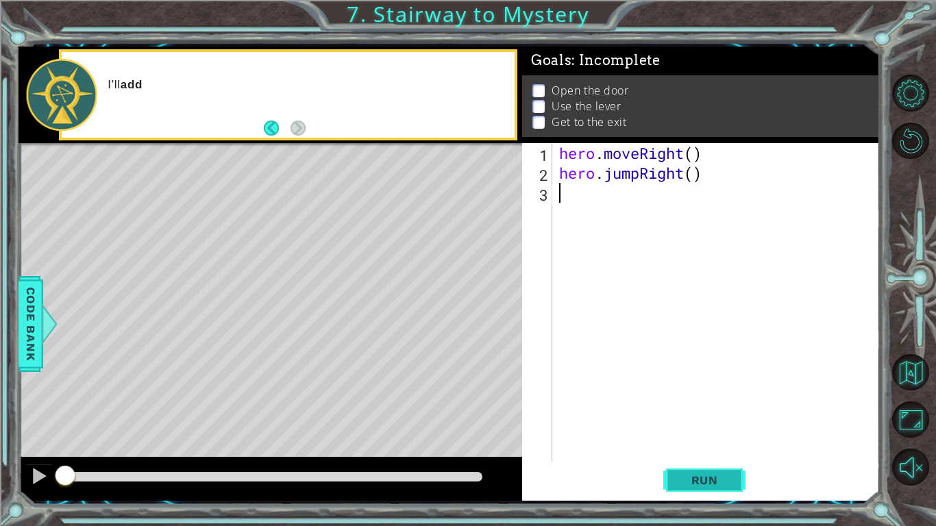
click at [700, 482] on span "Run" at bounding box center [705, 481] width 54 height 14
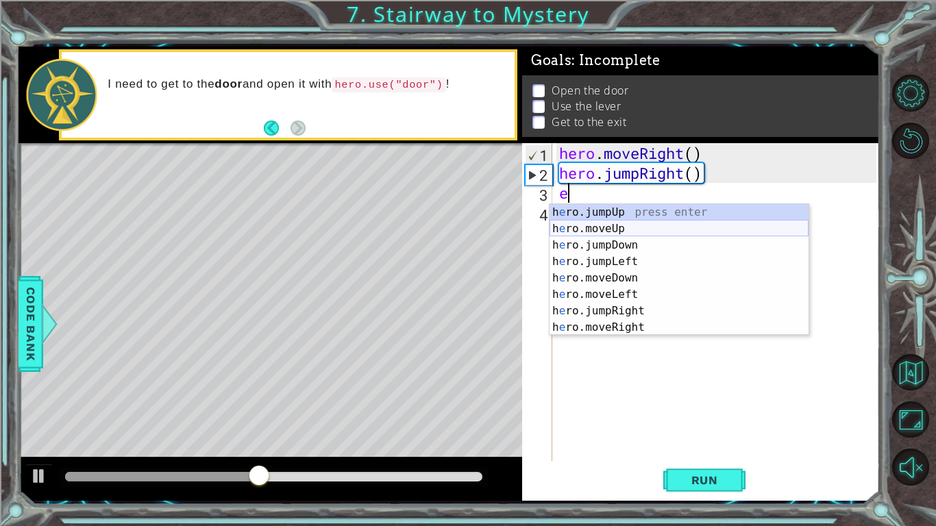
click at [645, 222] on div "h e ro.jumpUp press enter h e ro.moveUp press enter h e ro.jumpDown press enter…" at bounding box center [679, 286] width 259 height 164
type textarea "hero.moveUp(1)"
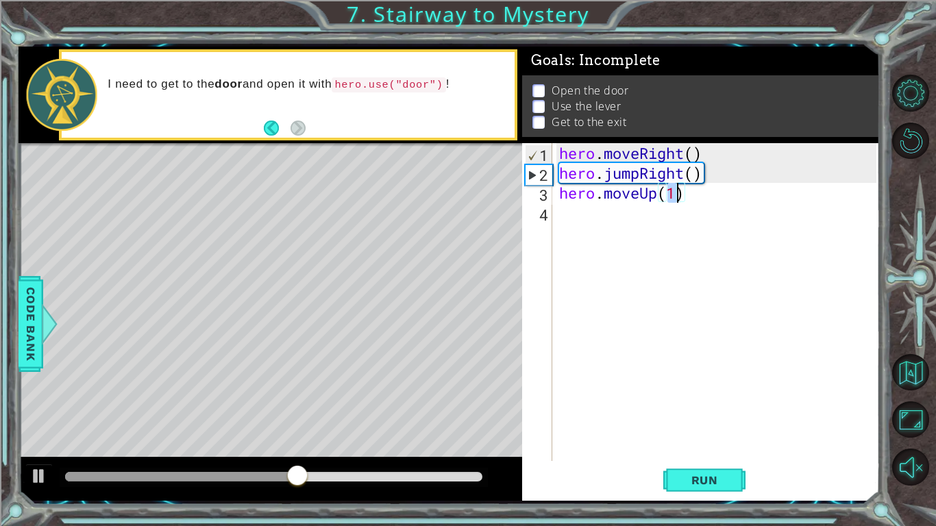
click at [633, 220] on div "hero . moveRight ( ) hero . jumpRight ( ) hero . moveUp ( 1 )" at bounding box center [719, 322] width 327 height 358
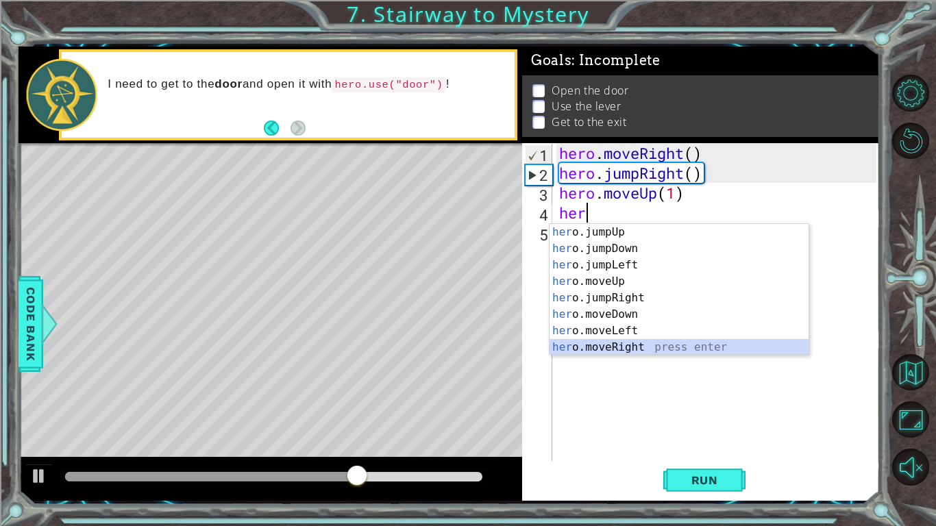
click at [652, 343] on div "her o.jumpUp press enter her o.jumpDown press enter her o.jumpLeft press enter …" at bounding box center [679, 306] width 259 height 164
type textarea "hero.moveRight(1)"
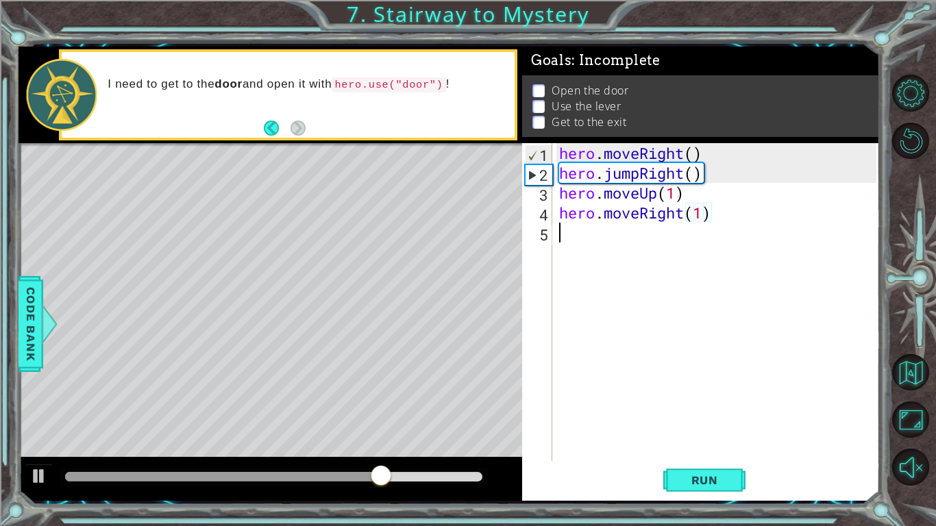
click at [624, 239] on div "hero . moveRight ( ) hero . jumpRight ( ) hero . moveUp ( 1 ) hero . moveRight …" at bounding box center [719, 322] width 327 height 358
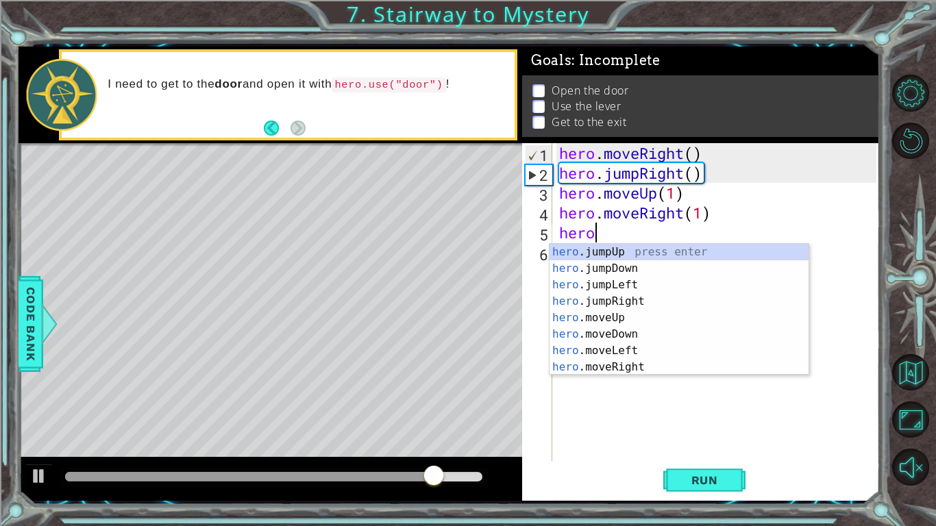
scroll to position [0, 1]
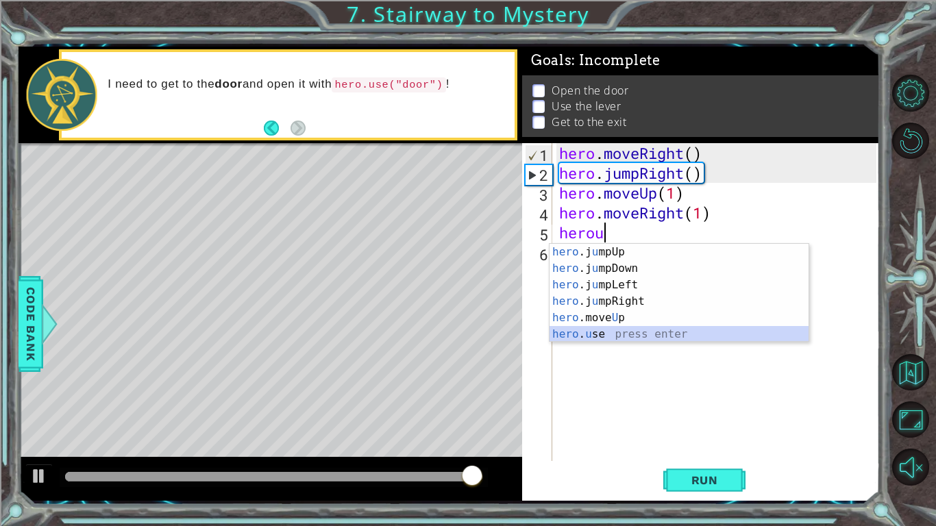
click at [623, 332] on div "hero .j u mpUp press enter hero .j u mpDown press enter hero .j u mpLeft press …" at bounding box center [679, 310] width 259 height 132
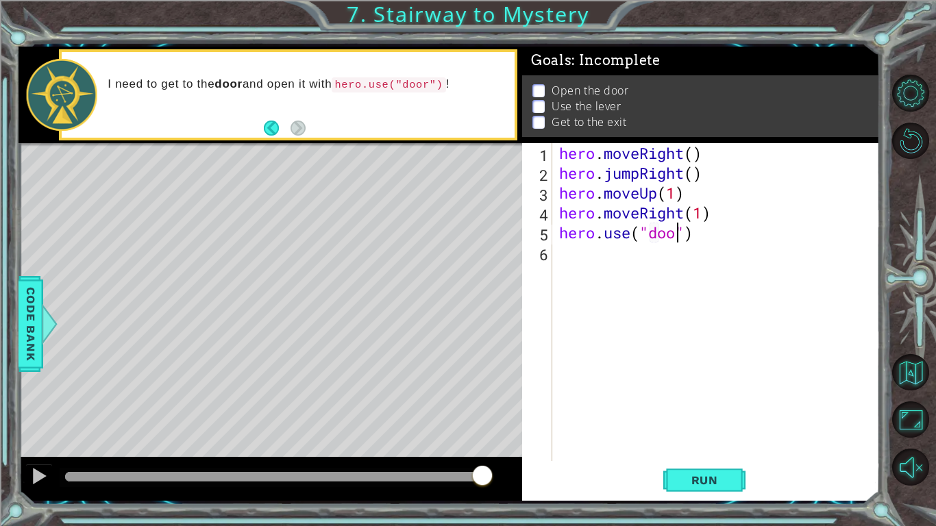
type textarea "hero.use("door")"
click at [634, 256] on div "hero . moveRight ( ) hero . jumpRight ( ) hero . moveUp ( 1 ) hero . moveRight …" at bounding box center [719, 322] width 327 height 358
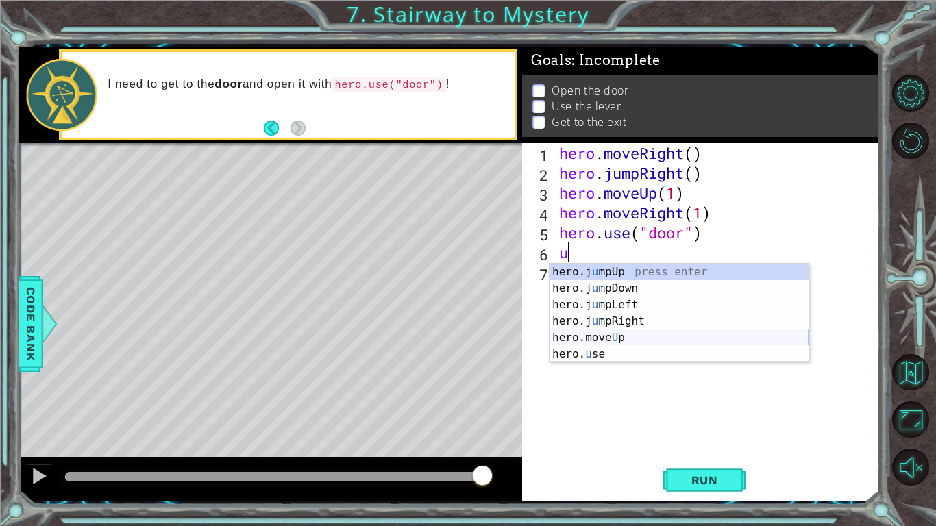
click at [639, 332] on div "hero.j u mpUp press enter hero.j u mpDown press enter hero.j u mpLeft press ent…" at bounding box center [679, 330] width 259 height 132
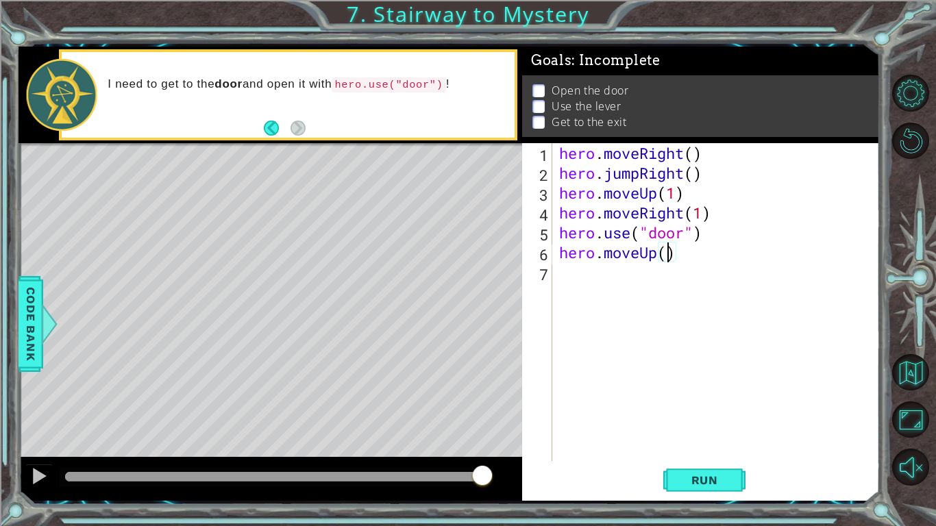
type textarea "hero.moveUp(2)"
click at [569, 268] on div "hero . moveRight ( ) hero . jumpRight ( ) hero . moveUp ( 1 ) hero . moveRight …" at bounding box center [719, 322] width 327 height 358
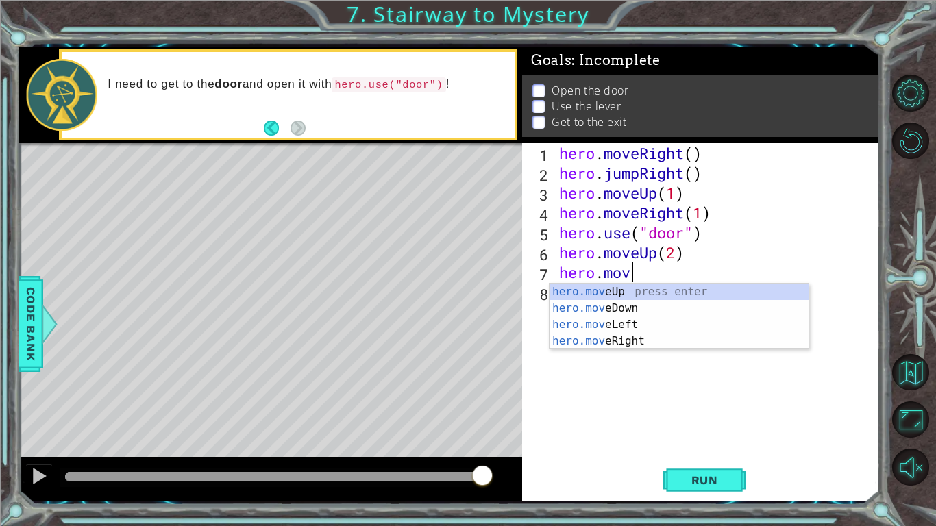
scroll to position [0, 3]
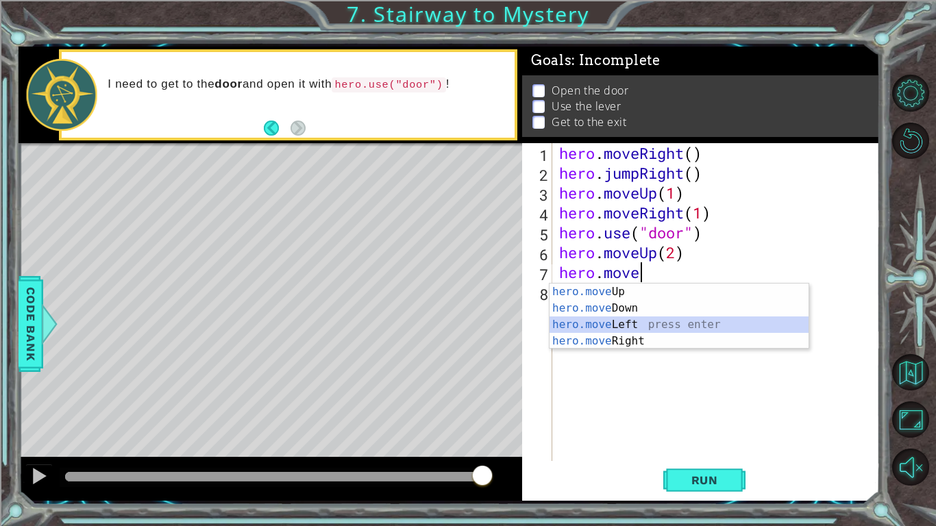
click at [605, 321] on div "hero.move Up press enter hero.move Down press enter hero.move Left press enter …" at bounding box center [679, 333] width 259 height 99
type textarea "hero.moveLeft(1)"
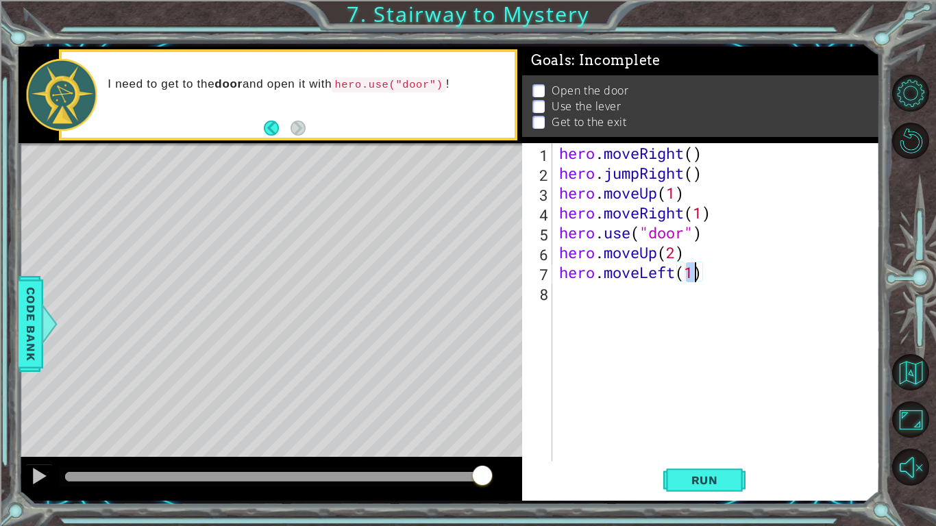
click at [598, 302] on div "hero . moveRight ( ) hero . jumpRight ( ) hero . moveUp ( 1 ) hero . moveRight …" at bounding box center [719, 322] width 327 height 358
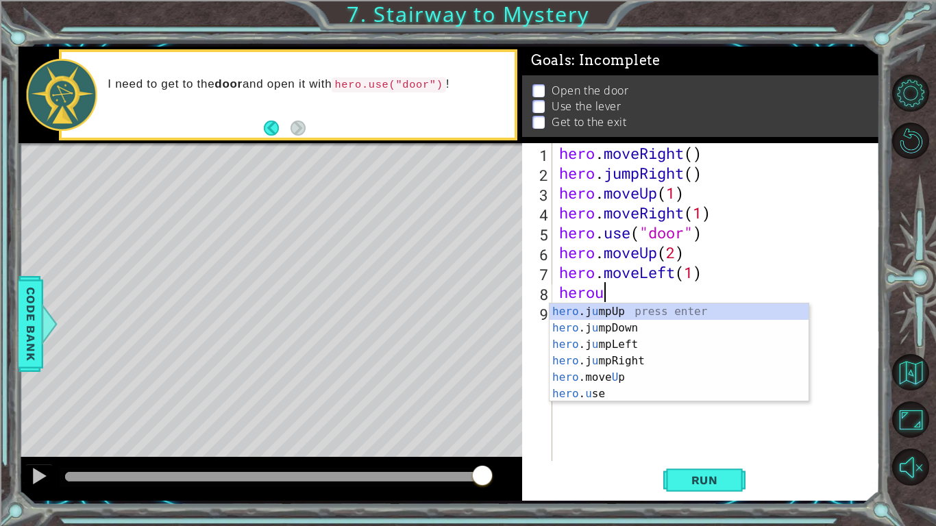
scroll to position [0, 1]
click at [594, 397] on div "hero .j u mpUp press enter hero .j u mpDown press enter hero .j u mpLeft press …" at bounding box center [679, 370] width 259 height 132
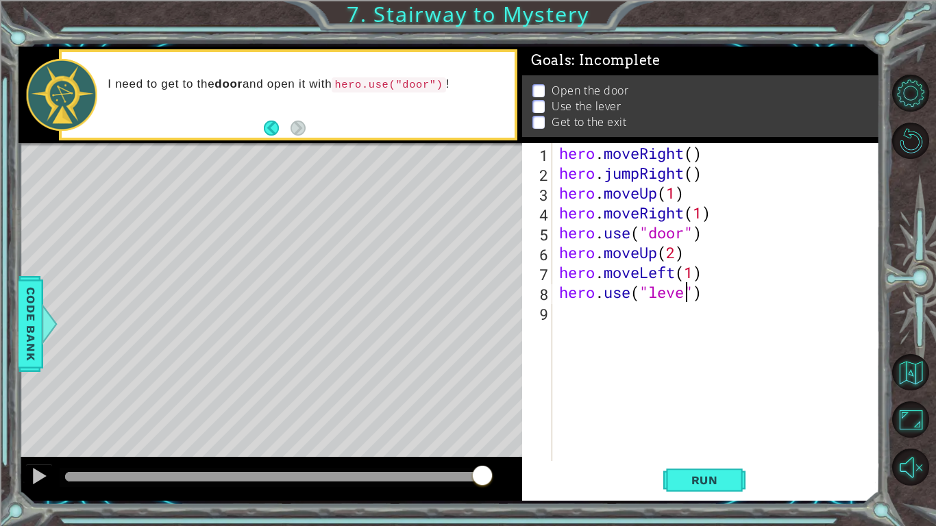
scroll to position [0, 6]
type textarea "hero.use("lever")"
click at [601, 319] on div "hero . moveRight ( ) hero . jumpRight ( ) hero . moveUp ( 1 ) hero . moveRight …" at bounding box center [719, 322] width 327 height 358
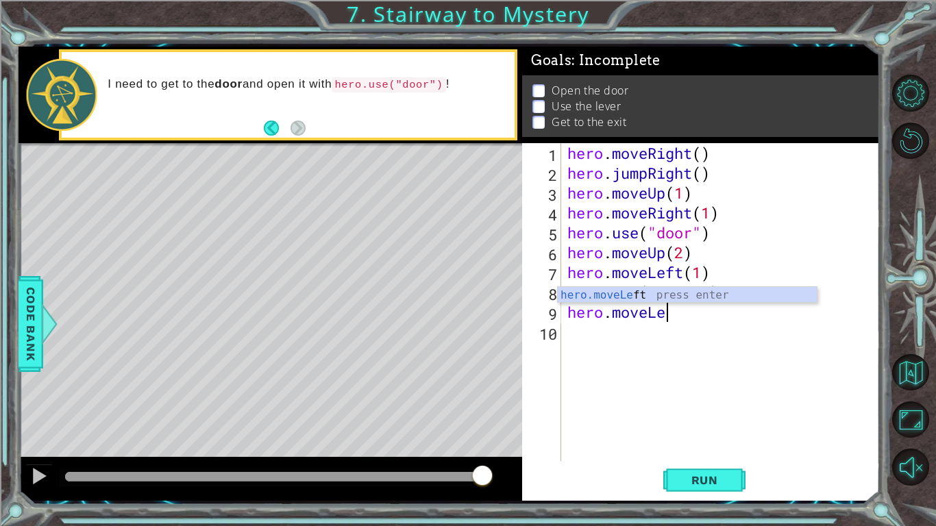
scroll to position [0, 4]
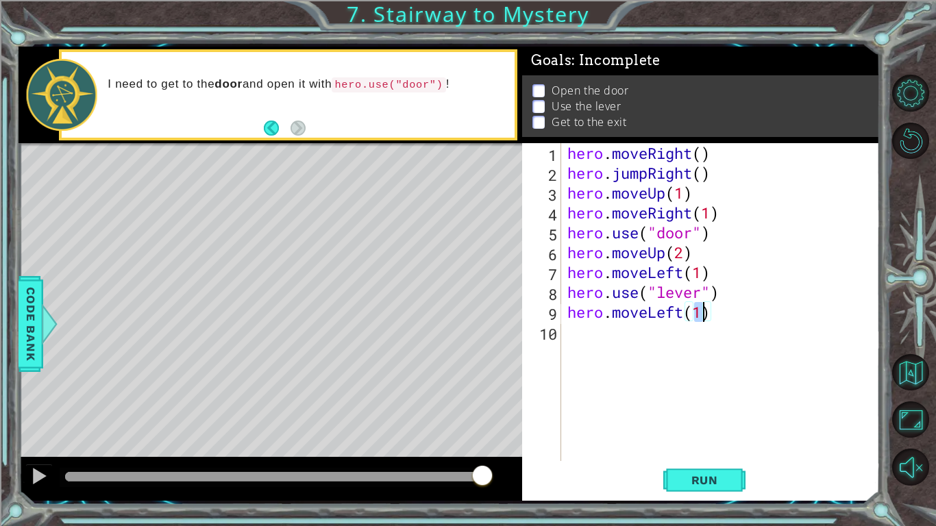
type textarea "hero.moveLeft(2)"
click at [646, 331] on div "hero . moveRight ( ) hero . jumpRight ( ) hero . moveUp ( 1 ) hero . moveRight …" at bounding box center [724, 322] width 319 height 358
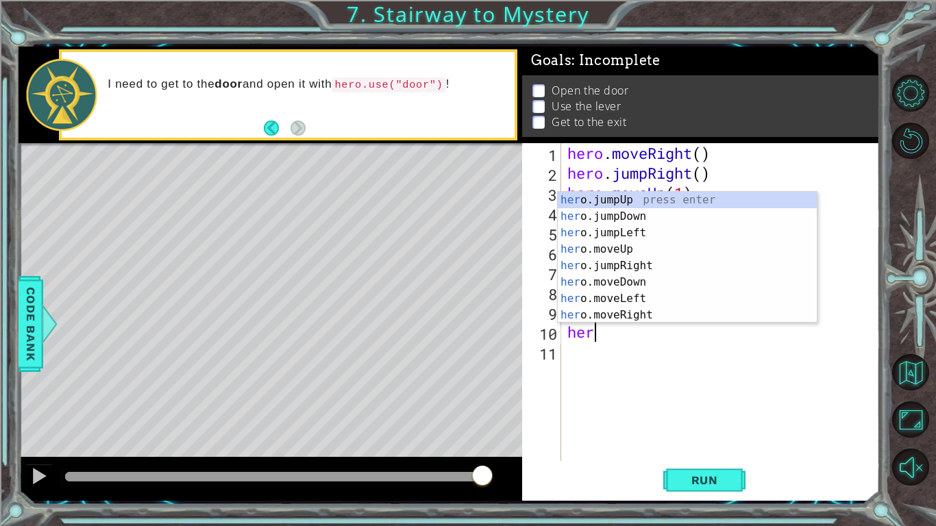
type textarea "hero"
click at [646, 206] on div "hero .jumpUp press enter hero .jumpDown press enter hero .jumpLeft press enter …" at bounding box center [687, 274] width 259 height 164
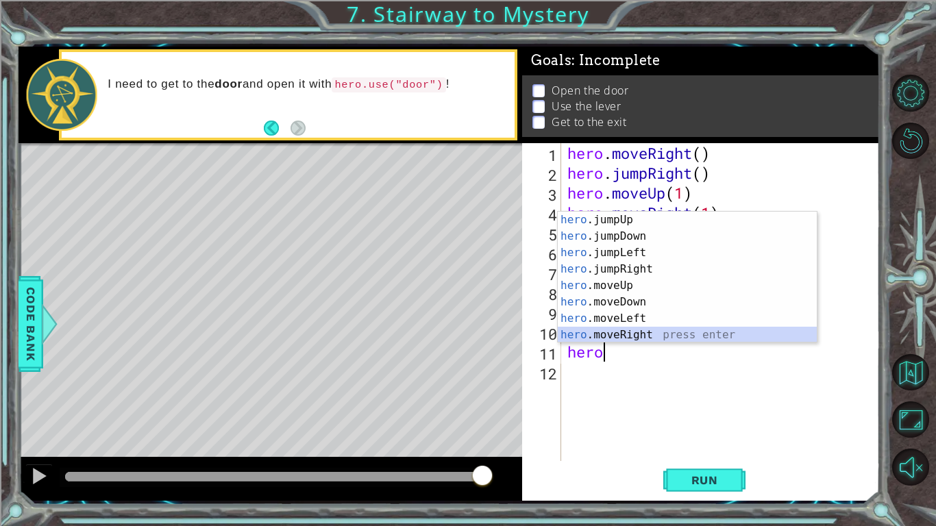
click at [663, 332] on div "hero .jumpUp press enter hero .jumpDown press enter hero .jumpLeft press enter …" at bounding box center [687, 294] width 259 height 164
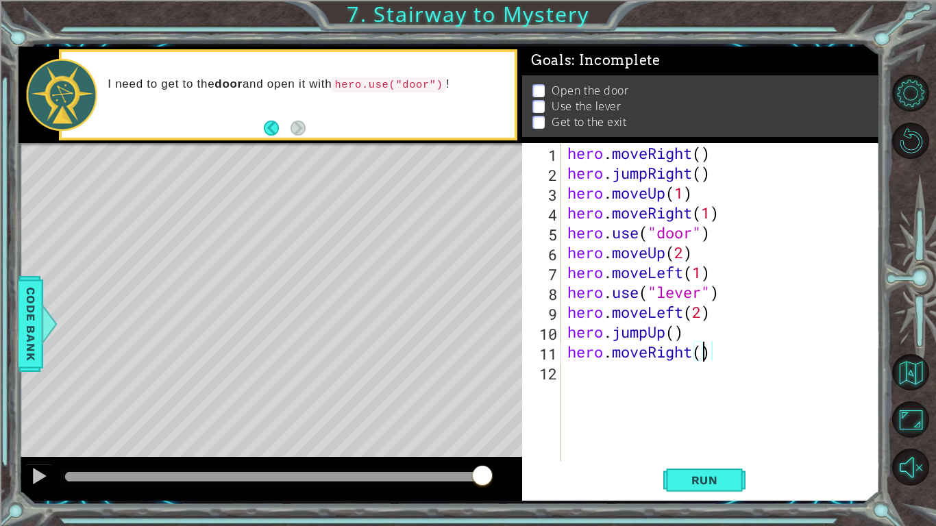
type textarea "hero.moveRight(2)"
click at [621, 373] on div "hero . moveRight ( ) hero . jumpRight ( ) hero . moveUp ( 1 ) hero . moveRight …" at bounding box center [724, 322] width 319 height 358
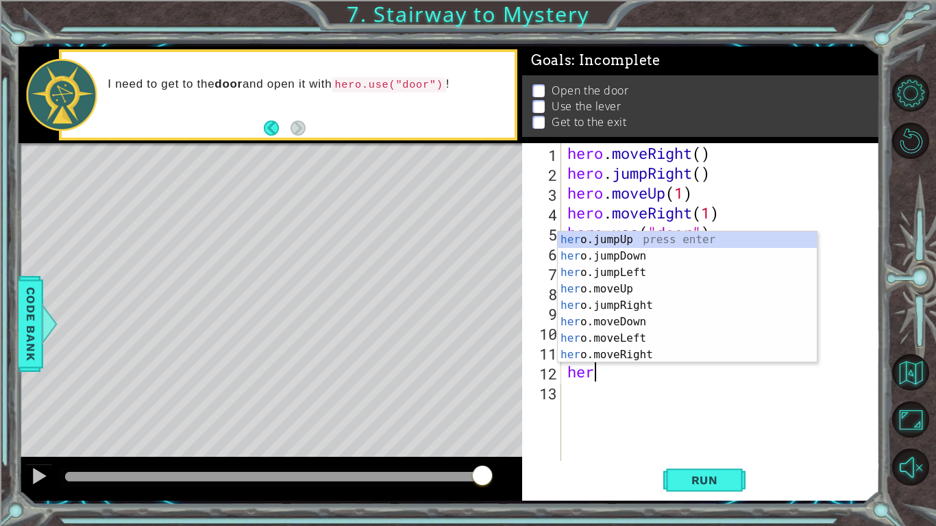
scroll to position [0, 1]
click at [644, 309] on div "hero .jumpUp press enter hero .jumpDown press enter hero .jumpLeft press enter …" at bounding box center [687, 314] width 259 height 164
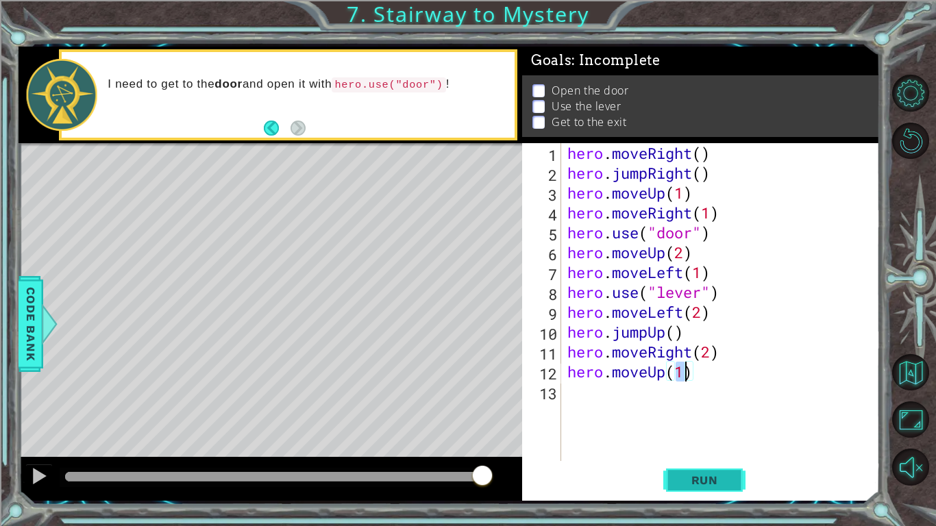
type textarea "hero.moveUp(1)"
click at [707, 484] on span "Run" at bounding box center [705, 481] width 54 height 14
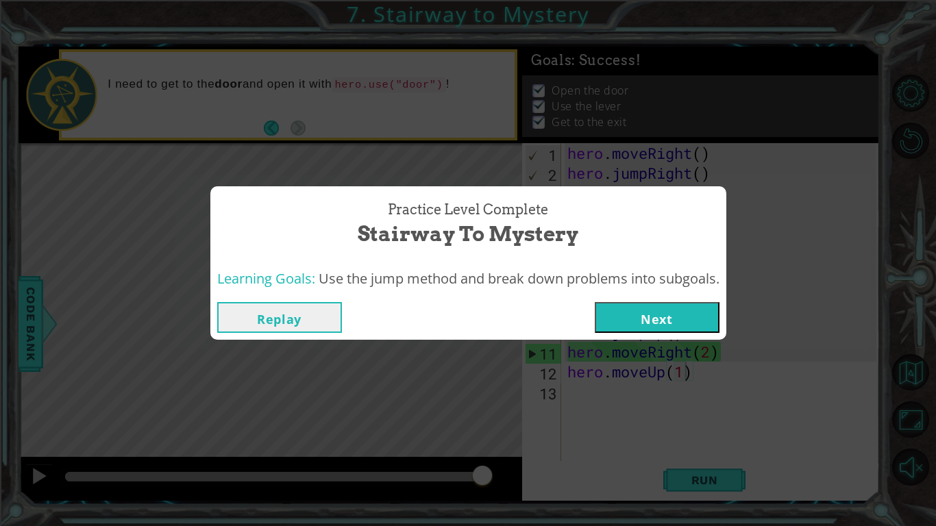
click at [623, 316] on button "Next" at bounding box center [657, 317] width 125 height 31
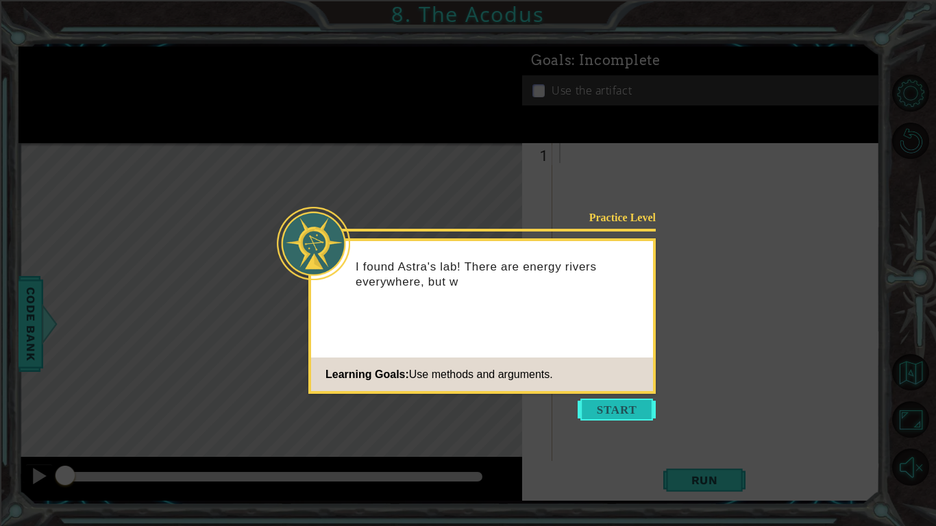
click at [647, 407] on button "Start" at bounding box center [617, 410] width 78 height 22
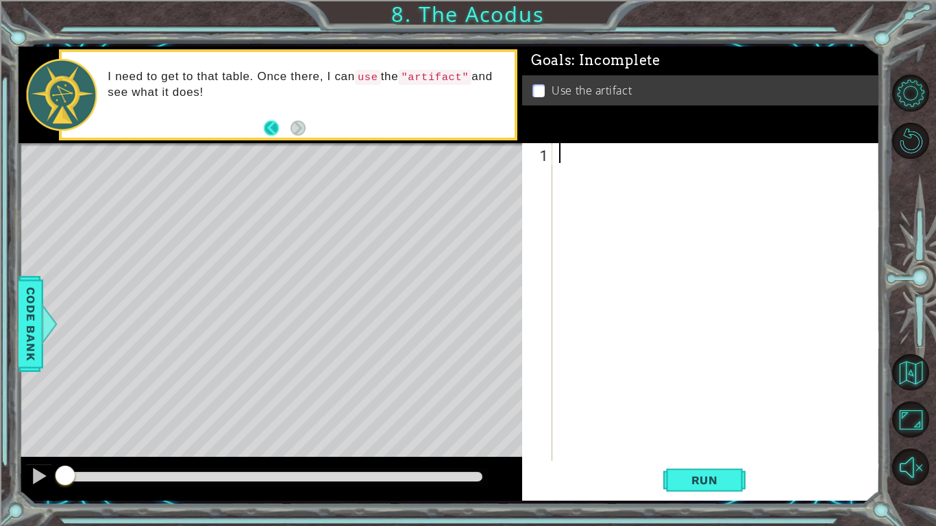
click at [267, 127] on button "Back" at bounding box center [277, 128] width 27 height 15
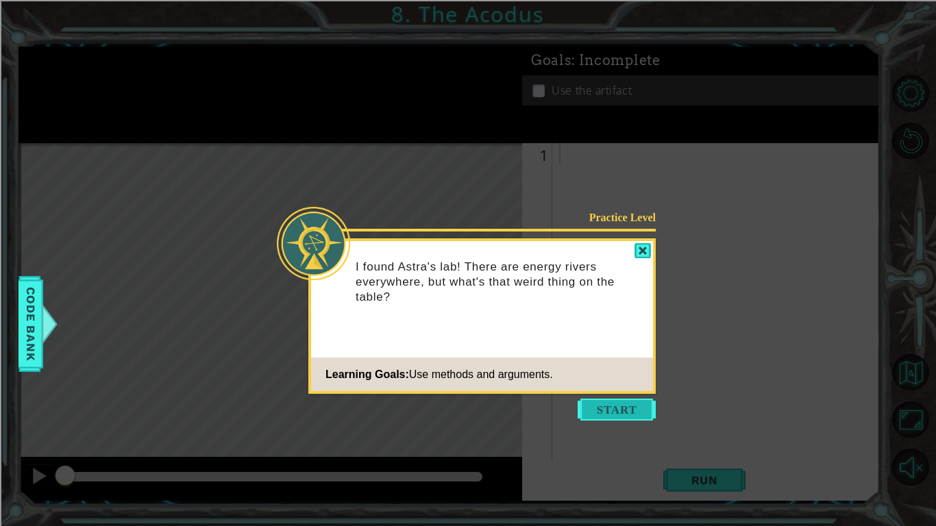
click at [635, 408] on button "Start" at bounding box center [617, 410] width 78 height 22
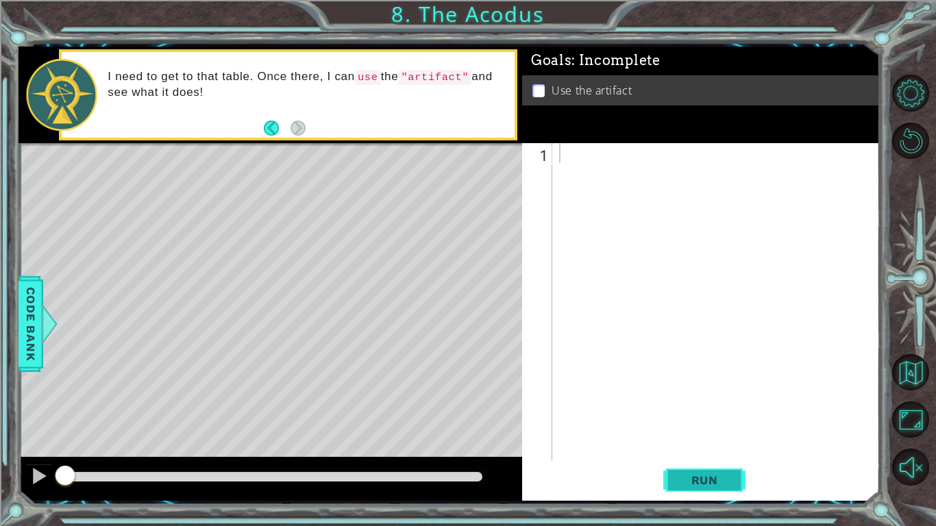
click at [702, 478] on span "Run" at bounding box center [705, 481] width 54 height 14
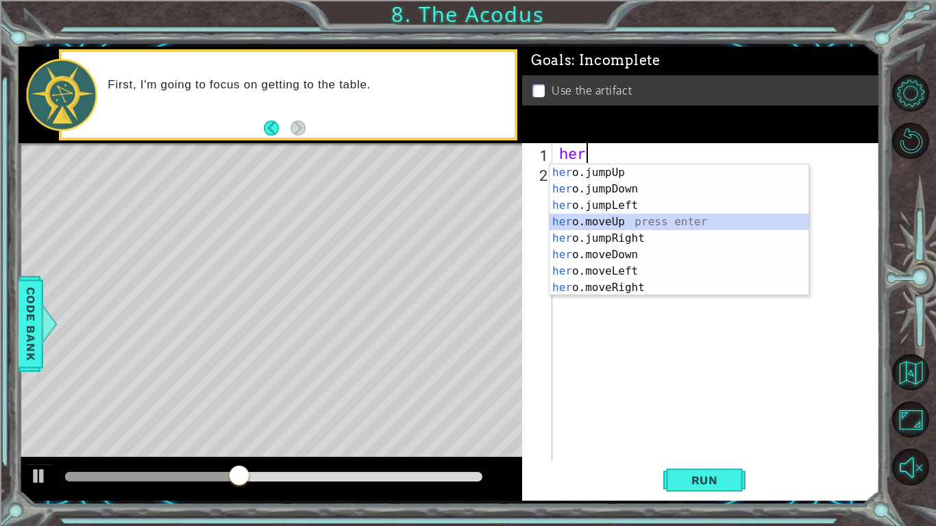
click at [651, 218] on div "her o.jumpUp press enter her o.jumpDown press enter her o.jumpLeft press enter …" at bounding box center [679, 246] width 259 height 164
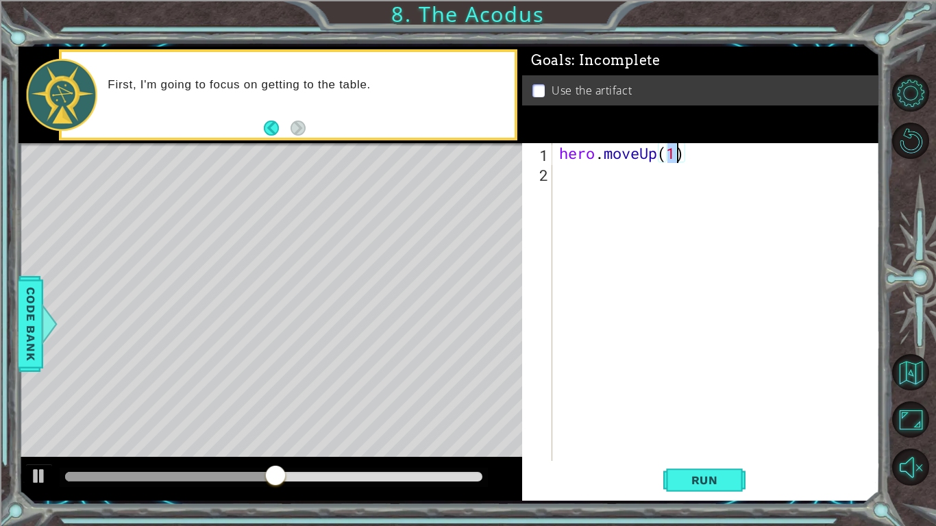
type textarea "hero.moveUp(2)"
click at [602, 179] on div "hero . moveUp ( 2 )" at bounding box center [719, 322] width 327 height 358
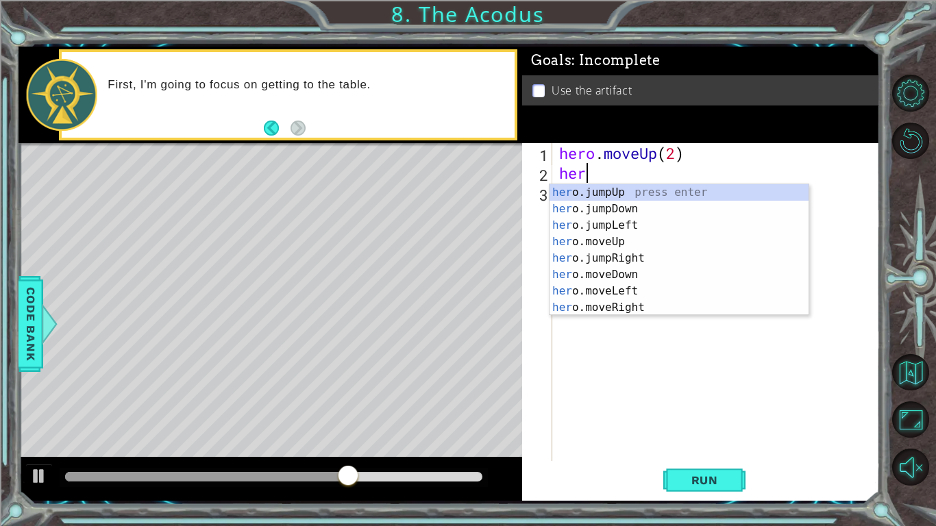
scroll to position [0, 1]
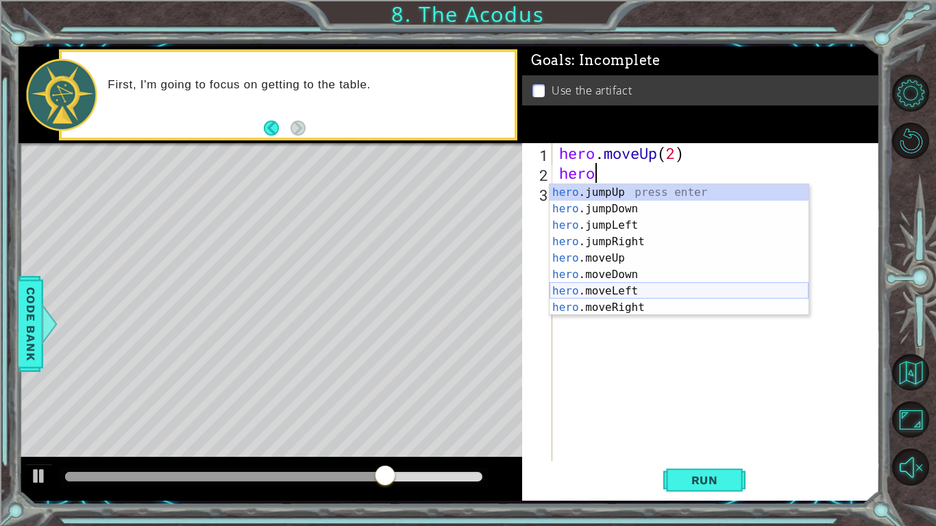
click at [638, 292] on div "hero .jumpUp press enter hero .jumpDown press enter hero .jumpLeft press enter …" at bounding box center [679, 266] width 259 height 164
type textarea "hero.moveLeft(1)"
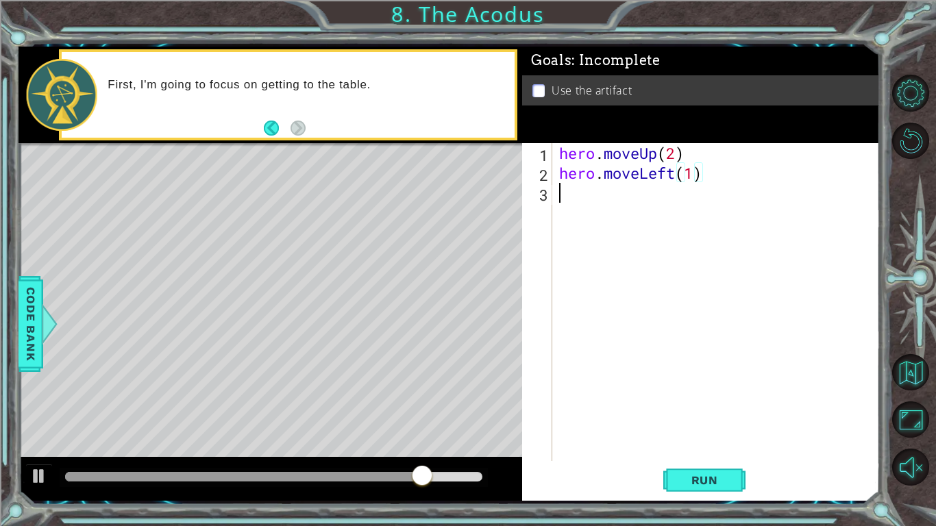
click at [646, 201] on div "hero . moveUp ( 2 ) hero . moveLeft ( 1 )" at bounding box center [719, 322] width 327 height 358
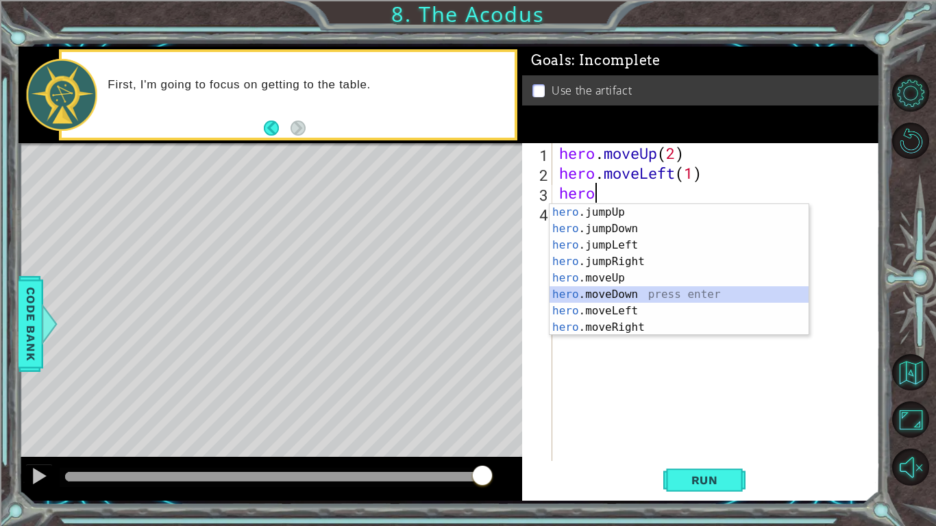
click at [628, 290] on div "hero .jumpUp press enter hero .jumpDown press enter hero .jumpLeft press enter …" at bounding box center [679, 286] width 259 height 164
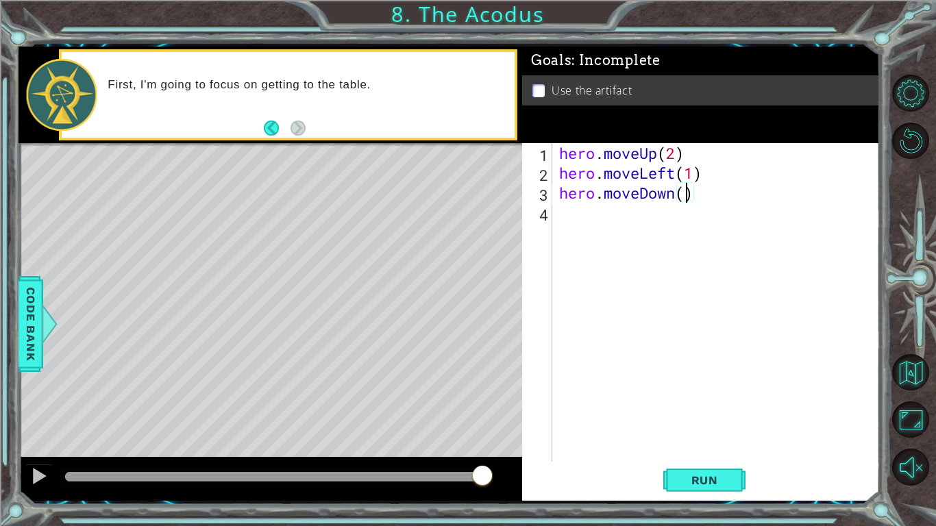
type textarea "hero.moveDown(2)"
click at [616, 209] on div "hero . moveUp ( 2 ) hero . moveLeft ( 1 ) hero . moveDown ( 2 )" at bounding box center [719, 322] width 327 height 358
type textarea "e"
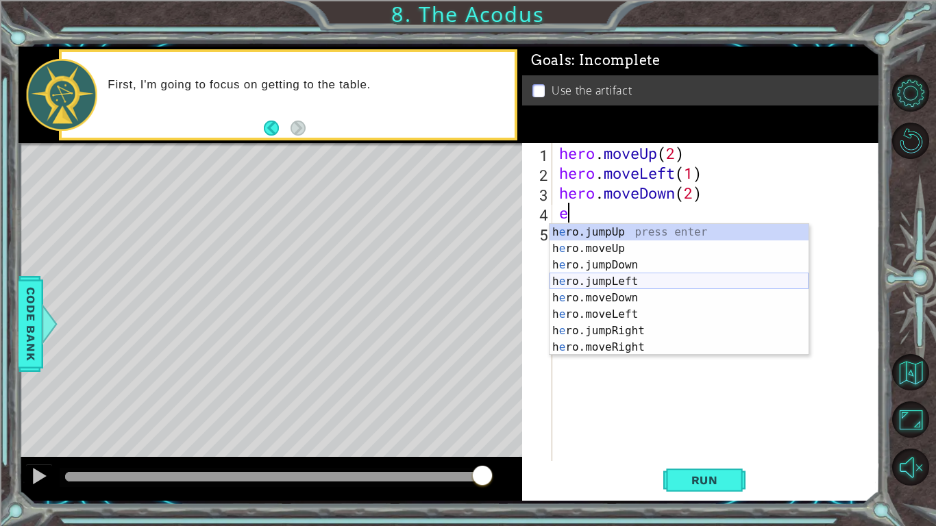
click at [641, 278] on div "h e ro.jumpUp press enter h e ro.moveUp press enter h e ro.jumpDown press enter…" at bounding box center [679, 306] width 259 height 164
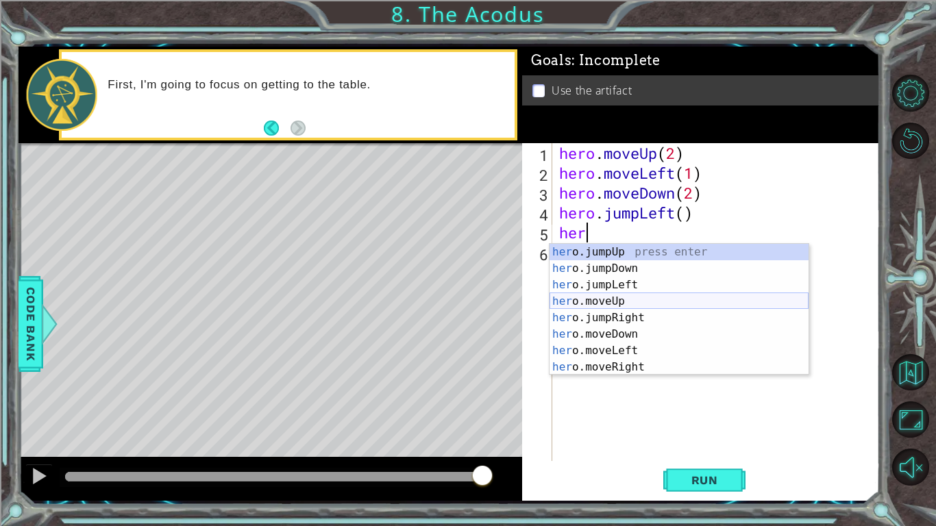
click at [634, 299] on div "her o.jumpUp press enter her o.jumpDown press enter her o.jumpLeft press enter …" at bounding box center [679, 326] width 259 height 164
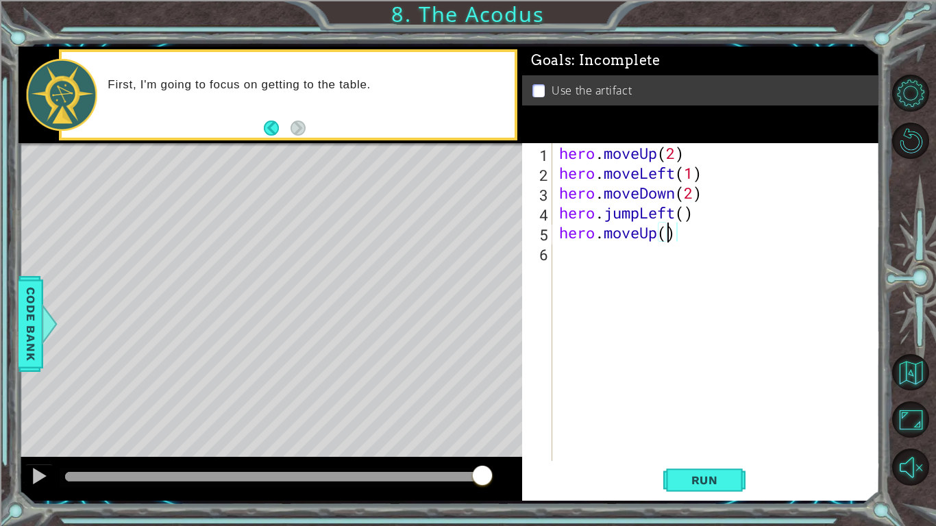
type textarea "hero.moveUp(2)"
click at [611, 248] on div "hero . moveUp ( 2 ) hero . moveLeft ( 1 ) hero . moveDown ( 2 ) hero . jumpLeft…" at bounding box center [719, 322] width 327 height 358
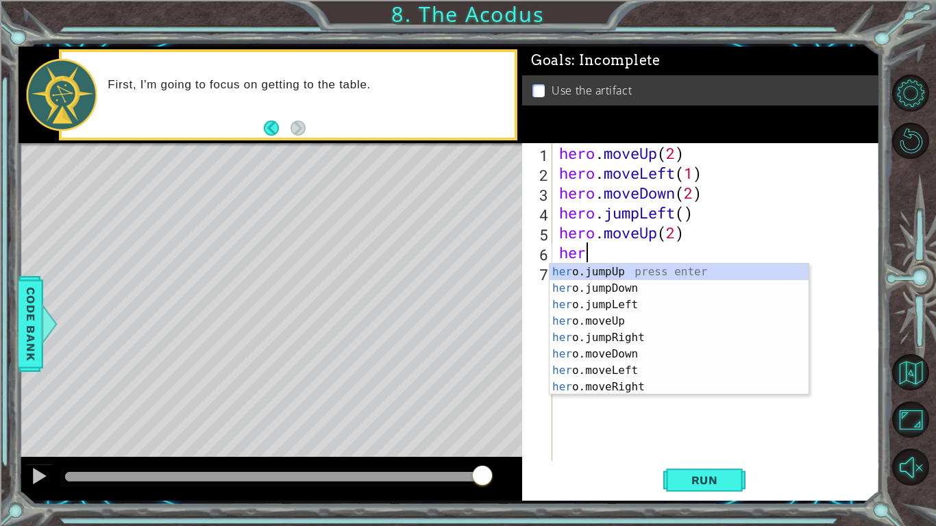
scroll to position [0, 1]
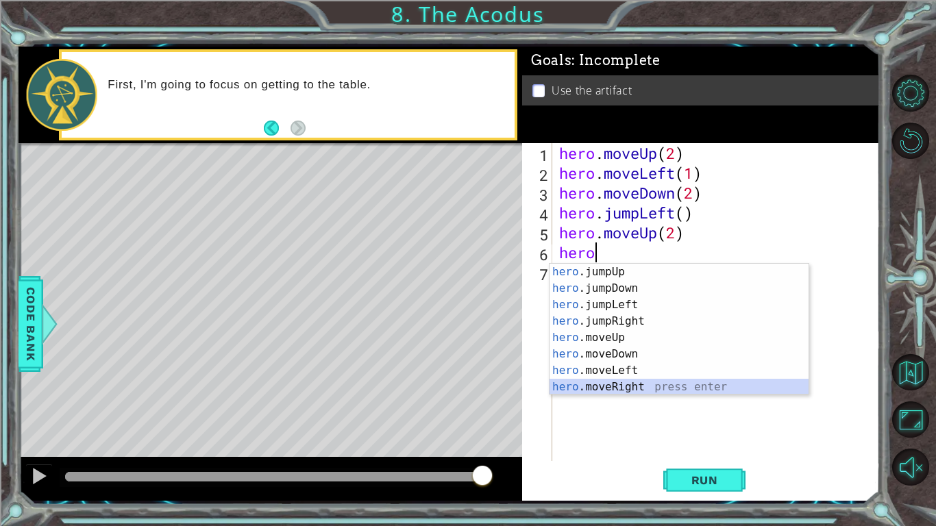
click at [659, 388] on div "hero .jumpUp press enter hero .jumpDown press enter hero .jumpLeft press enter …" at bounding box center [679, 346] width 259 height 164
type textarea "hero.moveRight(1)"
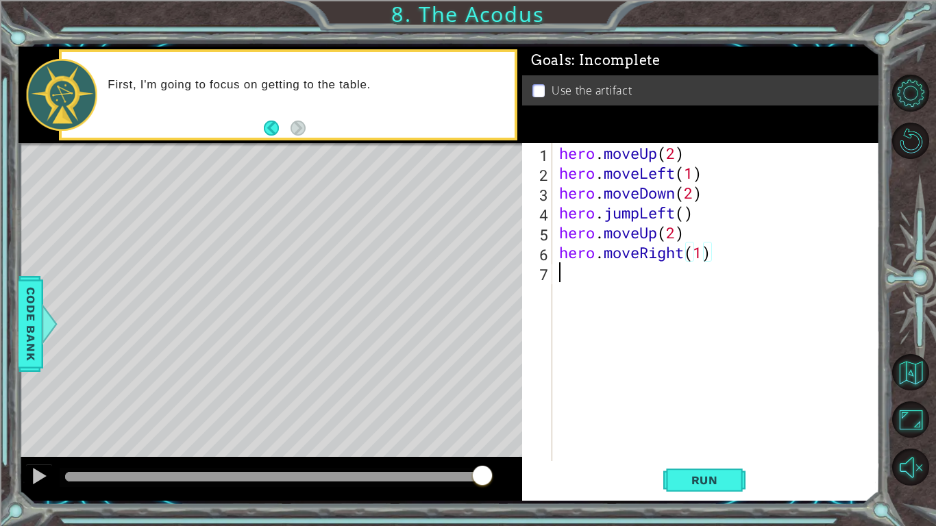
click at [581, 275] on div "hero . moveUp ( 2 ) hero . moveLeft ( 1 ) hero . moveDown ( 2 ) hero . jumpLeft…" at bounding box center [719, 322] width 327 height 358
type textarea "hero.use("artifact")"
click at [699, 480] on span "Run" at bounding box center [705, 481] width 54 height 14
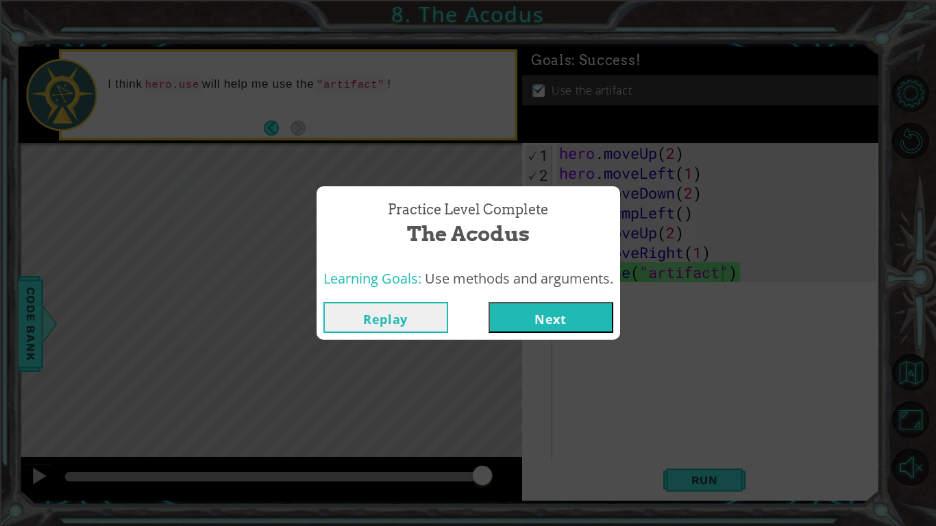
click at [536, 323] on button "Next" at bounding box center [551, 317] width 125 height 31
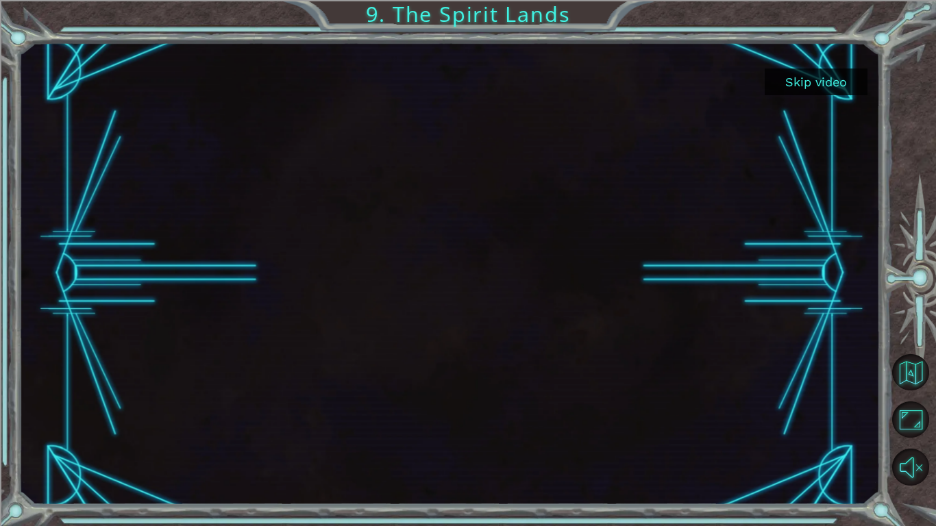
click at [841, 80] on button "Skip video" at bounding box center [816, 82] width 103 height 27
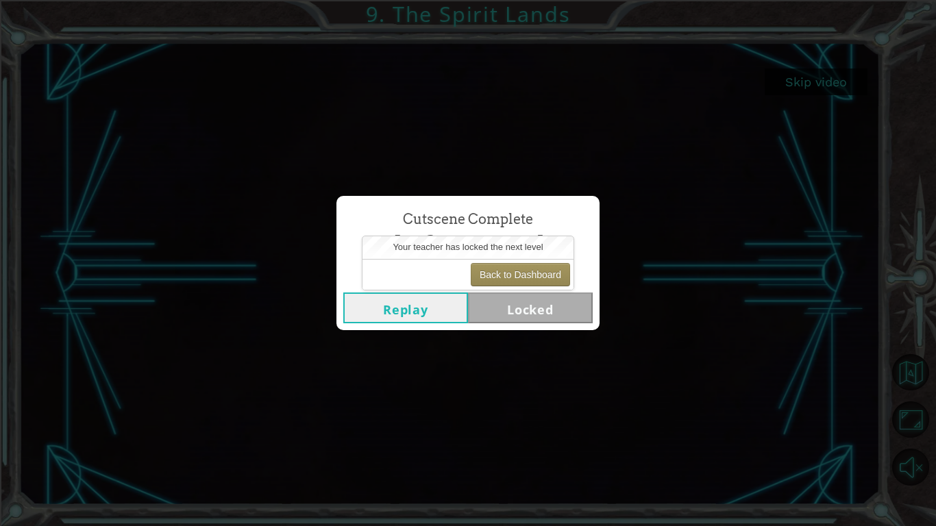
drag, startPoint x: 385, startPoint y: 251, endPoint x: 441, endPoint y: 301, distance: 74.7
click at [441, 301] on body "Skip video 9. The Spirit Lands Cutscene Complete The Spirit Lands Replay Locked…" at bounding box center [468, 263] width 936 height 526
click at [675, 316] on div "Cutscene Complete The Spirit Lands Replay Locked" at bounding box center [468, 263] width 936 height 526
click at [458, 306] on button "Replay" at bounding box center [405, 308] width 125 height 31
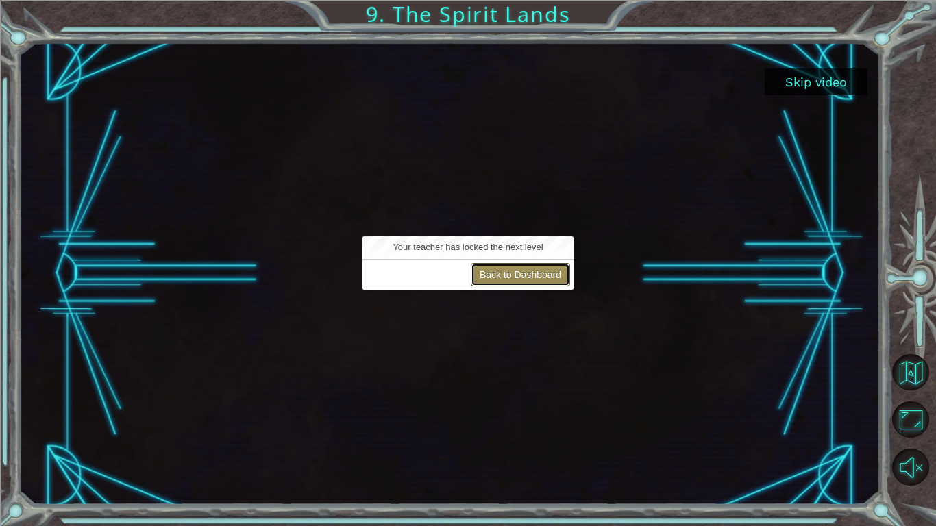
click at [480, 271] on button "Back to Dashboard" at bounding box center [520, 274] width 99 height 23
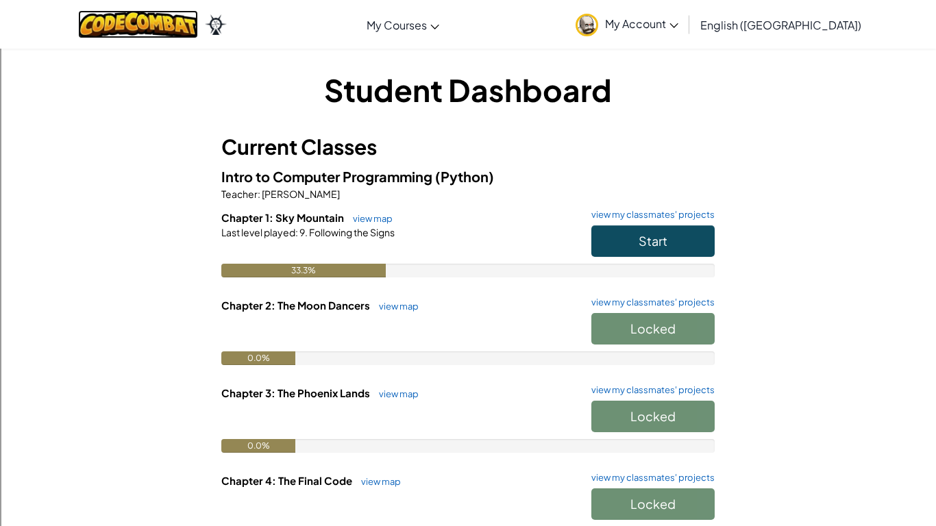
click at [117, 28] on img at bounding box center [138, 24] width 120 height 28
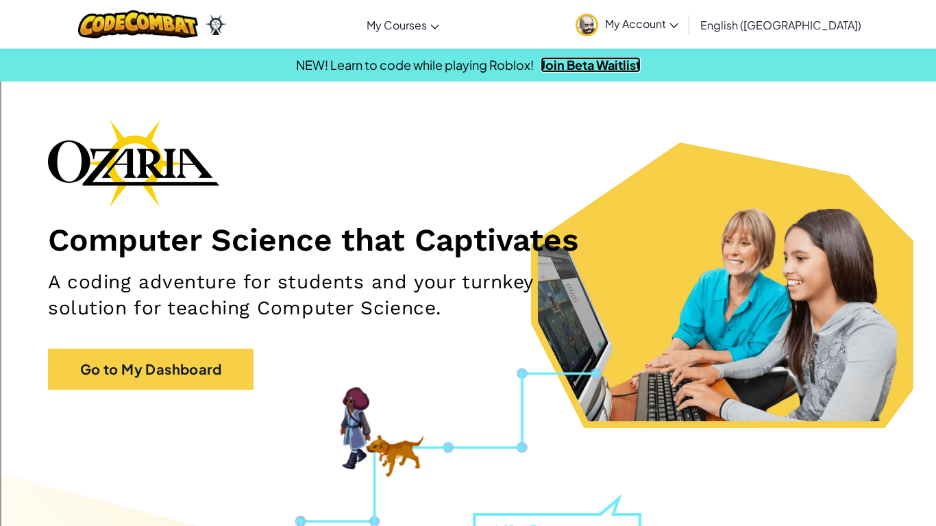
click at [591, 58] on link "Join Beta Waitlist" at bounding box center [591, 65] width 100 height 16
